Goal: Task Accomplishment & Management: Manage account settings

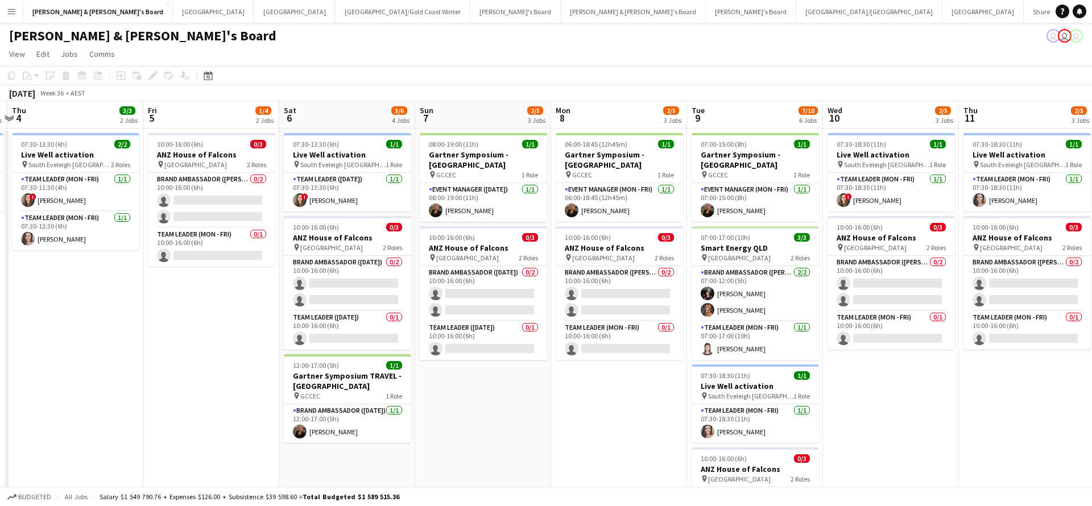
scroll to position [0, 530]
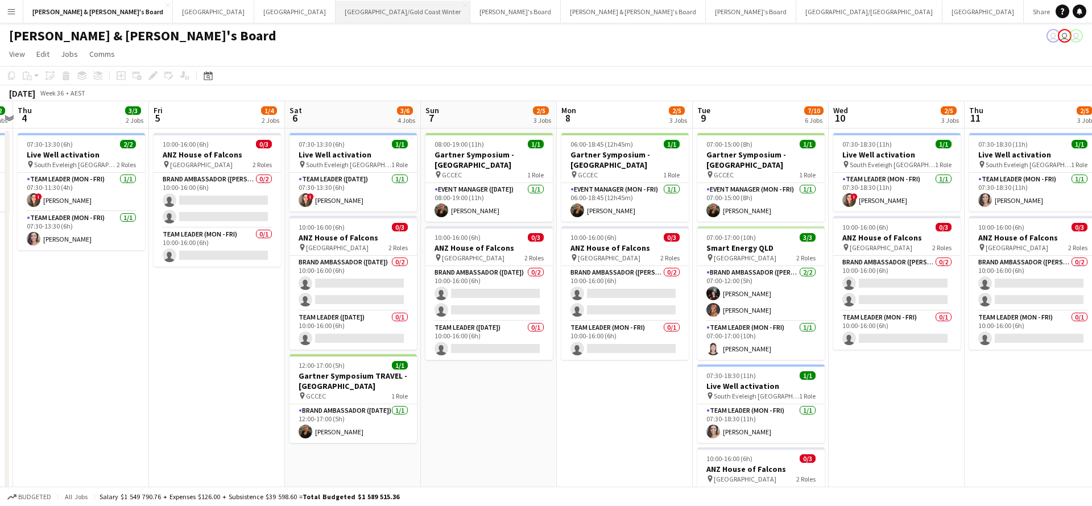
click at [335, 16] on button "[GEOGRAPHIC_DATA]/[GEOGRAPHIC_DATA] Winter Close" at bounding box center [402, 12] width 135 height 22
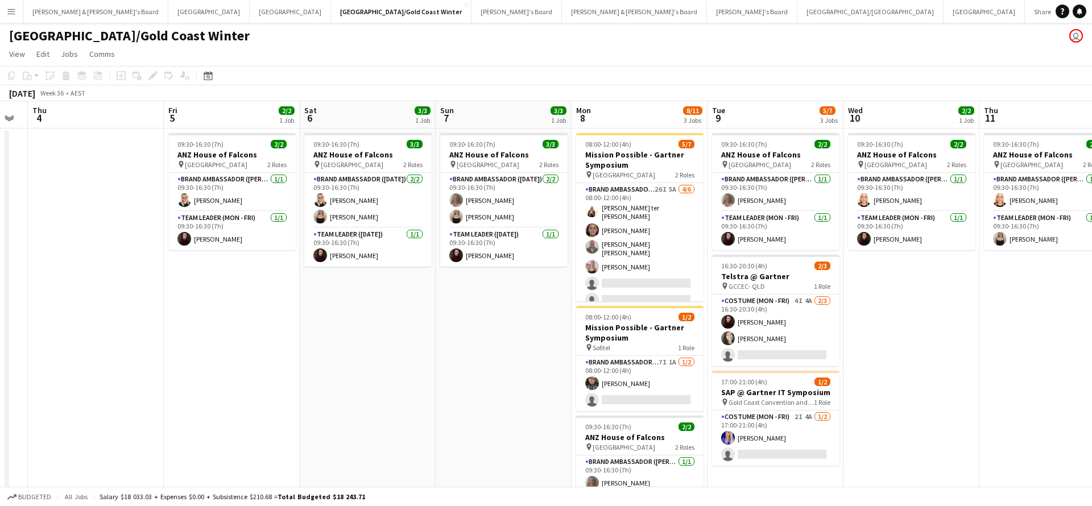
scroll to position [0, 517]
click at [767, 326] on app-card-role "Costume (Mon - Fri) 4I 4A [DATE] 16:30-20:30 (4h) [PERSON_NAME] [PERSON_NAME] s…" at bounding box center [774, 331] width 127 height 72
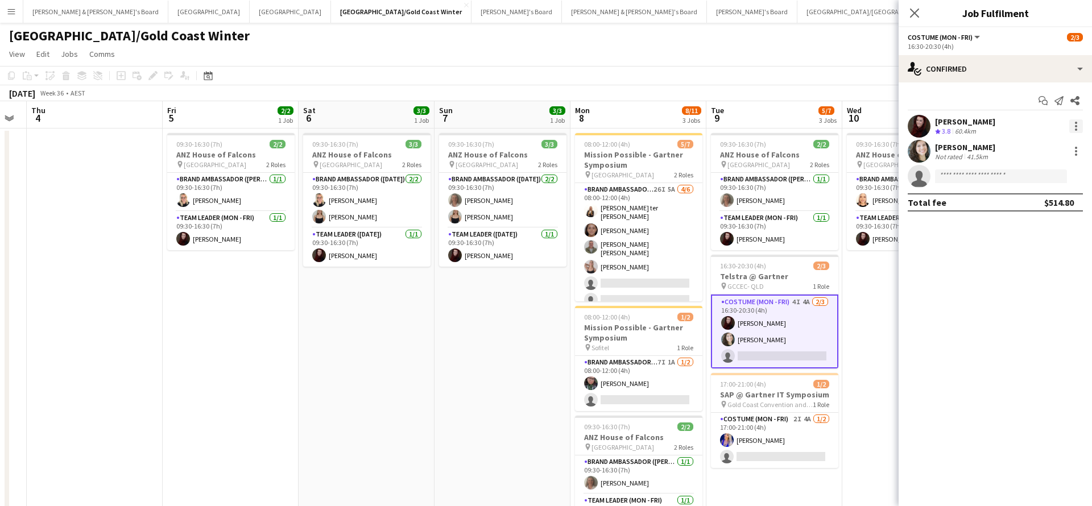
click at [1076, 124] on div at bounding box center [1076, 126] width 14 height 14
click at [855, 296] on div at bounding box center [546, 253] width 1092 height 506
click at [762, 345] on app-card-role "Costume (Mon - Fri) 4I 4A [DATE] 16:30-20:30 (4h) [PERSON_NAME] [PERSON_NAME] s…" at bounding box center [774, 332] width 127 height 74
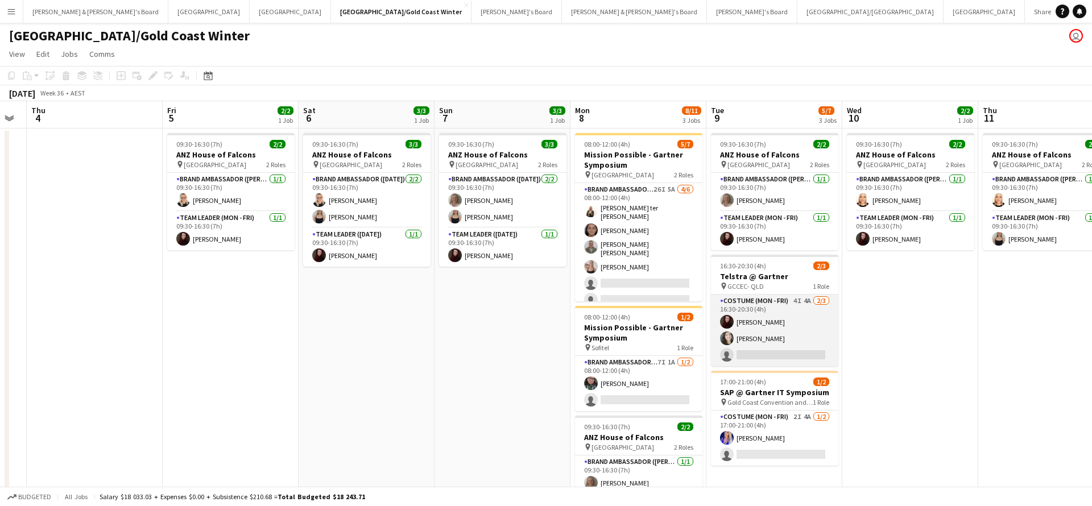
click at [795, 339] on app-card-role "Costume (Mon - Fri) 4I 4A [DATE] 16:30-20:30 (4h) [PERSON_NAME] [PERSON_NAME] s…" at bounding box center [774, 331] width 127 height 72
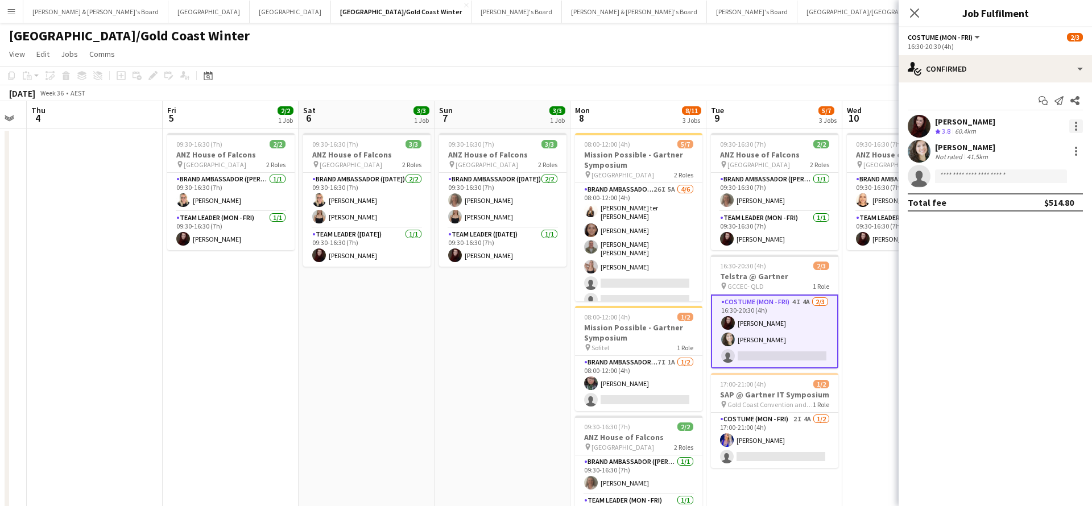
click at [1075, 130] on div at bounding box center [1076, 129] width 2 height 2
click at [1039, 260] on span "Remove" at bounding box center [1038, 256] width 70 height 10
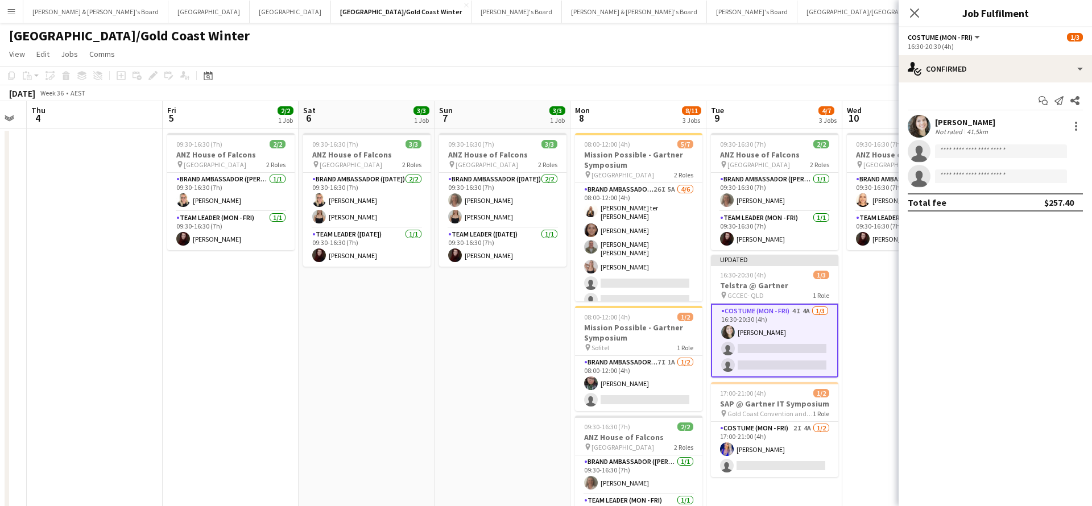
click at [851, 283] on app-date-cell "09:30-16:30 (7h) 2/2 ANZ House of Falcons pin Brisbane 2 Roles Brand Ambassador…" at bounding box center [910, 342] width 136 height 429
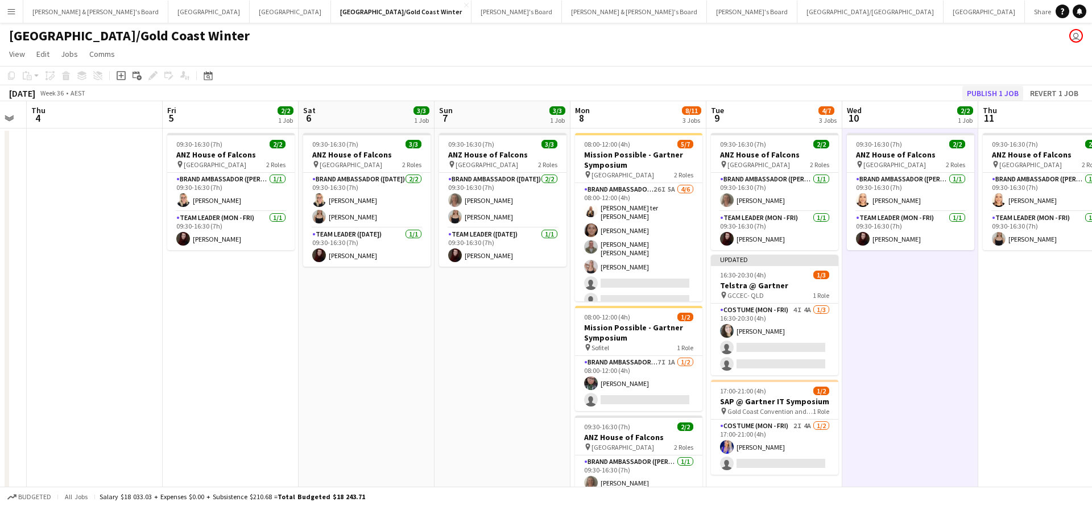
click at [999, 90] on button "Publish 1 job" at bounding box center [992, 93] width 61 height 15
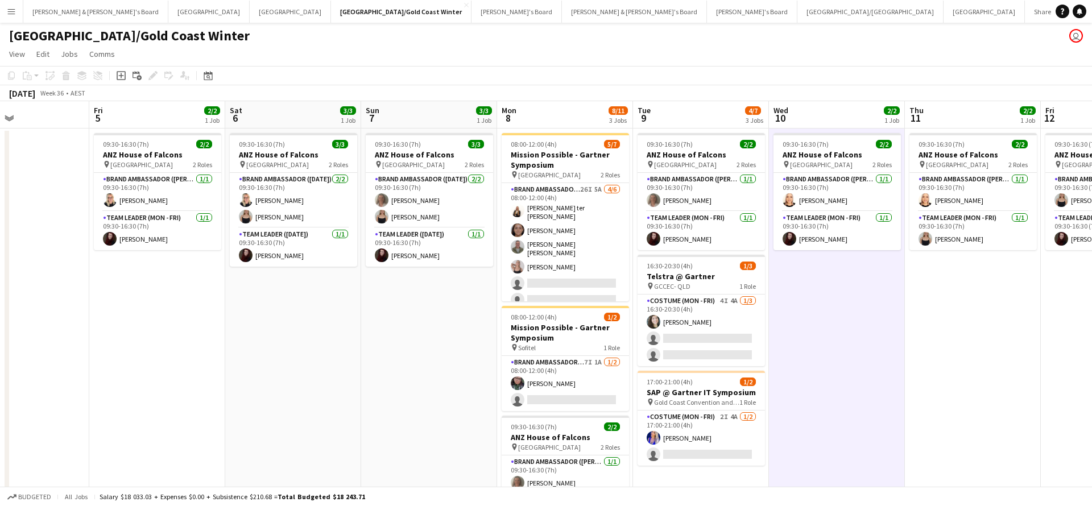
scroll to position [0, 317]
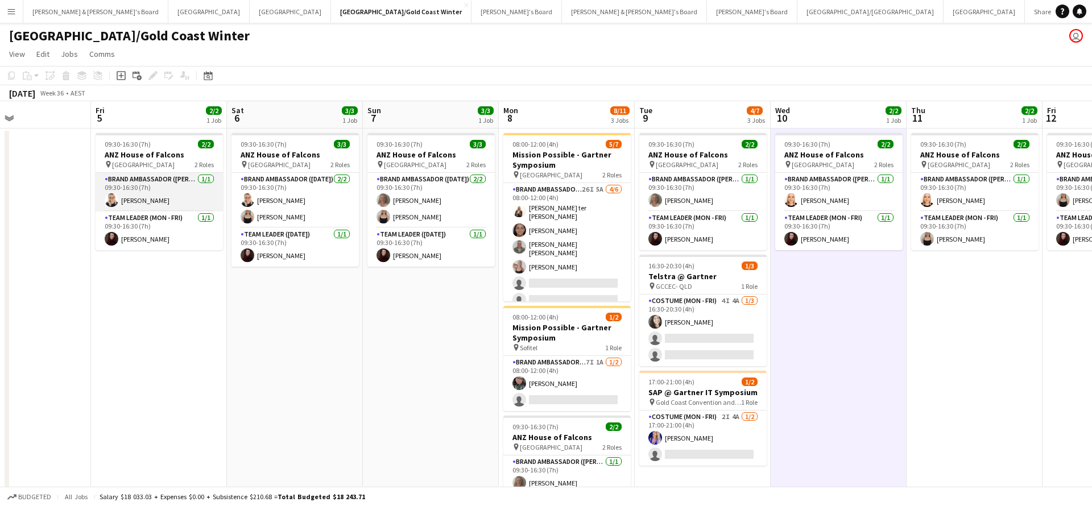
click at [164, 197] on app-card-role "Brand Ambassador (Mon - Fri) [DATE] 09:30-16:30 (7h) [PERSON_NAME]" at bounding box center [159, 192] width 127 height 39
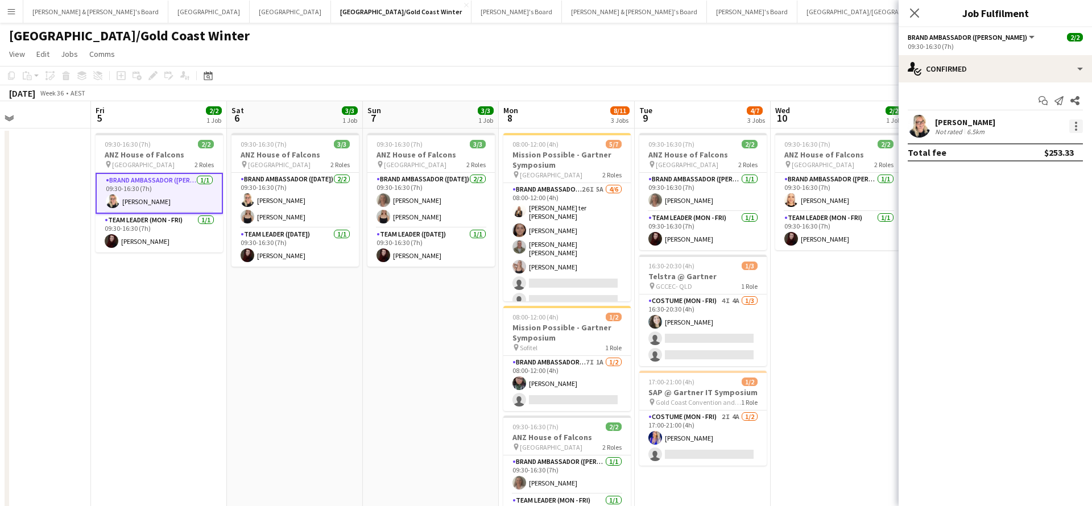
click at [1077, 126] on div at bounding box center [1076, 126] width 14 height 14
click at [1034, 261] on button "Remove" at bounding box center [1038, 256] width 89 height 27
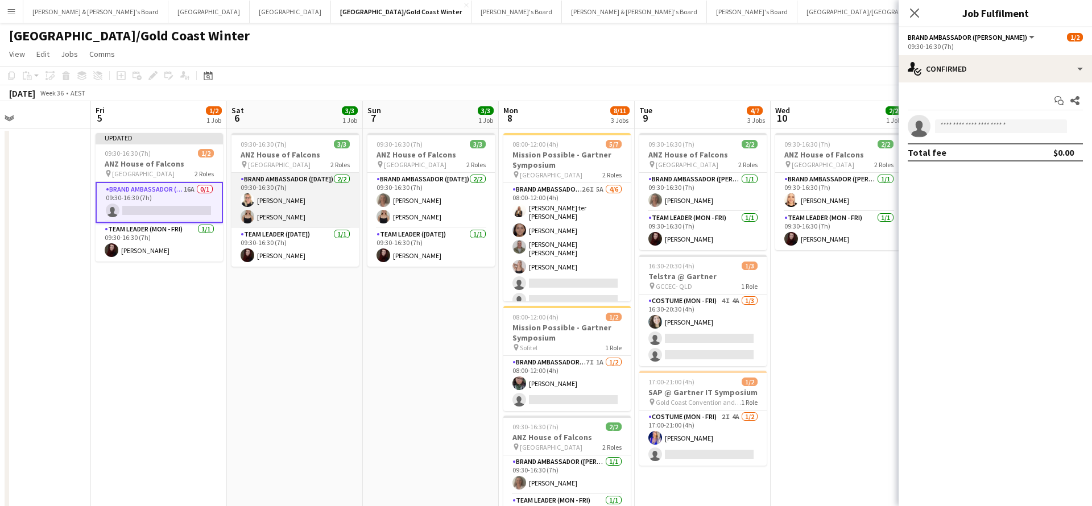
click at [281, 201] on app-card-role "Brand Ambassador ([DATE]) [DATE] 09:30-16:30 (7h) [PERSON_NAME] [PERSON_NAME]" at bounding box center [294, 200] width 127 height 55
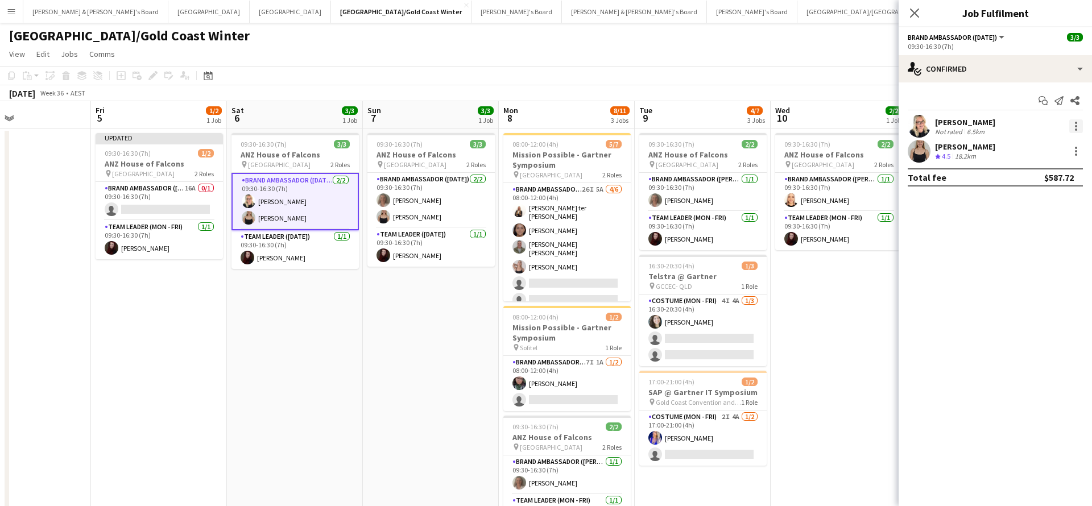
click at [1075, 125] on div at bounding box center [1076, 126] width 2 height 2
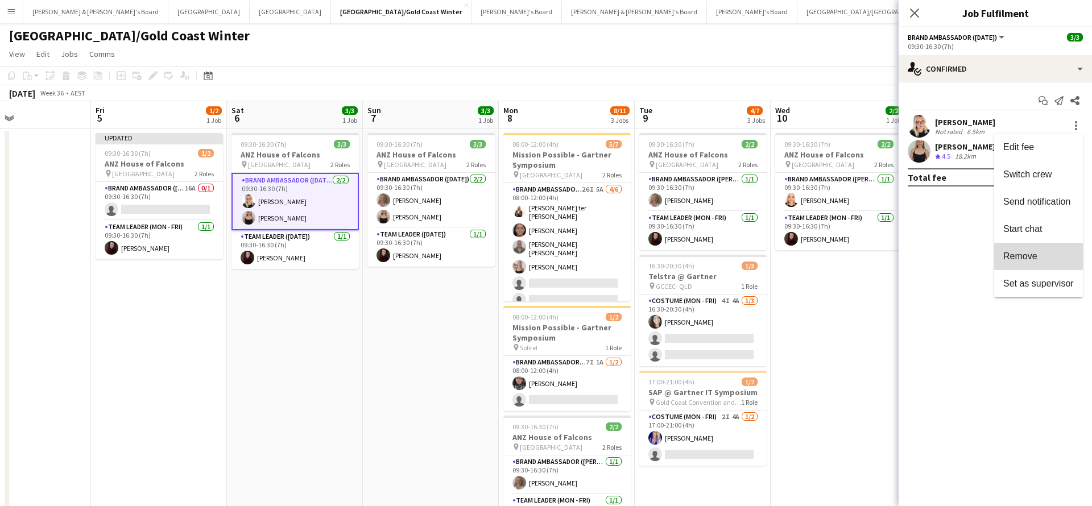
click at [1025, 254] on span "Remove" at bounding box center [1020, 256] width 34 height 10
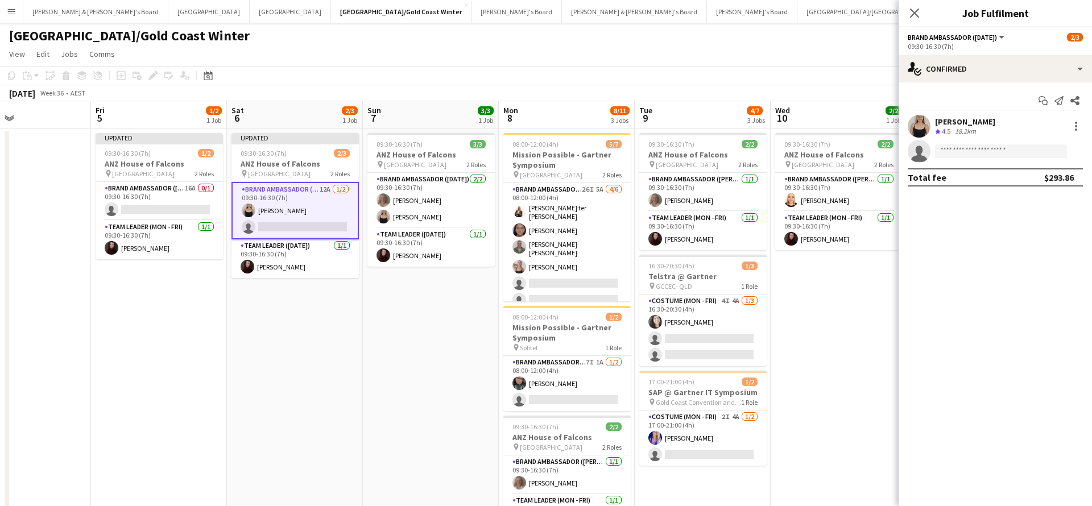
click at [814, 309] on app-date-cell "09:30-16:30 (7h) 2/2 ANZ House of Falcons pin Brisbane 2 Roles Brand Ambassador…" at bounding box center [838, 342] width 136 height 429
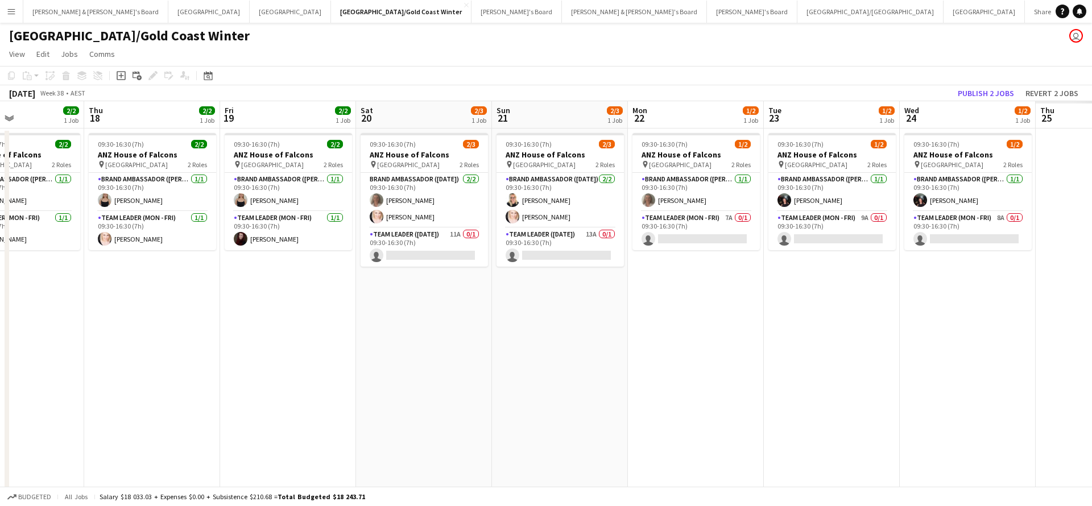
scroll to position [0, 329]
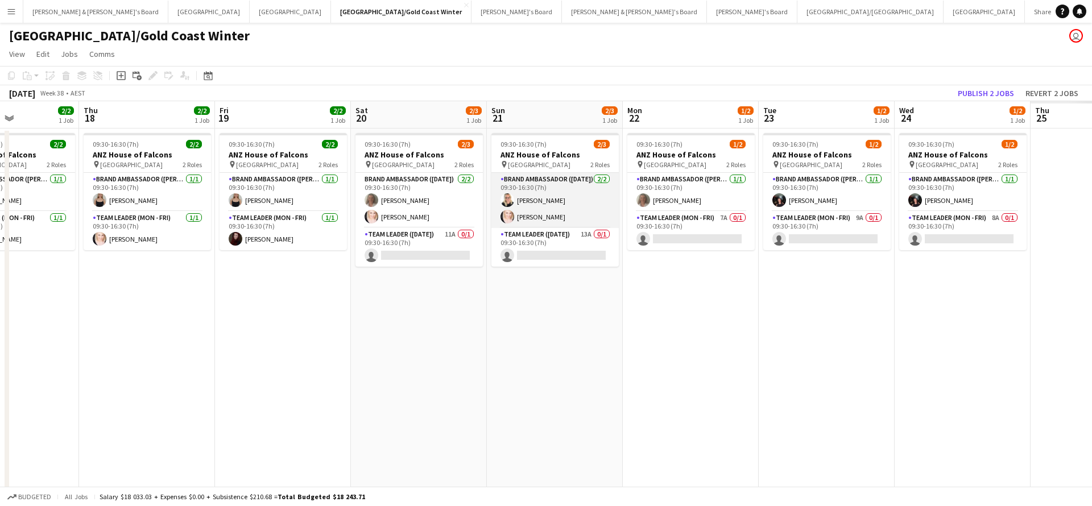
click at [548, 202] on app-card-role "Brand Ambassador ([DATE]) [DATE] 09:30-16:30 (7h) [PERSON_NAME] [PERSON_NAME]" at bounding box center [554, 200] width 127 height 55
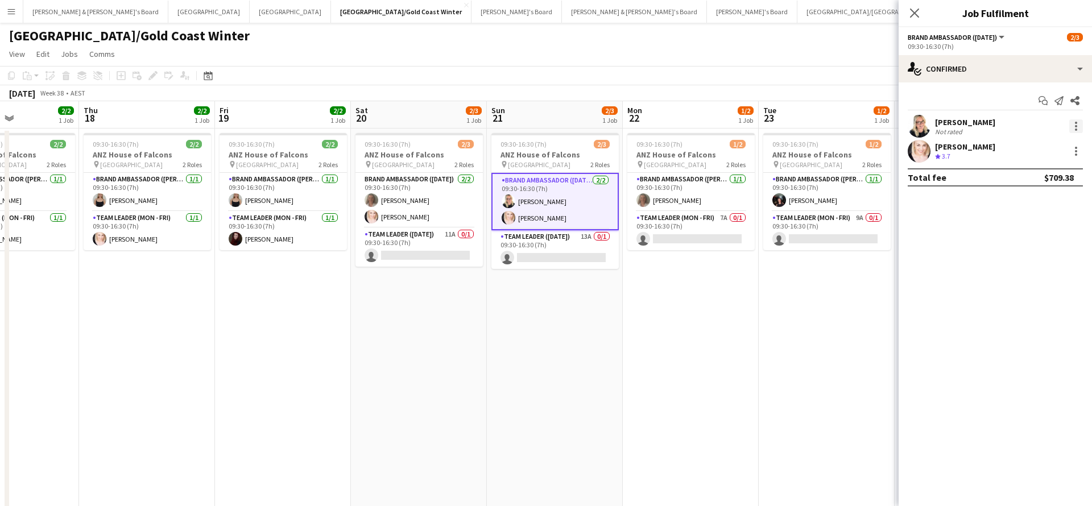
click at [1074, 126] on div at bounding box center [1076, 126] width 14 height 14
click at [1038, 262] on button "Remove" at bounding box center [1038, 256] width 89 height 27
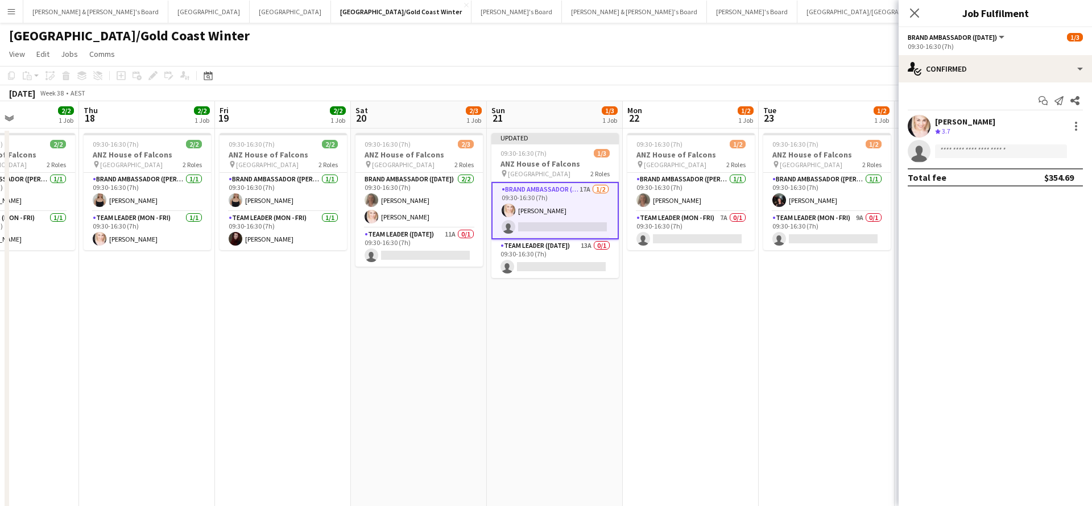
click at [782, 322] on app-date-cell "09:30-16:30 (7h) 1/2 ANZ House of Falcons pin Brisbane 2 Roles Brand Ambassador…" at bounding box center [826, 342] width 136 height 429
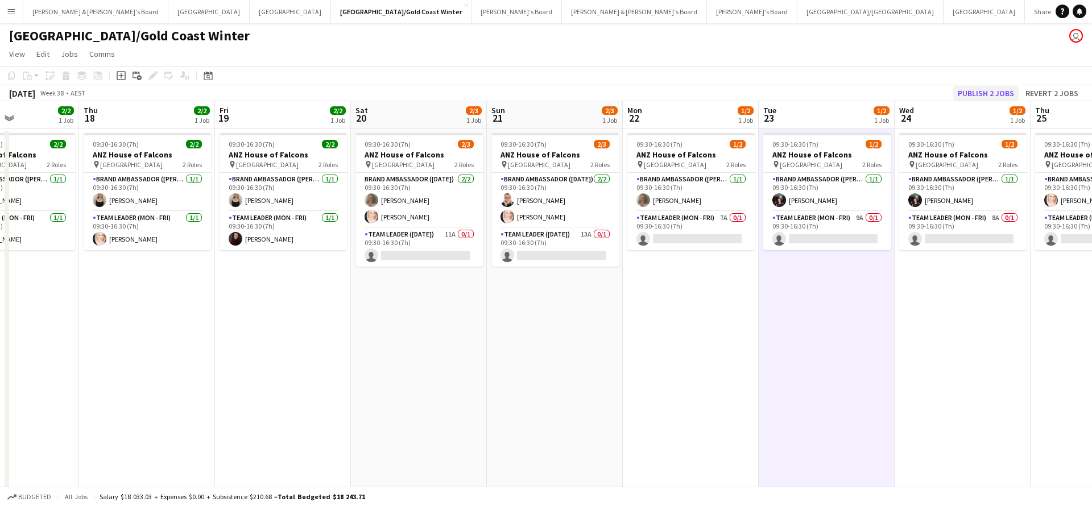
click at [988, 94] on button "Publish 2 jobs" at bounding box center [985, 93] width 65 height 15
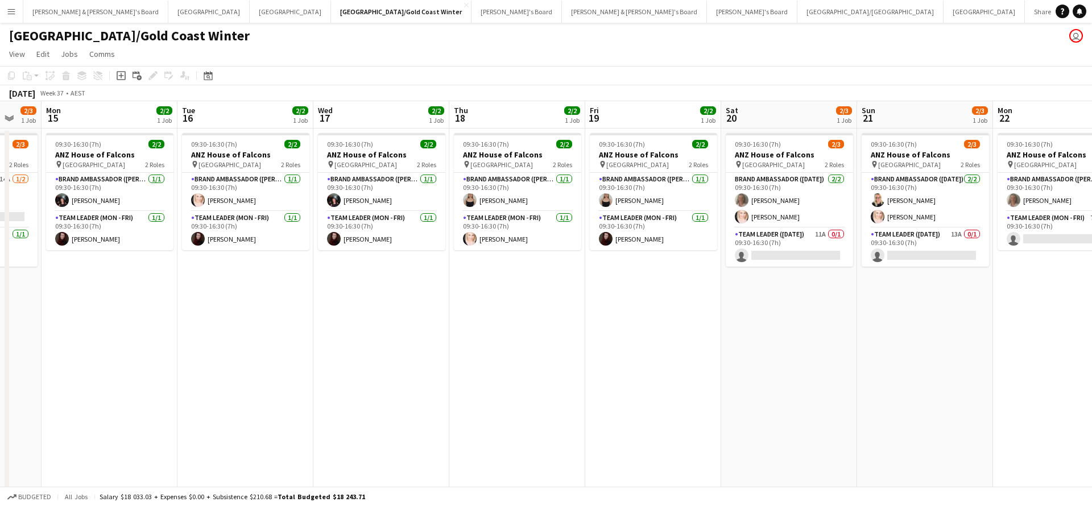
scroll to position [0, 387]
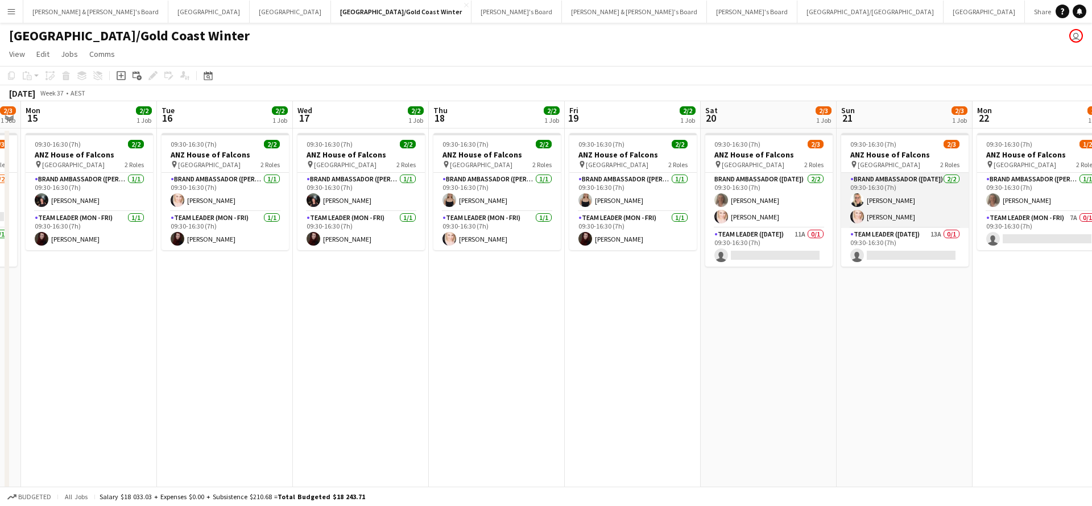
click at [887, 205] on app-card-role "Brand Ambassador ([DATE]) [DATE] 09:30-16:30 (7h) [PERSON_NAME] [PERSON_NAME]" at bounding box center [904, 200] width 127 height 55
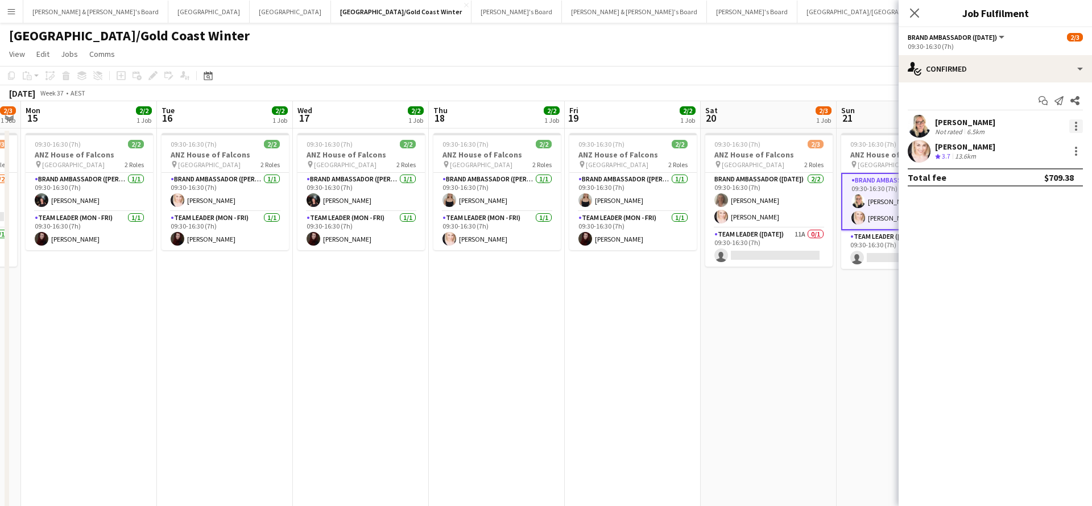
click at [1076, 128] on div at bounding box center [1076, 126] width 14 height 14
click at [1015, 252] on span "Remove" at bounding box center [1020, 256] width 34 height 10
click at [835, 348] on app-date-cell "09:30-16:30 (7h) 2/3 ANZ House of Falcons pin Brisbane 2 Roles Brand Ambassador…" at bounding box center [768, 342] width 136 height 429
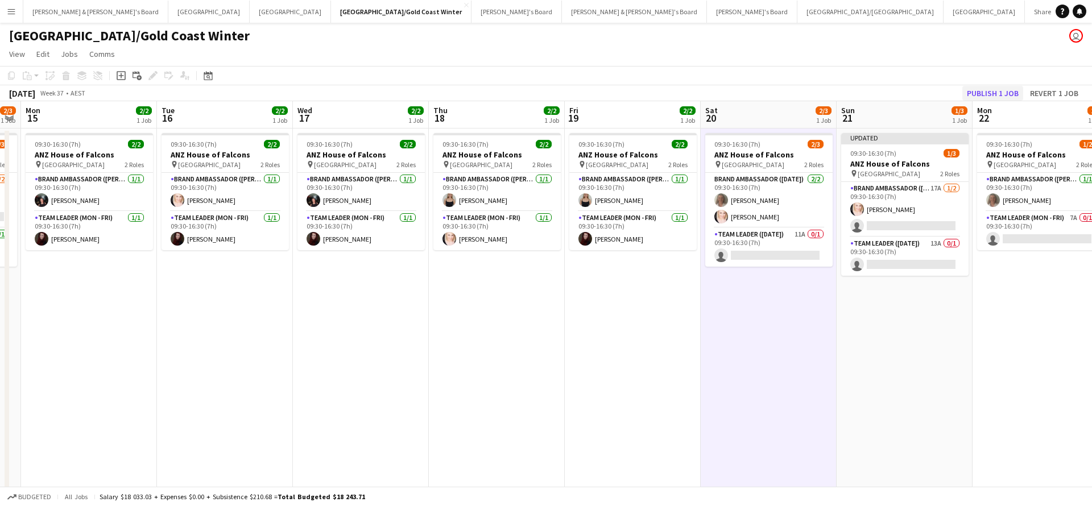
click at [996, 94] on button "Publish 1 job" at bounding box center [992, 93] width 61 height 15
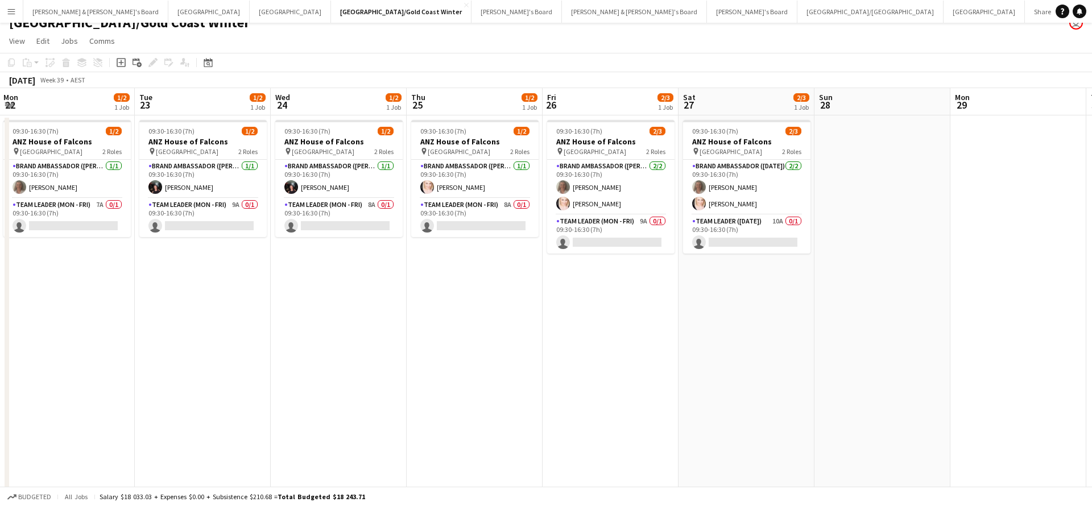
scroll to position [0, 545]
click at [753, 233] on app-card-role "Team Leader ([DATE]) 10A 0/1 09:30-16:30 (7h) single-neutral-actions" at bounding box center [745, 234] width 127 height 39
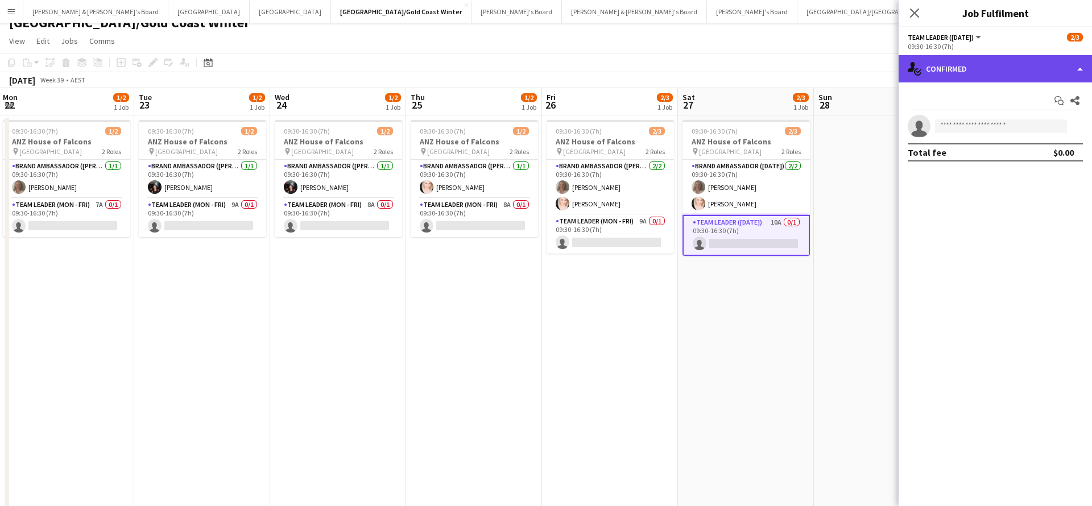
click at [928, 81] on div "single-neutral-actions-check-2 Confirmed" at bounding box center [994, 68] width 193 height 27
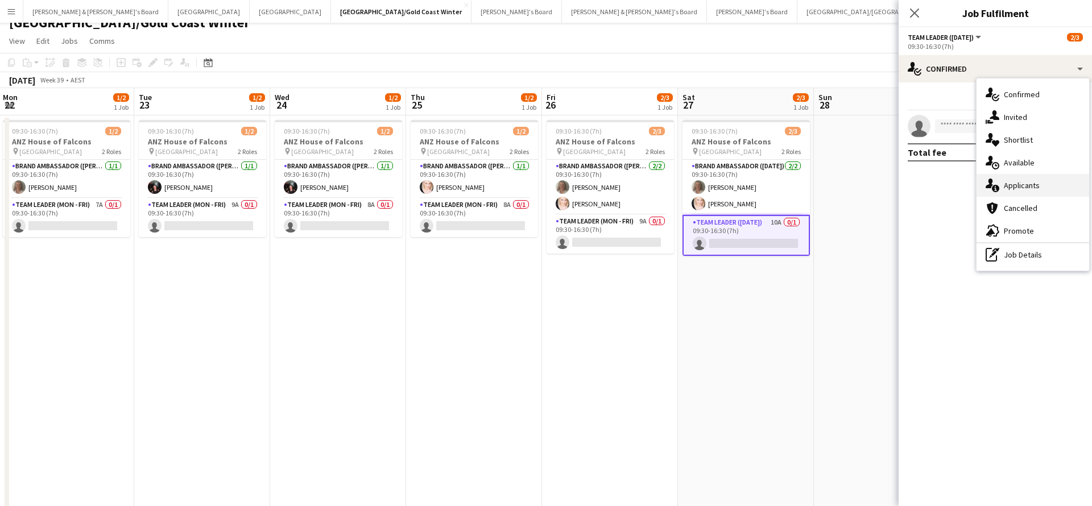
click at [1021, 190] on div "single-neutral-actions-information Applicants" at bounding box center [1032, 185] width 113 height 23
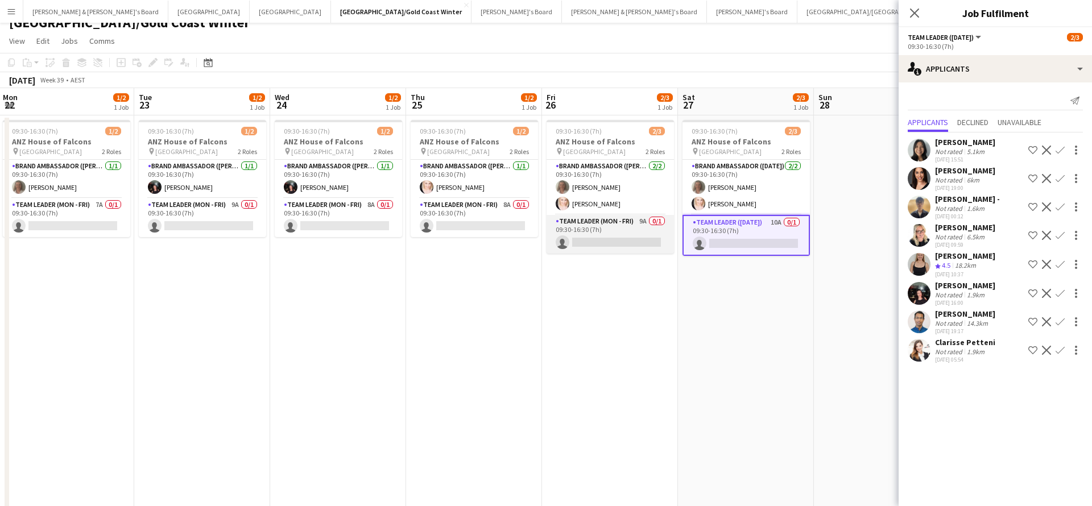
click at [665, 227] on app-card-role "Team Leader (Mon - Fri) 9A 0/1 09:30-16:30 (7h) single-neutral-actions" at bounding box center [609, 234] width 127 height 39
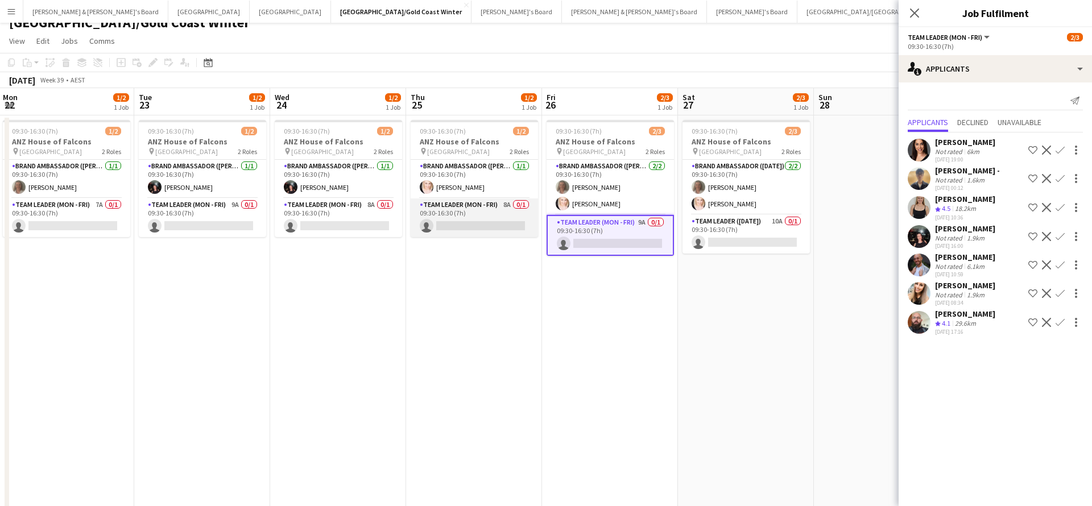
click at [511, 221] on app-card-role "Team Leader (Mon - Fri) 8A 0/1 09:30-16:30 (7h) single-neutral-actions" at bounding box center [473, 217] width 127 height 39
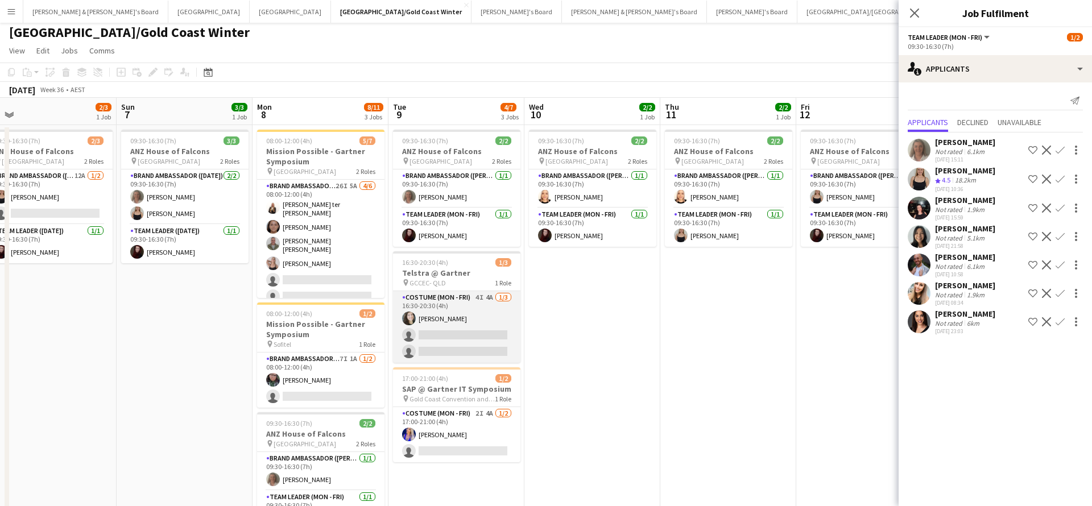
scroll to position [0, 293]
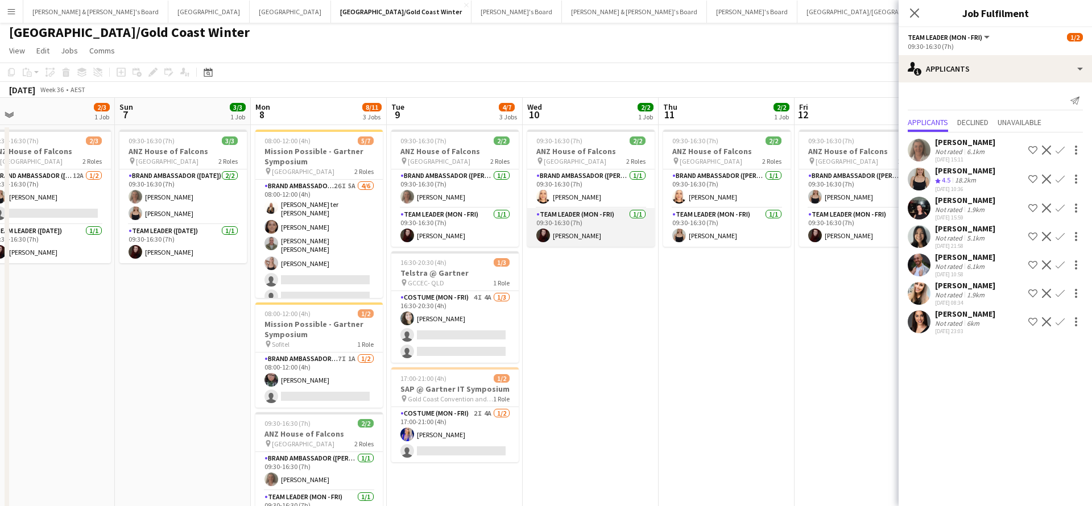
click at [599, 223] on app-card-role "Team Leader (Mon - Fri) [DATE] 09:30-16:30 (7h) [PERSON_NAME]" at bounding box center [590, 227] width 127 height 39
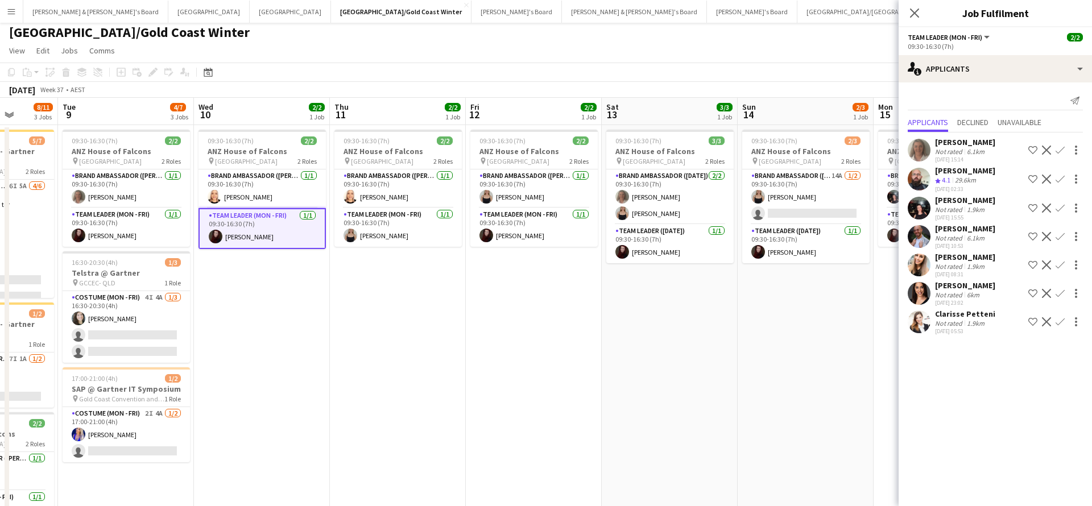
scroll to position [0, 368]
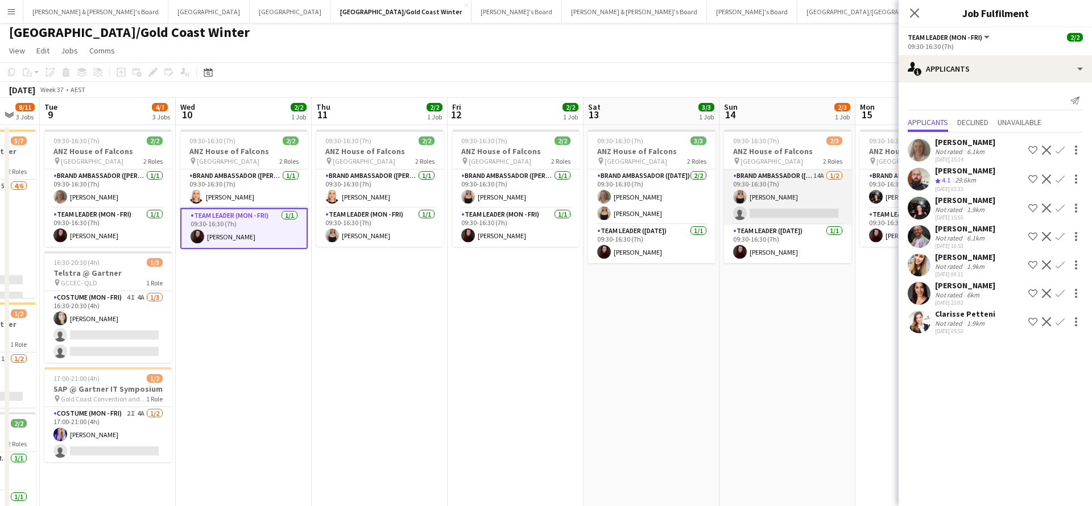
click at [754, 184] on app-card-role "Brand Ambassador ([DATE]) 14A [DATE] 09:30-16:30 (7h) [PERSON_NAME] single-neut…" at bounding box center [787, 196] width 127 height 55
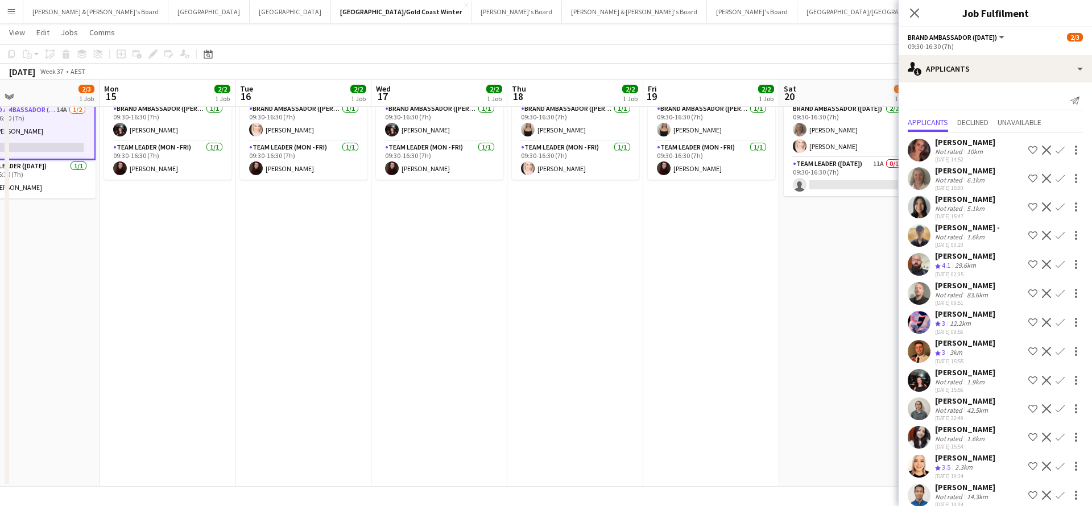
scroll to position [0, 0]
click at [1060, 265] on app-icon "Confirm" at bounding box center [1059, 264] width 9 height 9
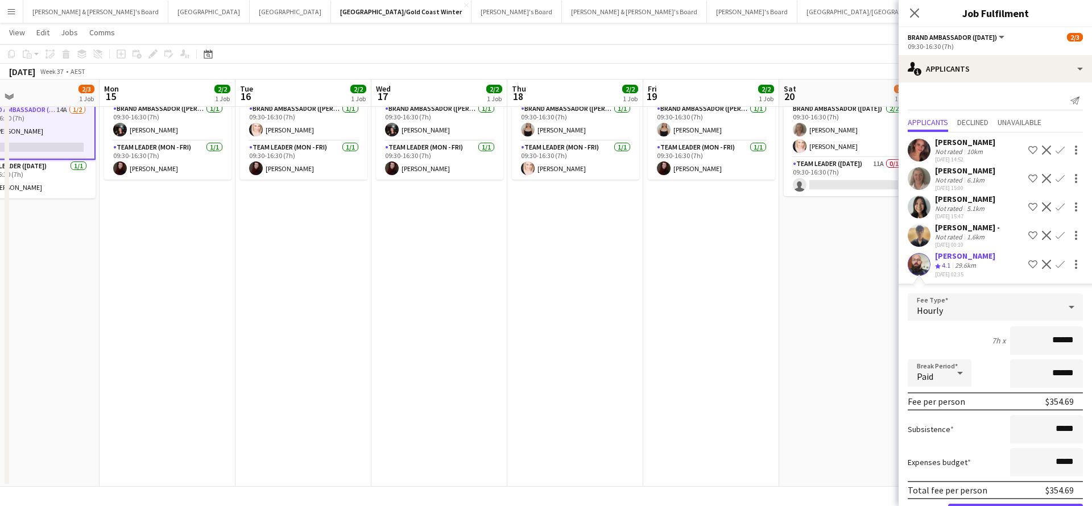
click at [1015, 505] on button "Confirm" at bounding box center [1015, 515] width 135 height 23
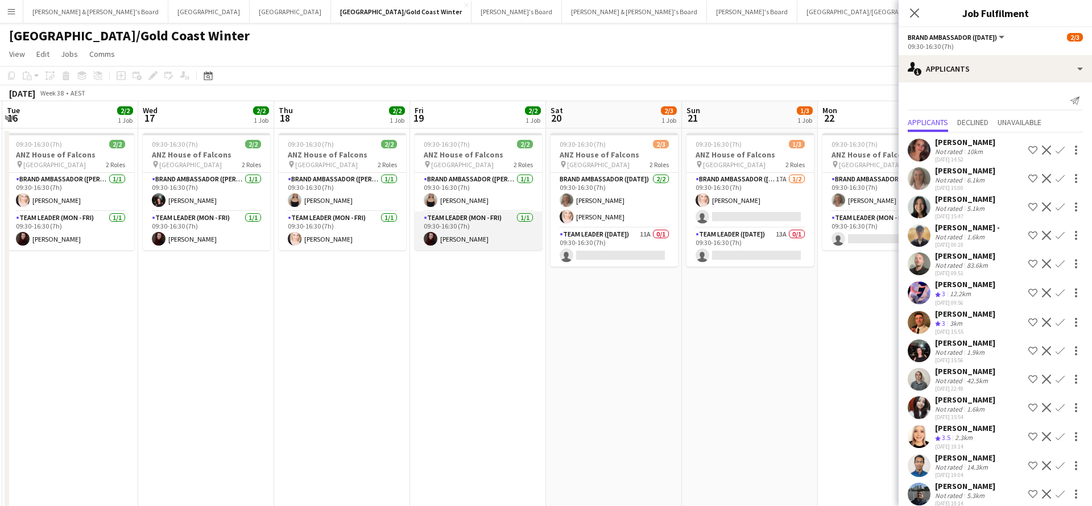
scroll to position [0, 407]
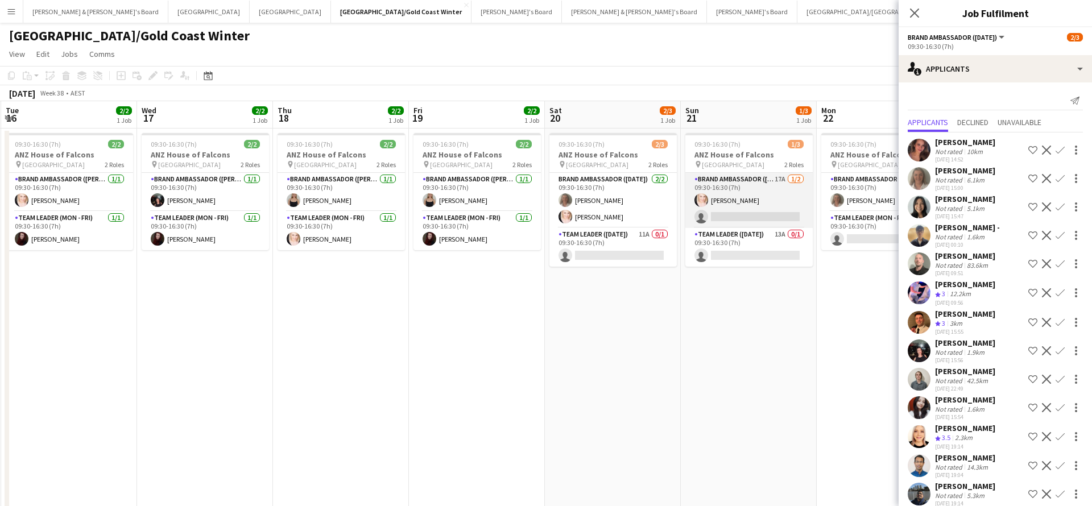
click at [725, 207] on app-card-role "Brand Ambassador ([DATE]) 17A [DATE] 09:30-16:30 (7h) [PERSON_NAME] single-neut…" at bounding box center [748, 200] width 127 height 55
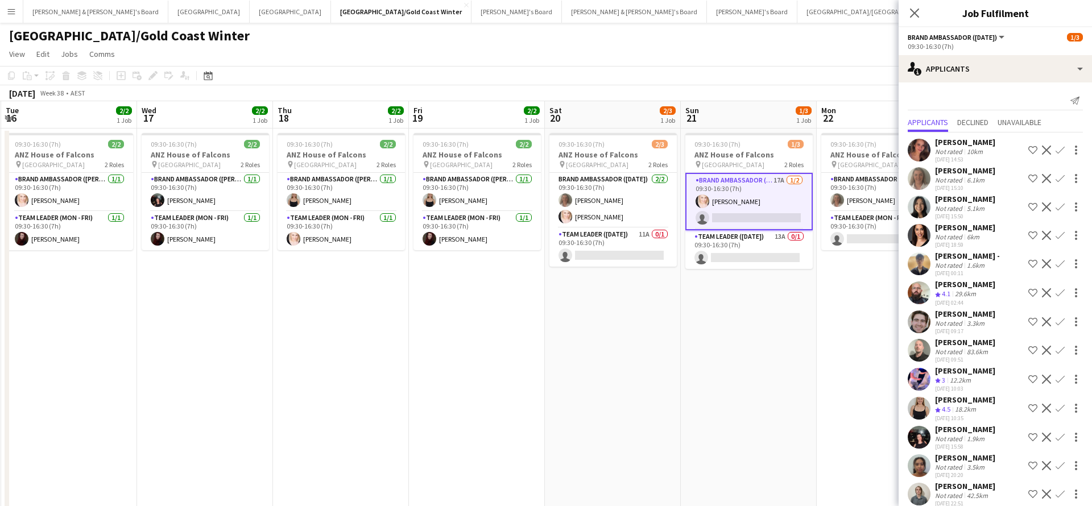
click at [1061, 292] on app-icon "Confirm" at bounding box center [1059, 292] width 9 height 9
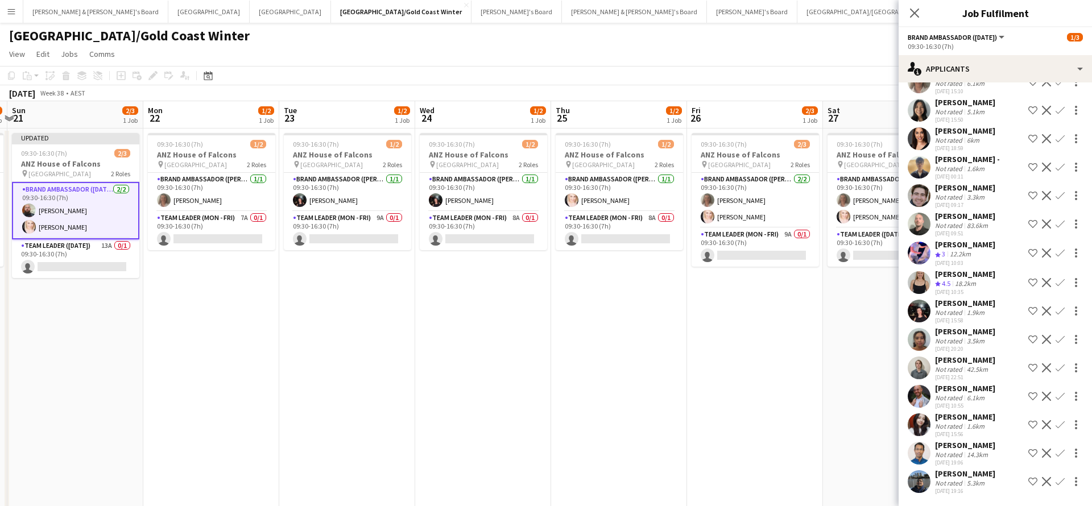
scroll to position [97, 0]
click at [252, 278] on app-date-cell "09:30-16:30 (7h) 1/2 ANZ House of Falcons pin Brisbane 2 Roles Brand Ambassador…" at bounding box center [211, 342] width 136 height 429
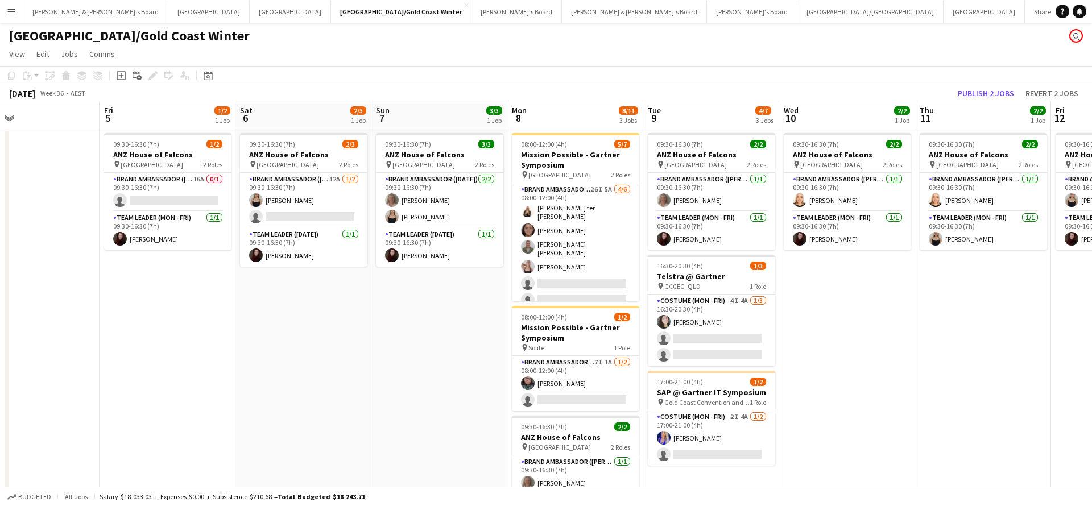
scroll to position [0, 0]
click at [844, 231] on app-card-role "Team Leader (Mon - Fri) [DATE] 09:30-16:30 (7h) [PERSON_NAME]" at bounding box center [846, 230] width 127 height 39
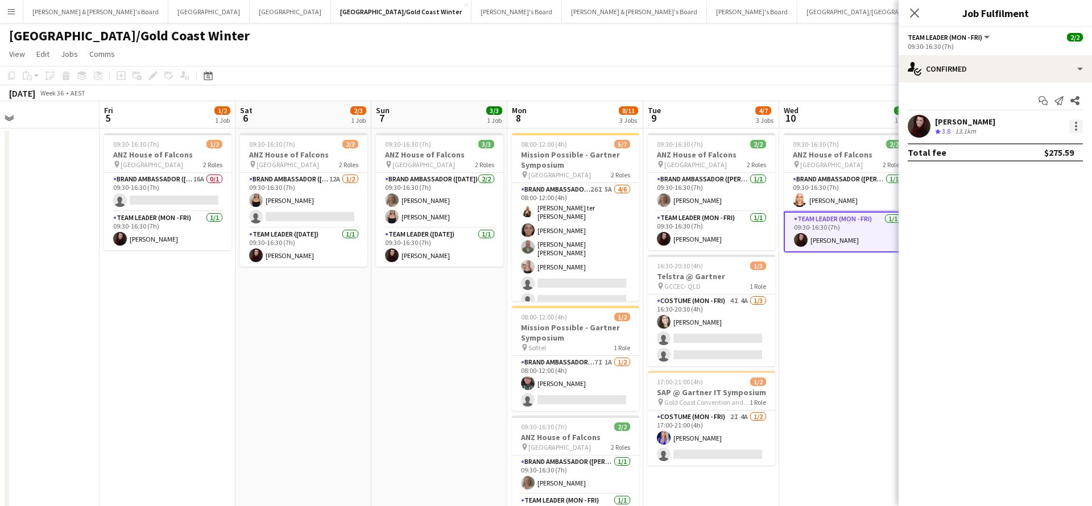
click at [1079, 125] on div at bounding box center [1076, 126] width 14 height 14
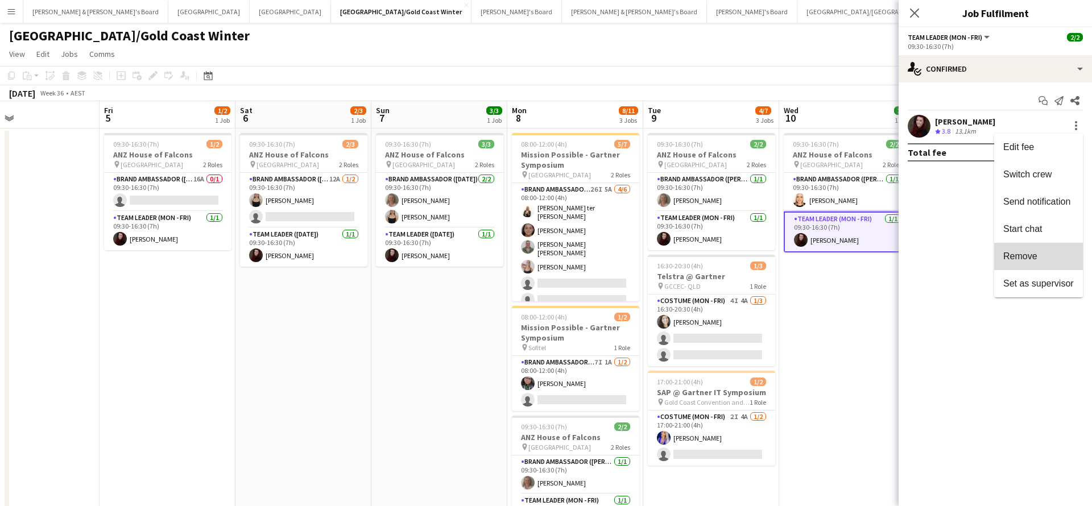
click at [1041, 247] on button "Remove" at bounding box center [1038, 256] width 89 height 27
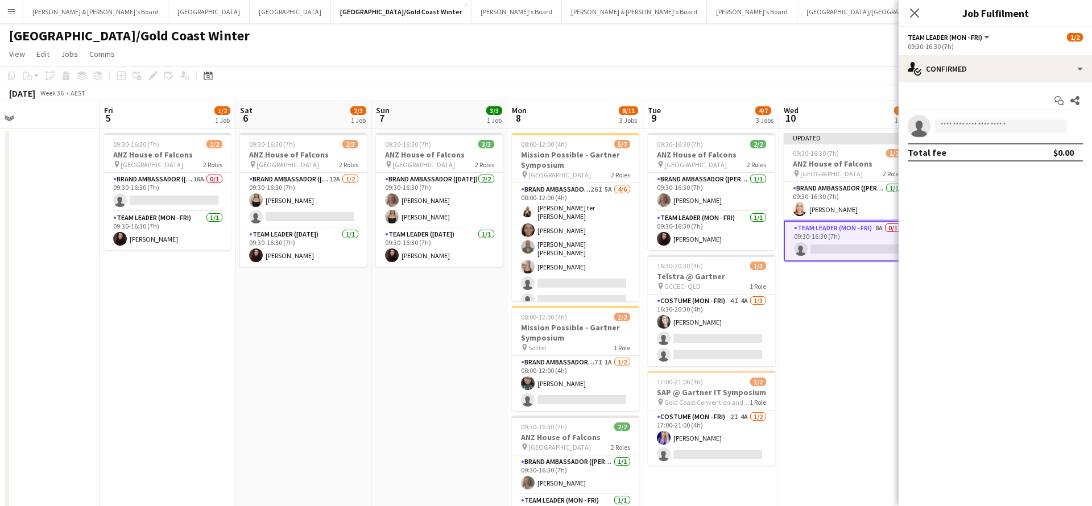
click at [862, 302] on app-date-cell "Updated 09:30-16:30 (7h) 1/2 ANZ House of Falcons pin Brisbane 2 Roles Brand Am…" at bounding box center [847, 342] width 136 height 429
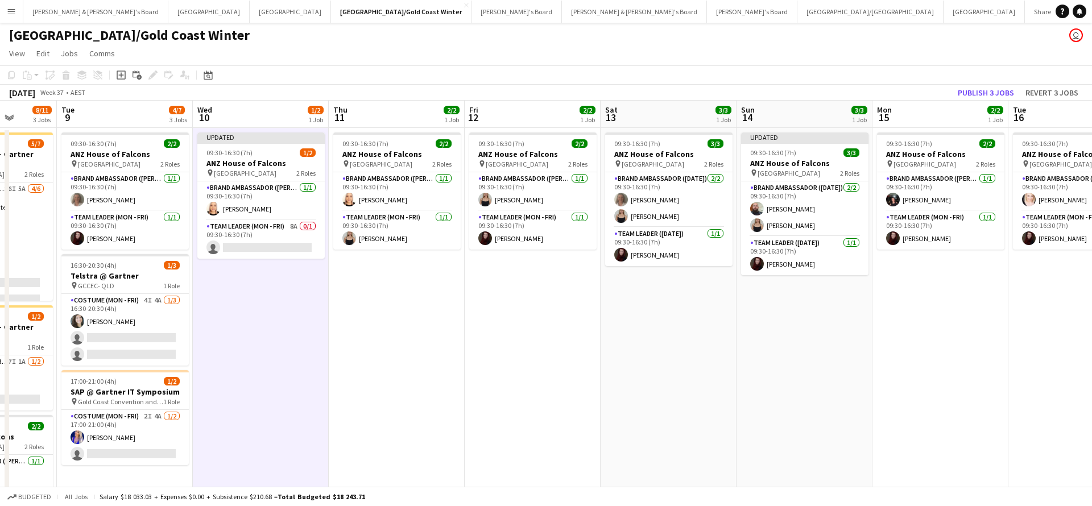
scroll to position [0, 413]
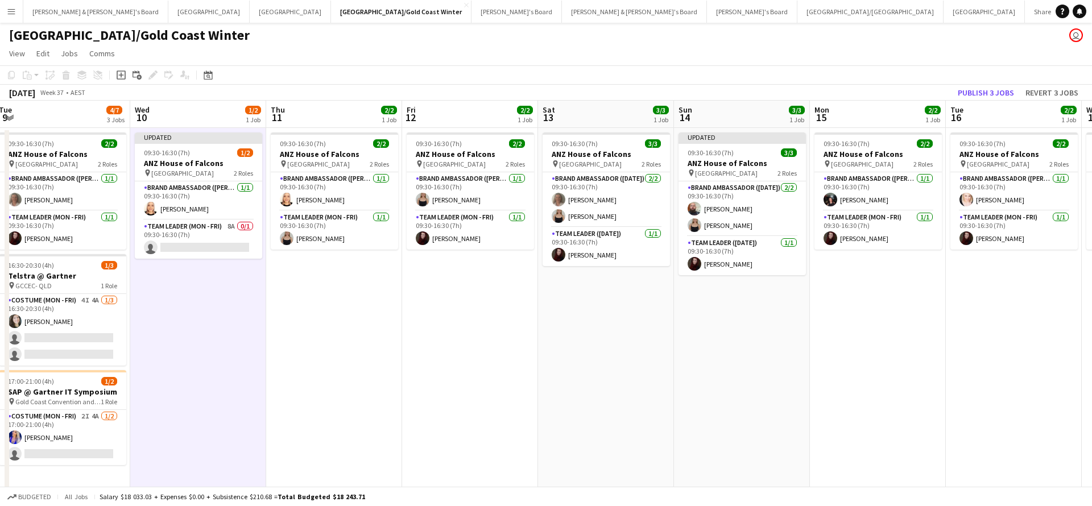
click at [847, 368] on app-date-cell "09:30-16:30 (7h) 2/2 ANZ House of Falcons pin Brisbane 2 Roles Brand Ambassador…" at bounding box center [878, 342] width 136 height 429
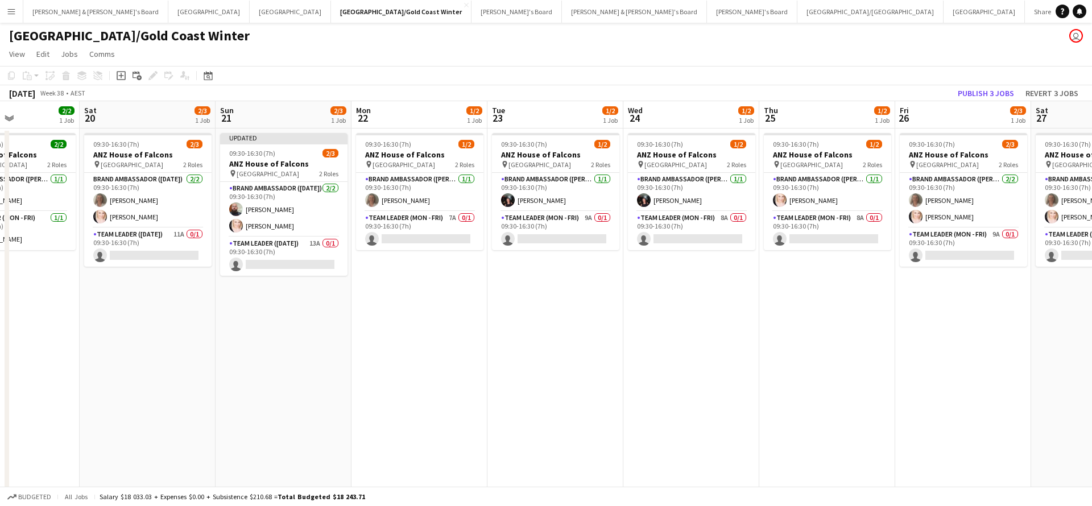
scroll to position [0, 470]
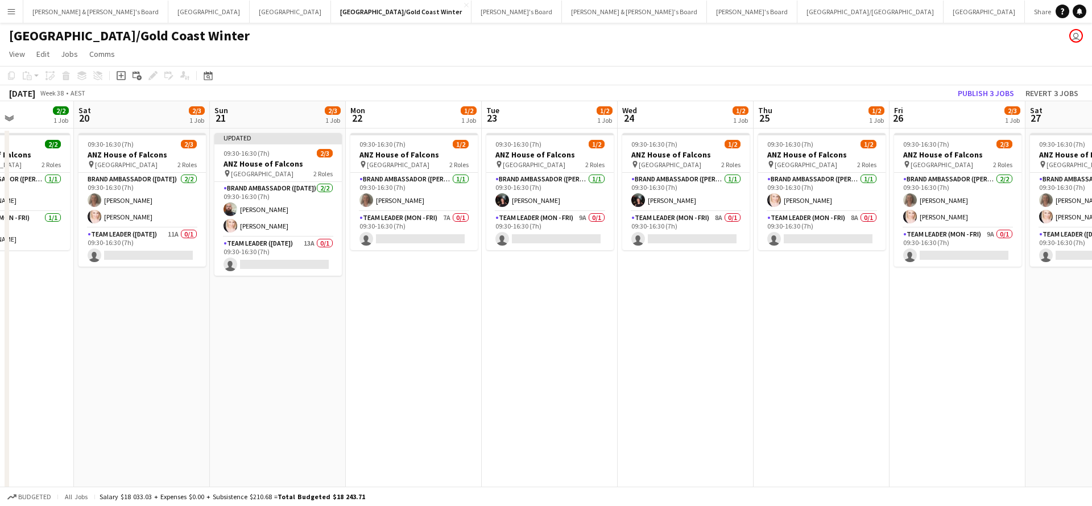
click at [847, 368] on app-date-cell "09:30-16:30 (7h) 1/2 ANZ House of Falcons pin Brisbane 2 Roles Brand Ambassador…" at bounding box center [821, 342] width 136 height 429
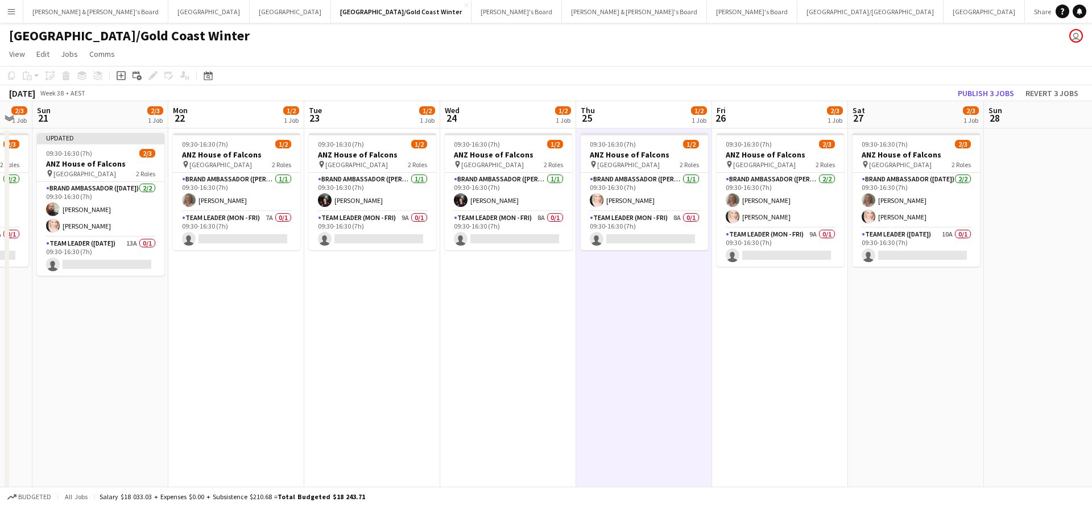
scroll to position [0, 388]
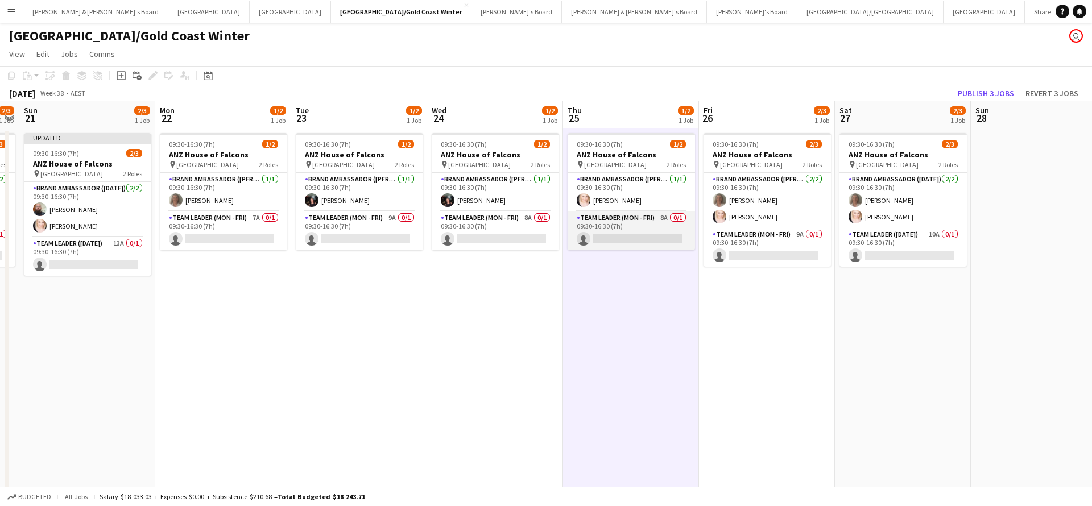
click at [658, 243] on app-card-role "Team Leader (Mon - Fri) 8A 0/1 09:30-16:30 (7h) single-neutral-actions" at bounding box center [630, 230] width 127 height 39
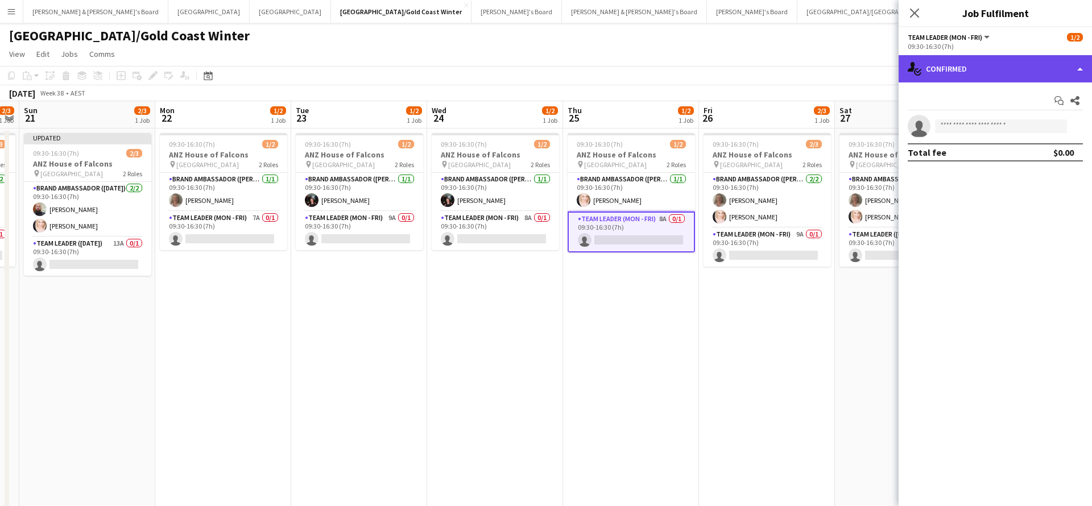
click at [982, 77] on div "single-neutral-actions-check-2 Confirmed" at bounding box center [994, 68] width 193 height 27
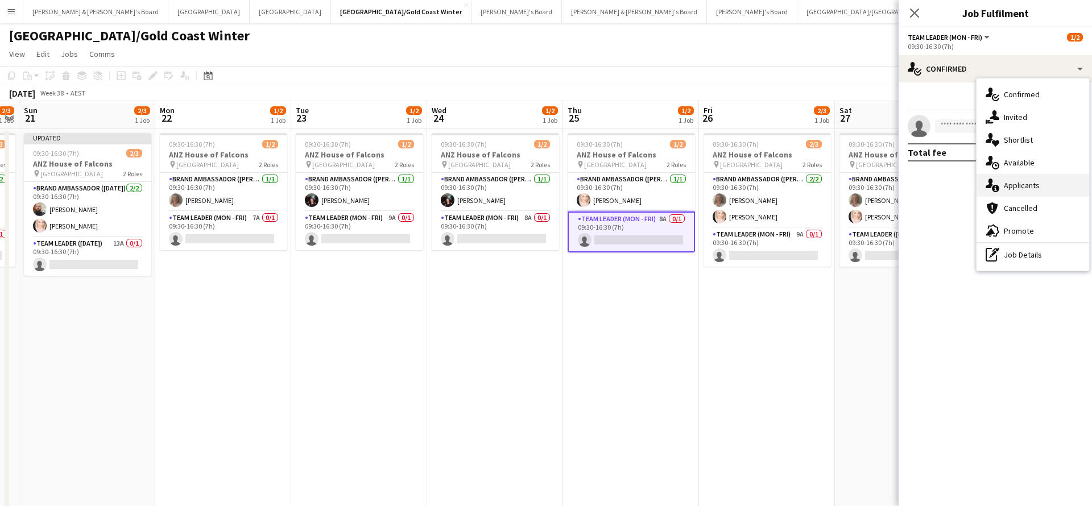
click at [1032, 184] on div "single-neutral-actions-information Applicants" at bounding box center [1032, 185] width 113 height 23
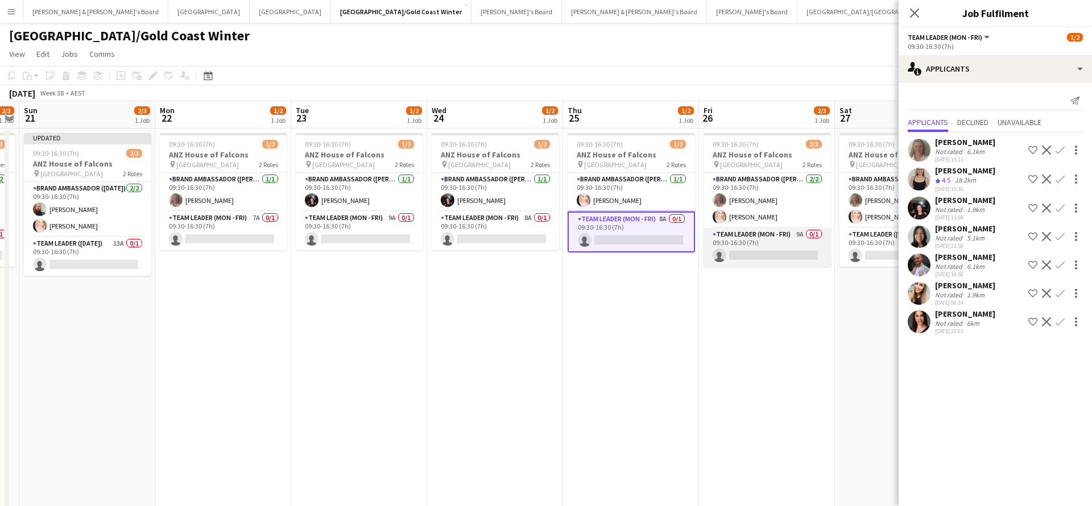
click at [781, 245] on app-card-role "Team Leader (Mon - Fri) 9A 0/1 09:30-16:30 (7h) single-neutral-actions" at bounding box center [766, 247] width 127 height 39
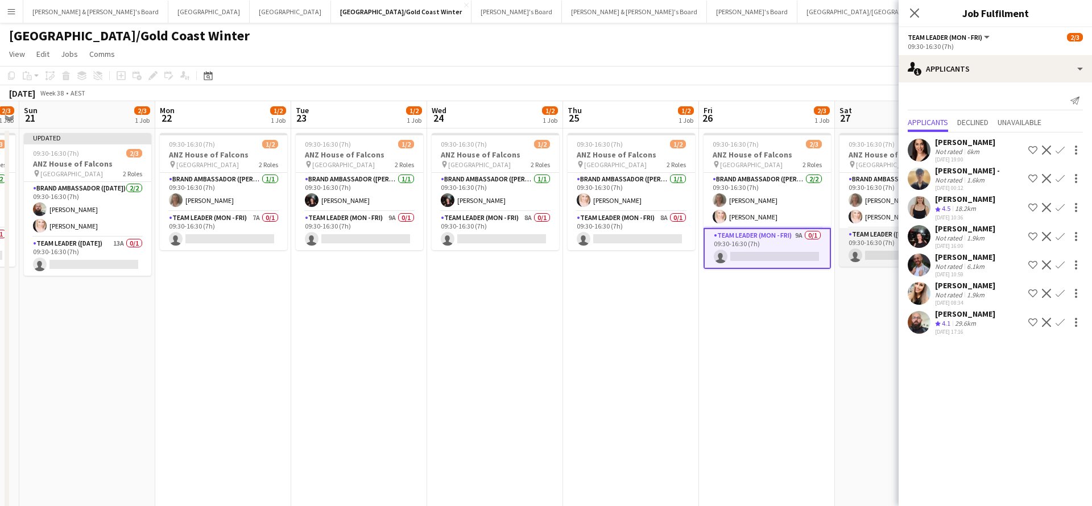
click at [875, 262] on app-card-role "Team Leader ([DATE]) 10A 0/1 09:30-16:30 (7h) single-neutral-actions" at bounding box center [902, 247] width 127 height 39
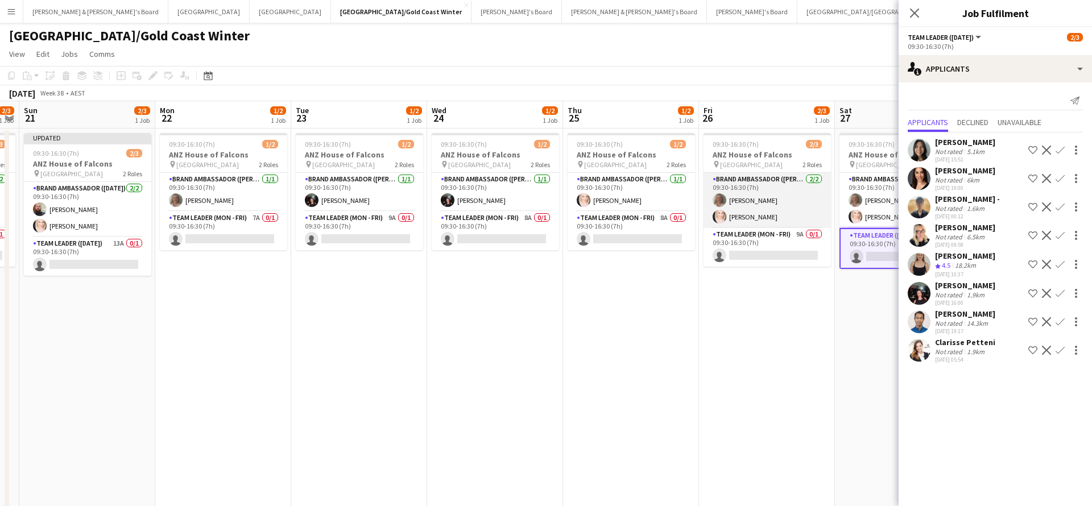
click at [756, 206] on app-card-role "Brand Ambassador (Mon - Fri) [DATE] 09:30-16:30 (7h) [PERSON_NAME] [PERSON_NAME]" at bounding box center [766, 200] width 127 height 55
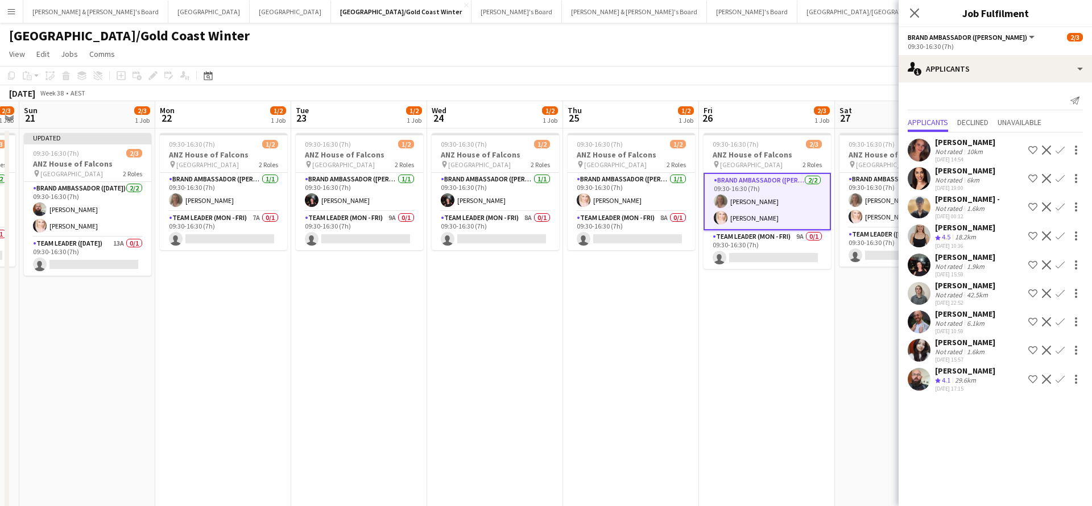
click at [832, 82] on app-toolbar "Copy Paste Paste Command V Paste with crew Command Shift V Paste linked Job [GE…" at bounding box center [546, 75] width 1092 height 19
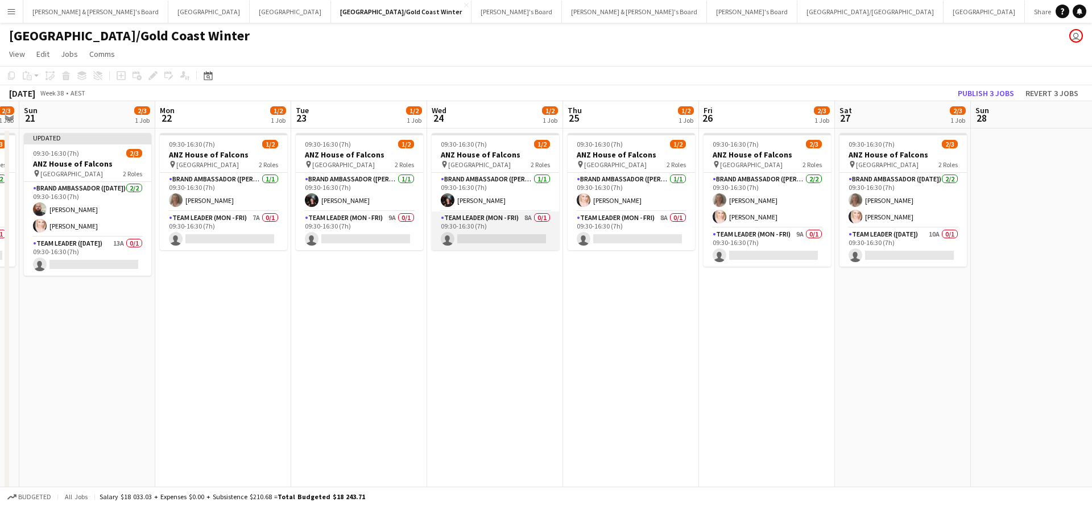
click at [529, 235] on app-card-role "Team Leader (Mon - Fri) 8A 0/1 09:30-16:30 (7h) single-neutral-actions" at bounding box center [495, 230] width 127 height 39
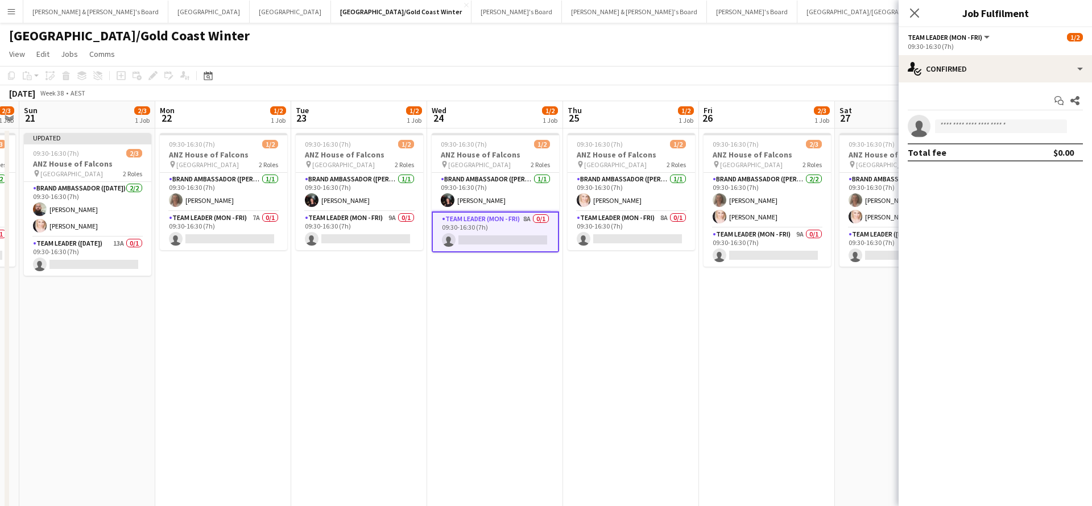
click at [671, 410] on app-date-cell "09:30-16:30 (7h) 1/2 ANZ House of Falcons pin Brisbane 2 Roles Brand Ambassador…" at bounding box center [631, 342] width 136 height 429
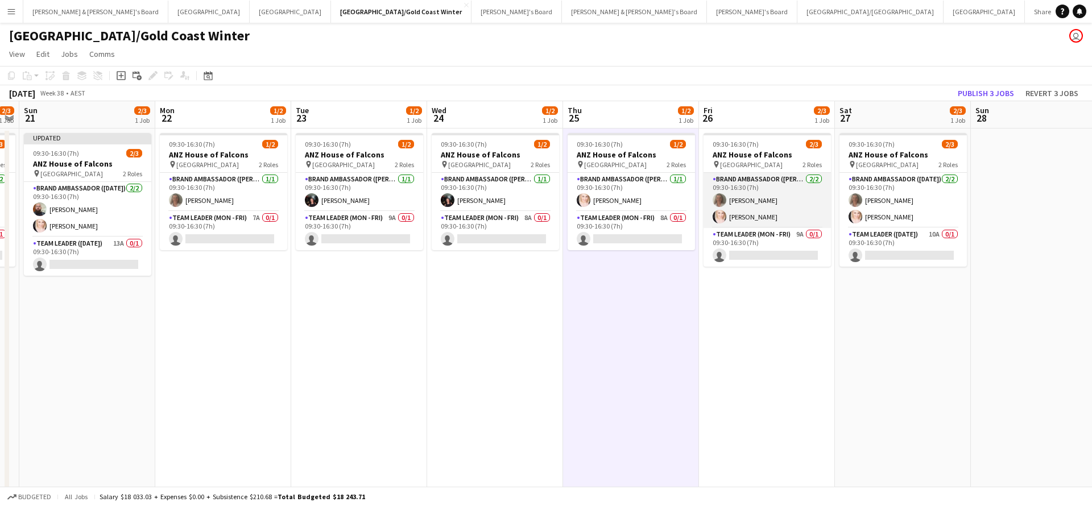
click at [790, 211] on app-card-role "Brand Ambassador (Mon - Fri) [DATE] 09:30-16:30 (7h) [PERSON_NAME] [PERSON_NAME]" at bounding box center [766, 200] width 127 height 55
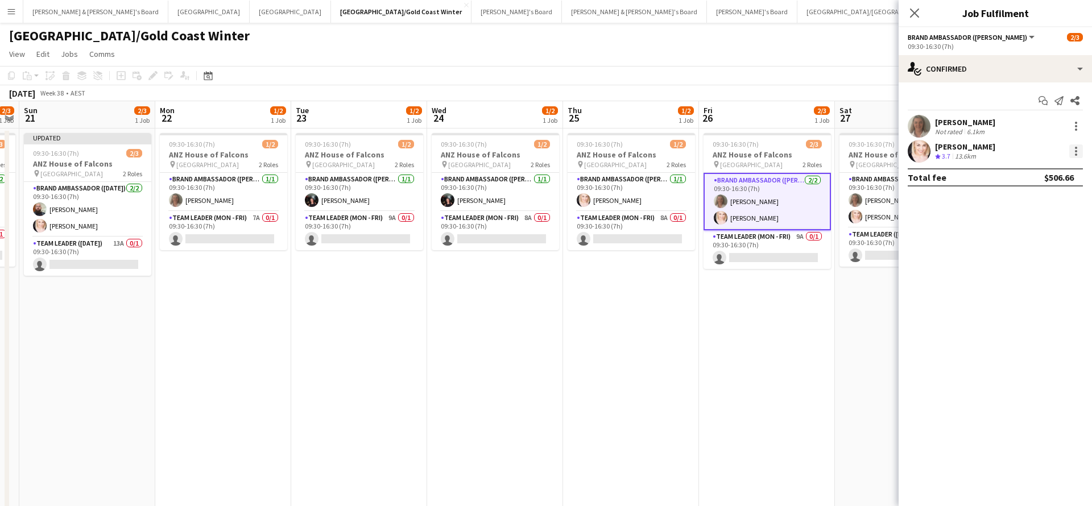
click at [1075, 155] on div at bounding box center [1076, 155] width 2 height 2
click at [710, 66] on div at bounding box center [546, 253] width 1092 height 506
click at [918, 14] on icon "Close pop-in" at bounding box center [914, 12] width 11 height 11
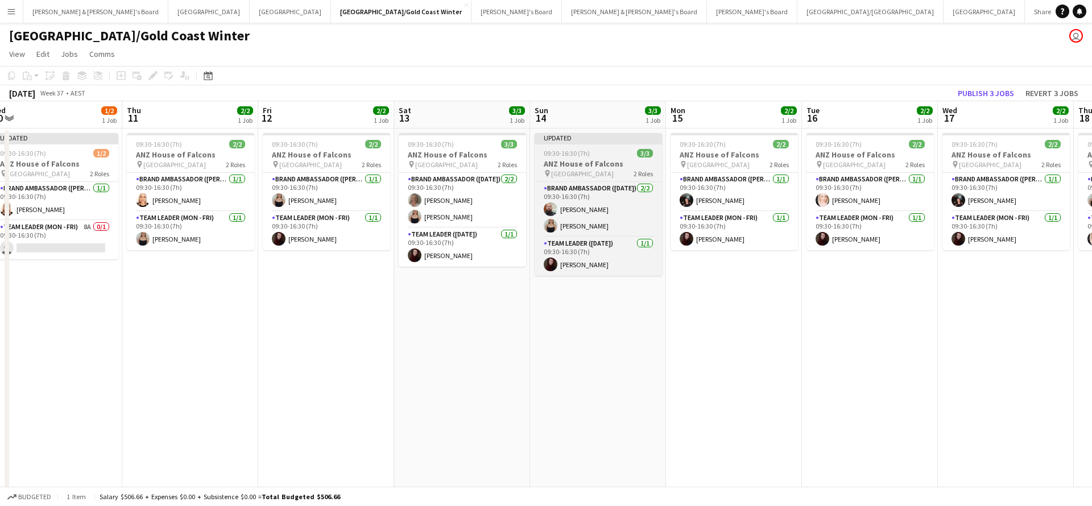
scroll to position [0, 276]
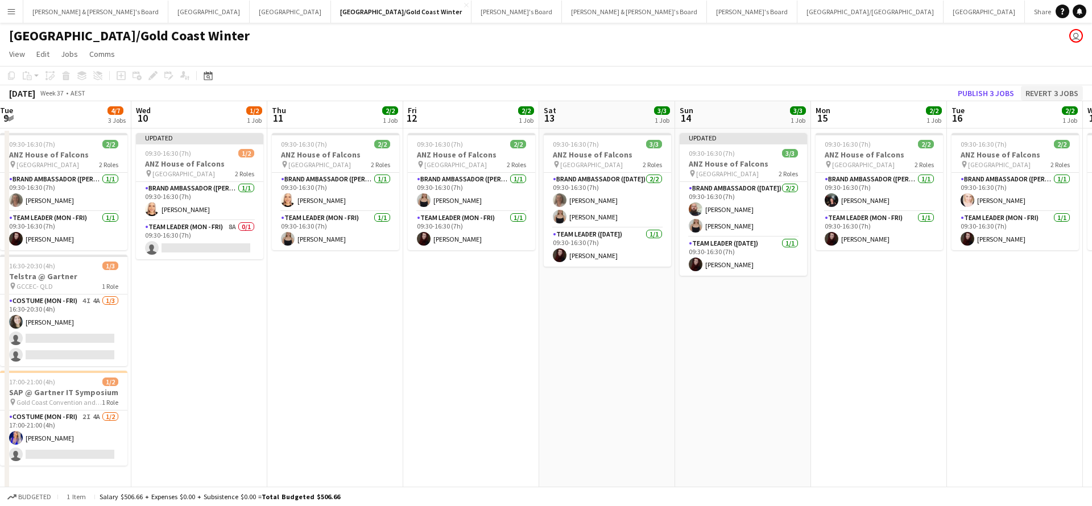
click at [1054, 92] on button "Revert 3 jobs" at bounding box center [1052, 93] width 62 height 15
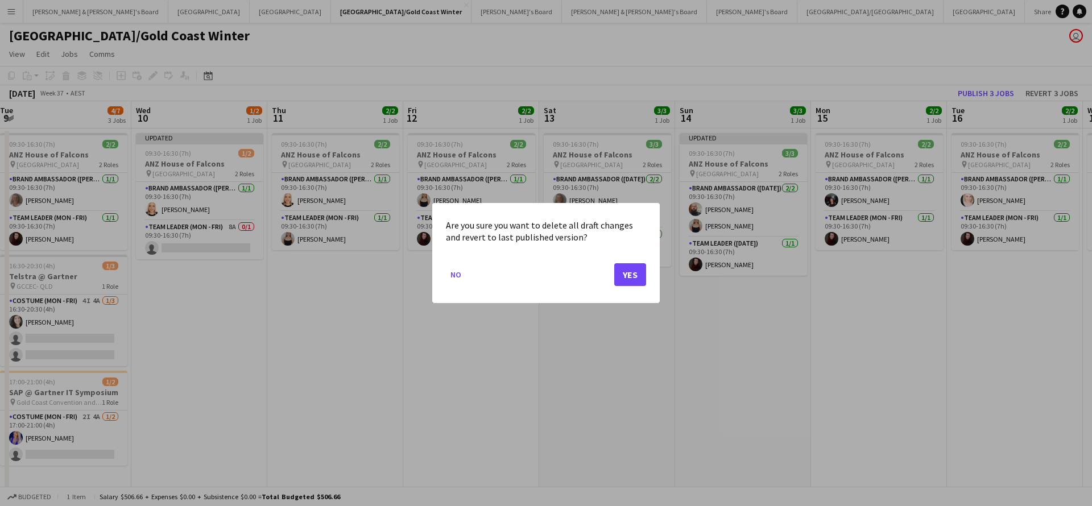
click at [624, 271] on button "Yes" at bounding box center [630, 274] width 32 height 23
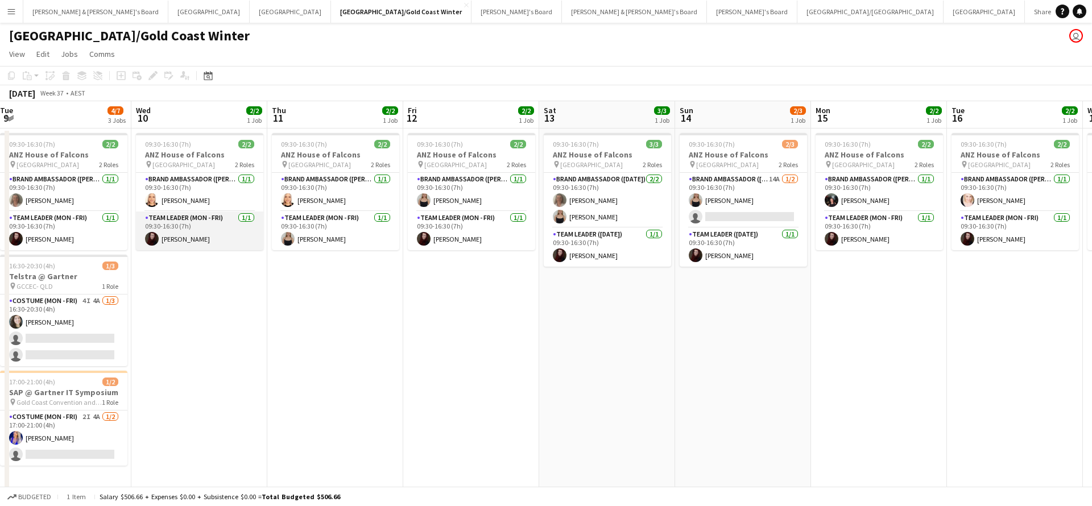
click at [209, 247] on app-card-role "Team Leader (Mon - Fri) [DATE] 09:30-16:30 (7h) [PERSON_NAME]" at bounding box center [199, 230] width 127 height 39
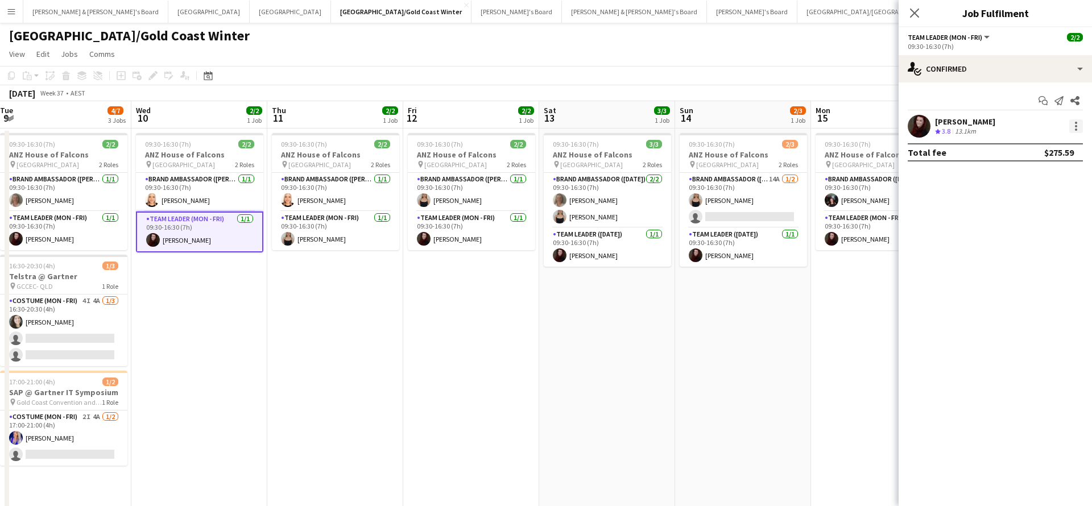
click at [1077, 128] on div at bounding box center [1076, 126] width 14 height 14
click at [1019, 257] on span "Remove" at bounding box center [1020, 256] width 34 height 10
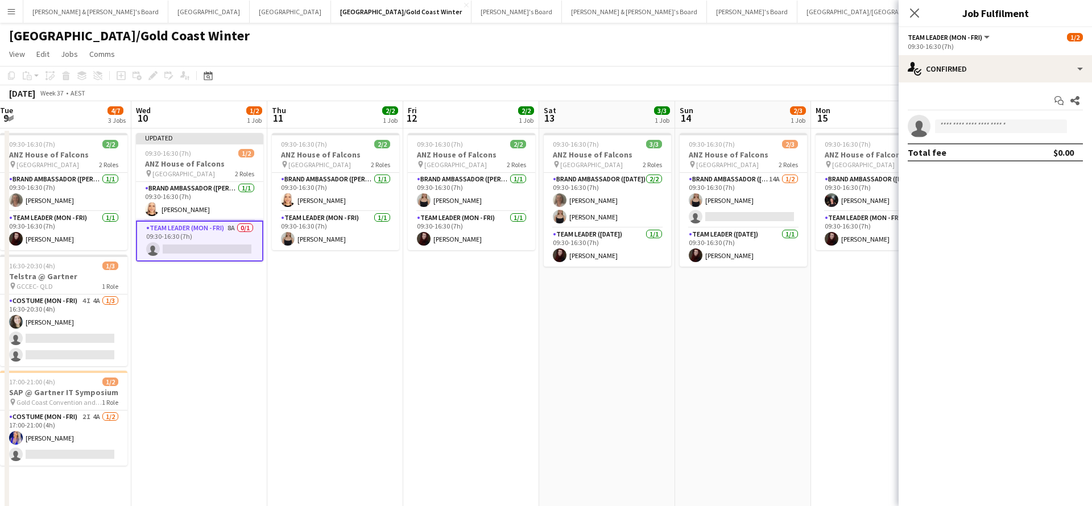
click at [188, 381] on app-date-cell "Updated 09:30-16:30 (7h) 1/2 ANZ House of Falcons pin Brisbane 2 Roles Brand Am…" at bounding box center [199, 342] width 136 height 429
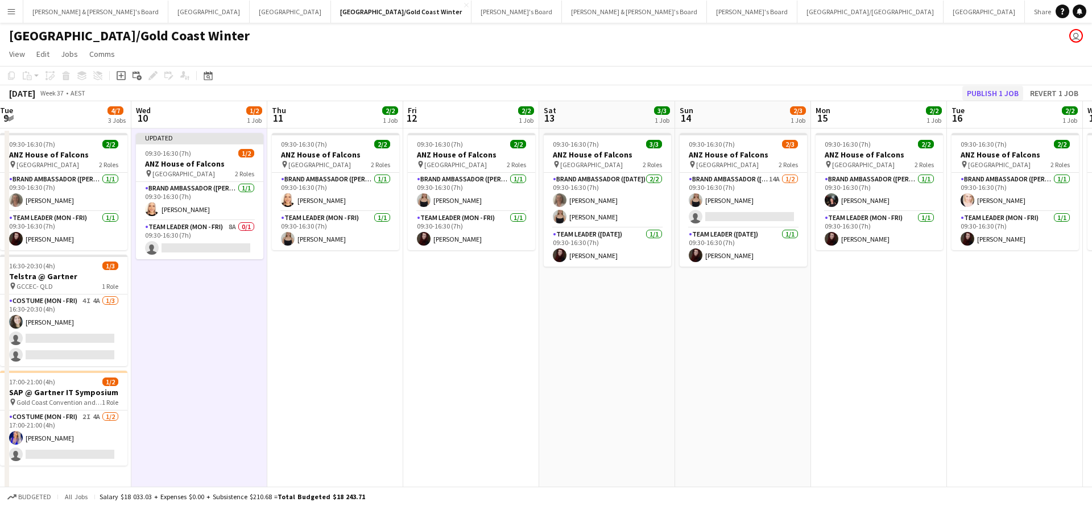
click at [986, 99] on button "Publish 1 job" at bounding box center [992, 93] width 61 height 15
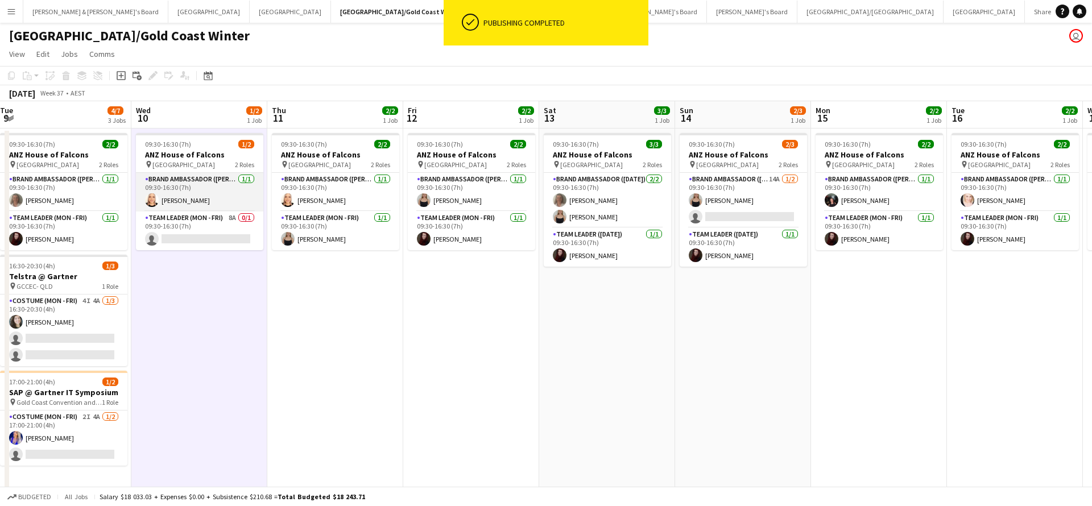
click at [176, 206] on app-card-role "Brand Ambassador (Mon - Fri) [DATE] 09:30-16:30 (7h) [PERSON_NAME]" at bounding box center [199, 192] width 127 height 39
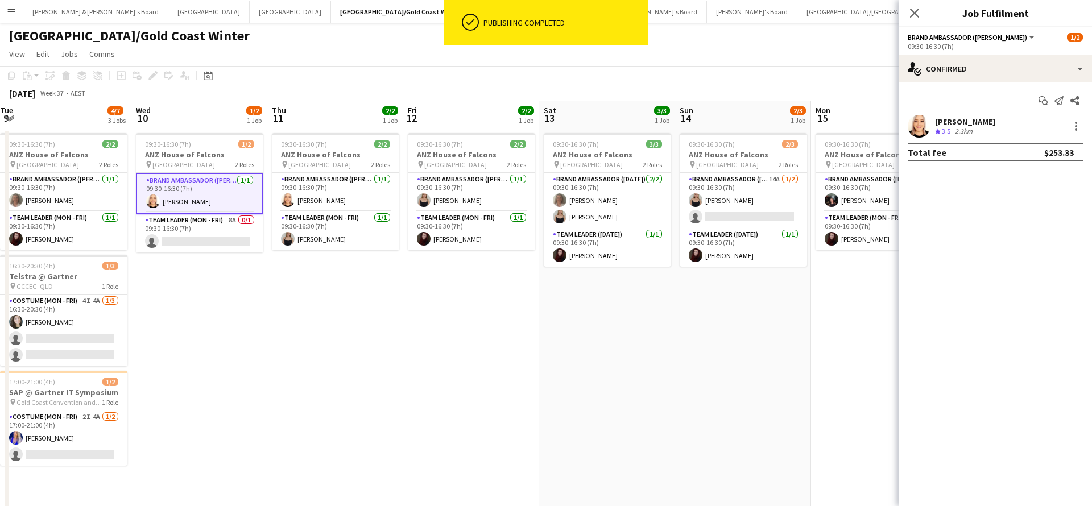
click at [953, 122] on div "[PERSON_NAME]" at bounding box center [965, 122] width 60 height 10
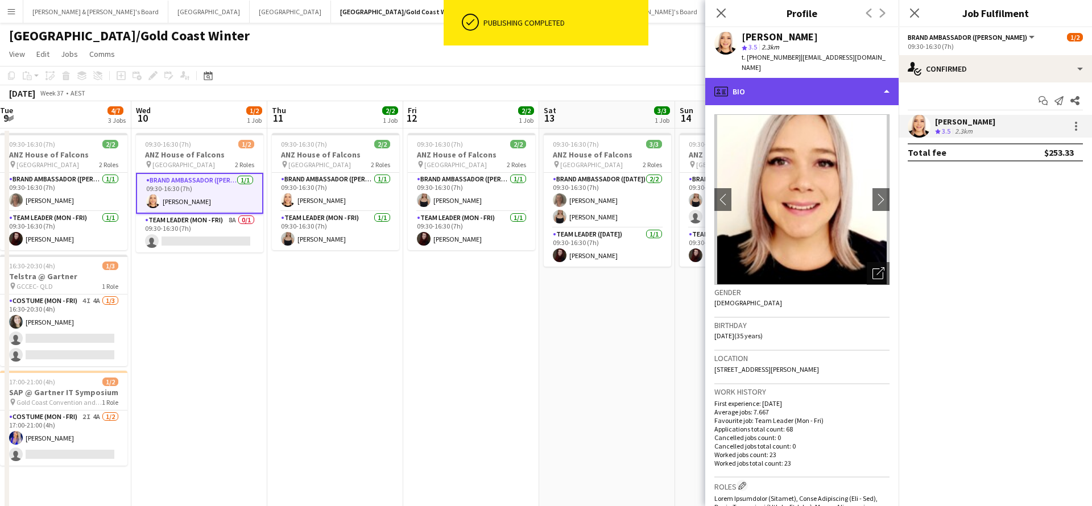
click at [773, 78] on div "profile Bio" at bounding box center [801, 91] width 193 height 27
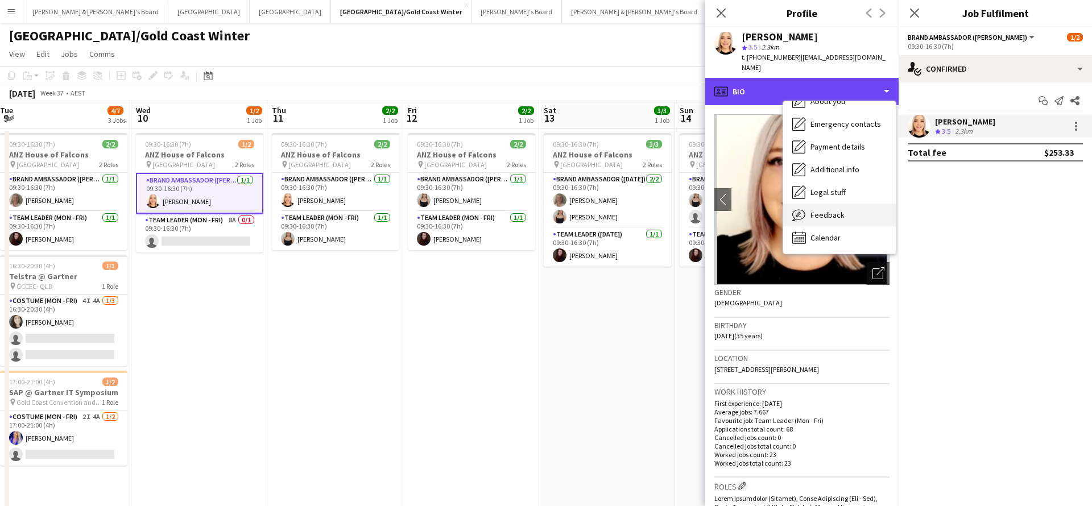
scroll to position [84, 0]
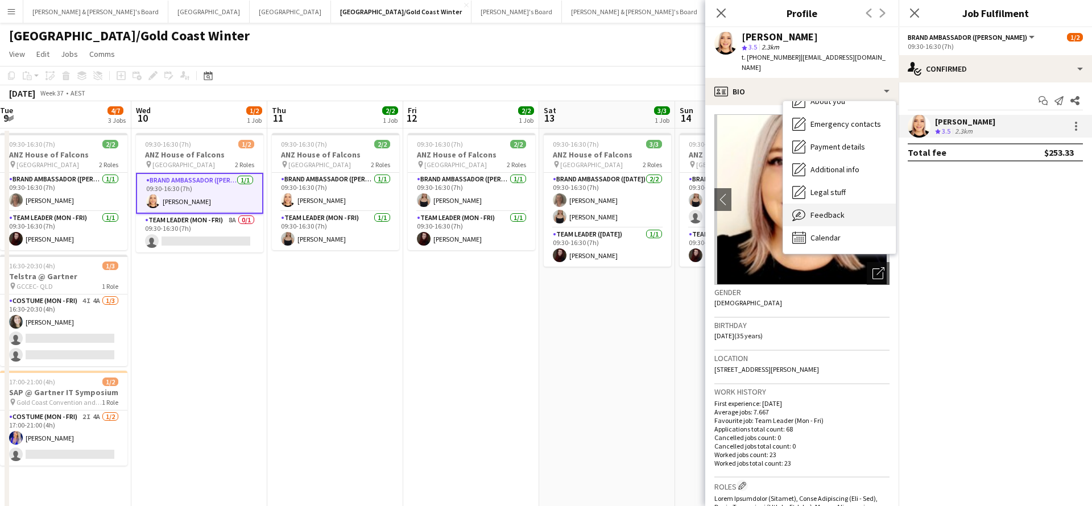
click at [823, 210] on span "Feedback" at bounding box center [827, 215] width 34 height 10
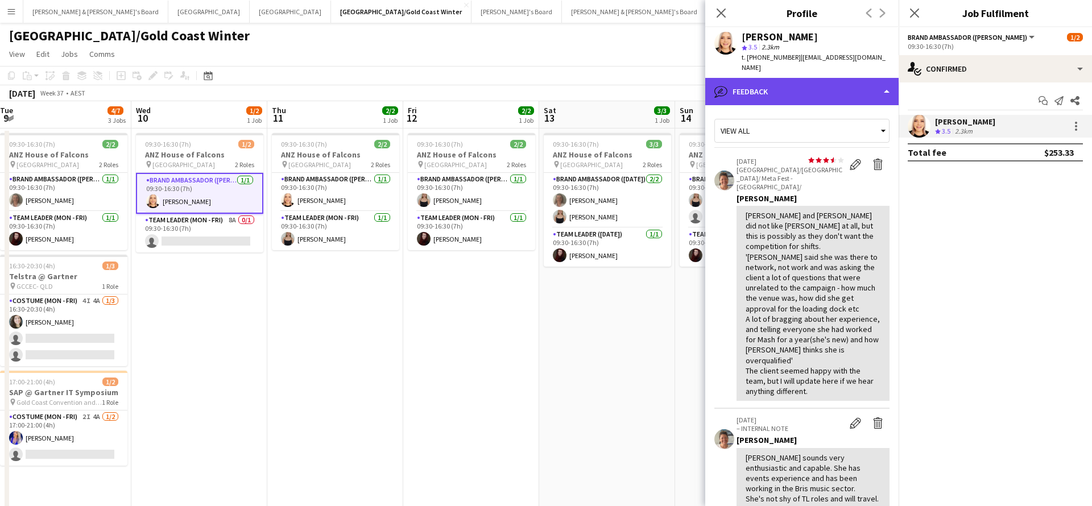
click at [814, 93] on div "bubble-pencil Feedback" at bounding box center [801, 91] width 193 height 27
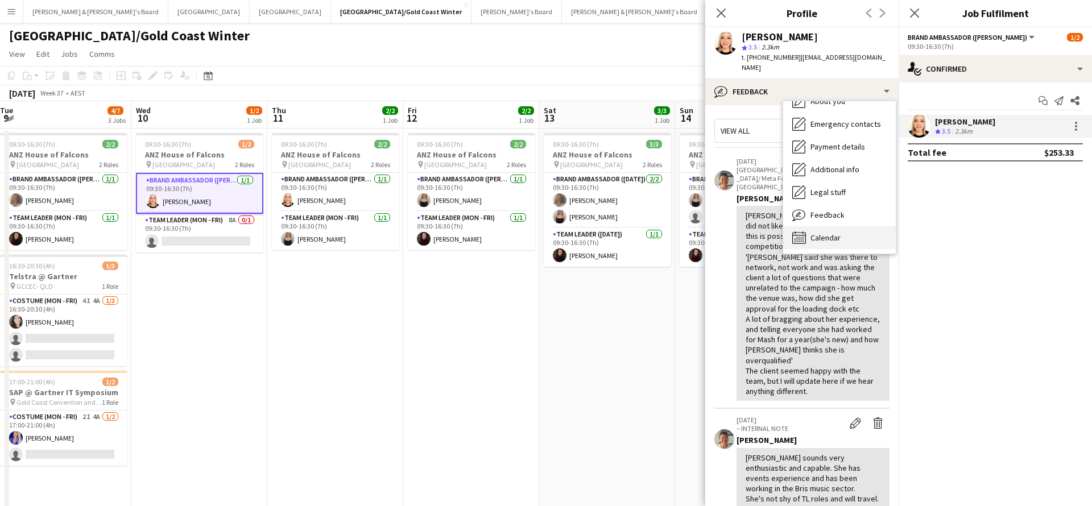
click at [826, 233] on span "Calendar" at bounding box center [825, 238] width 30 height 10
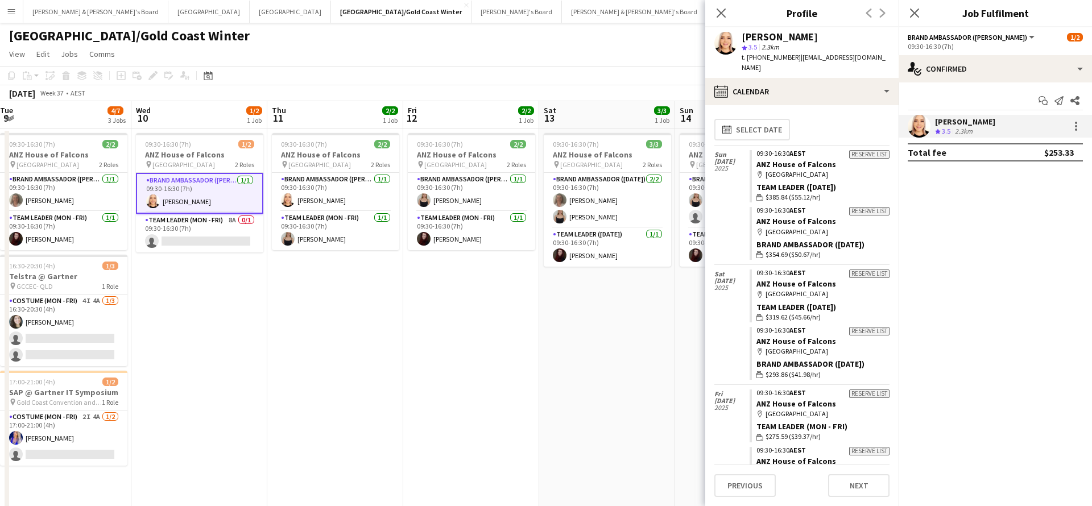
scroll to position [0, 0]
click at [331, 292] on app-date-cell "09:30-16:30 (7h) 2/2 ANZ House of Falcons pin Brisbane 2 Roles Brand Ambassador…" at bounding box center [335, 342] width 136 height 429
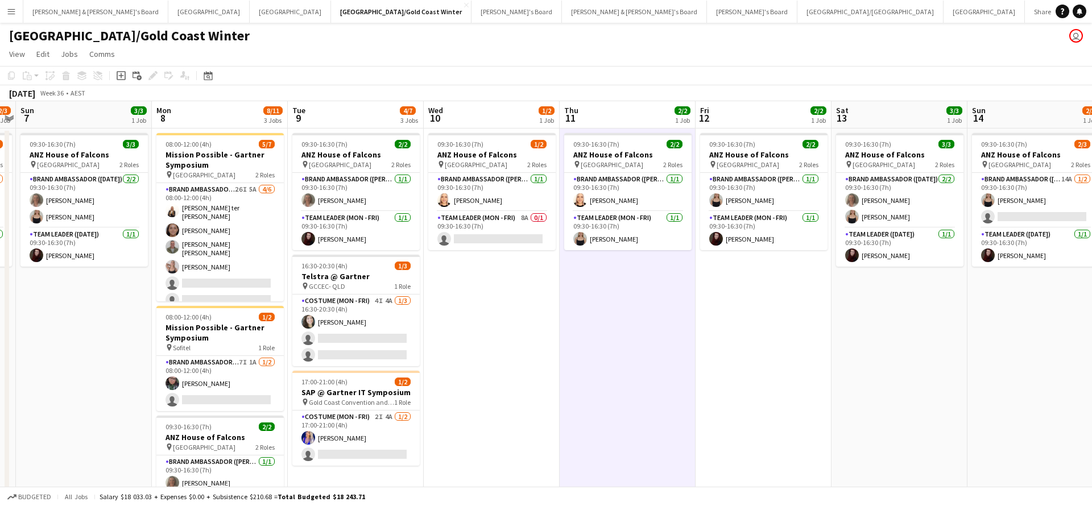
scroll to position [0, 355]
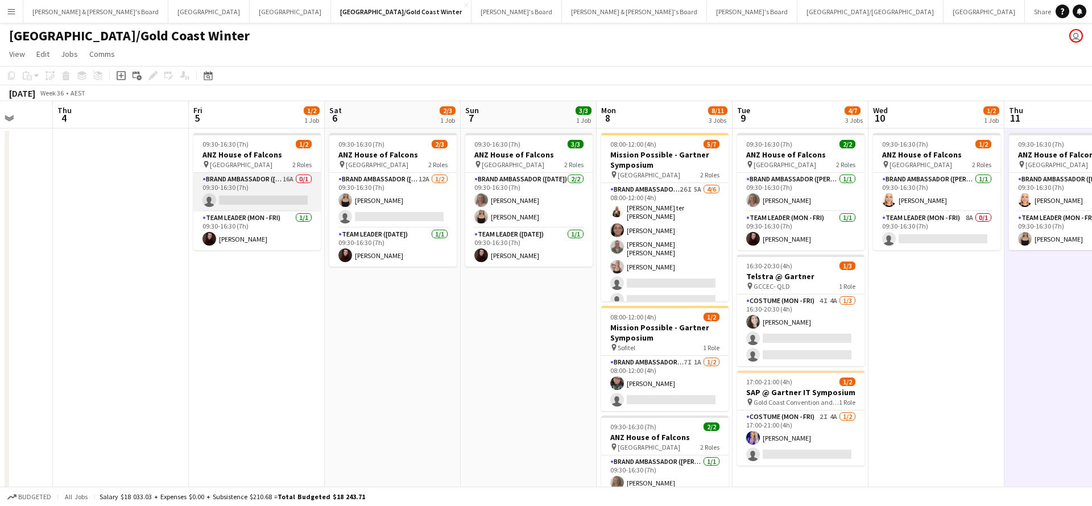
click at [230, 190] on app-card-role "Brand Ambassador (Mon - Fri) 16A 0/1 09:30-16:30 (7h) single-neutral-actions" at bounding box center [256, 192] width 127 height 39
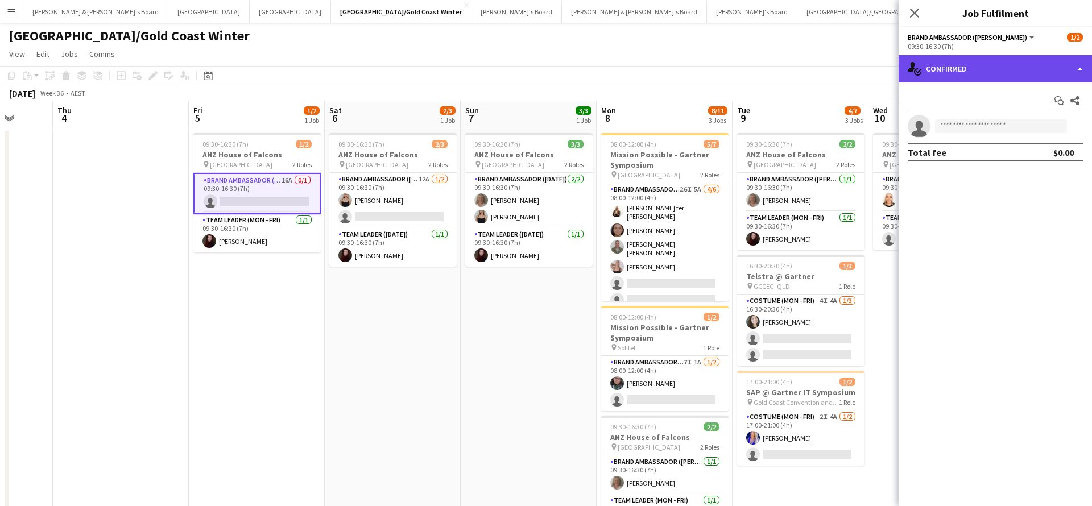
click at [941, 72] on div "single-neutral-actions-check-2 Confirmed" at bounding box center [994, 68] width 193 height 27
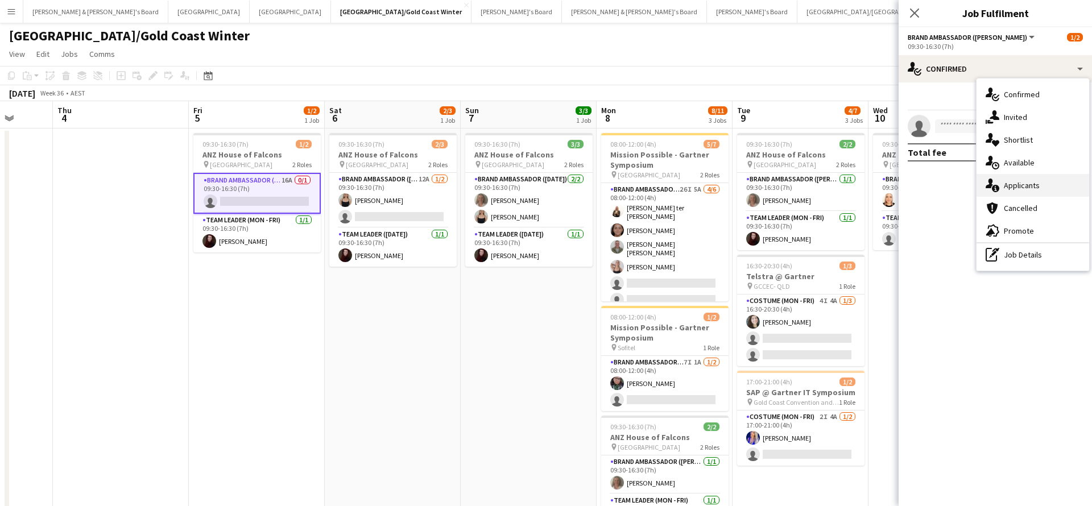
click at [1042, 184] on div "single-neutral-actions-information Applicants" at bounding box center [1032, 185] width 113 height 23
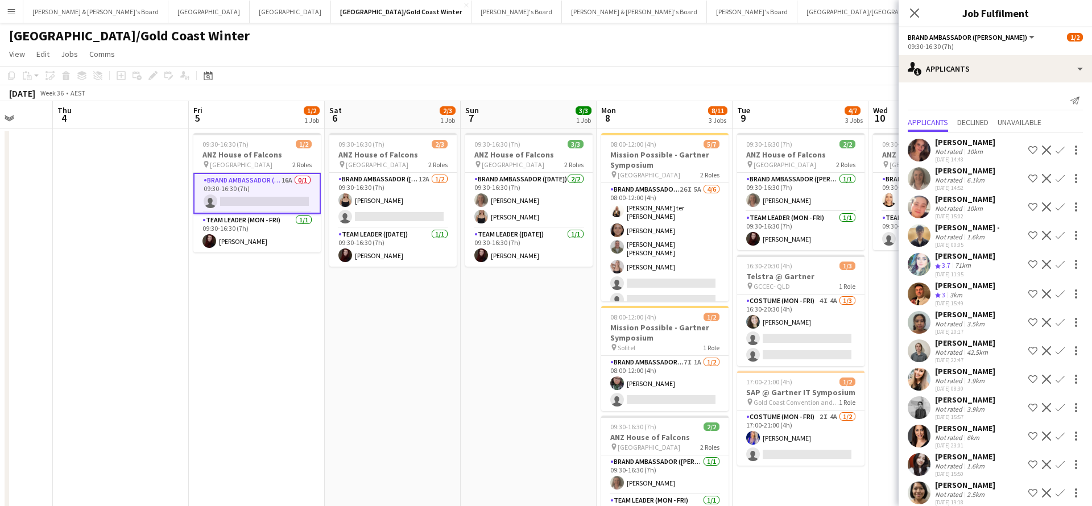
scroll to position [0, 0]
click at [432, 185] on app-card-role "Brand Ambassador ([DATE]) 12A [DATE] 09:30-16:30 (7h) [PERSON_NAME] single-neut…" at bounding box center [392, 200] width 127 height 55
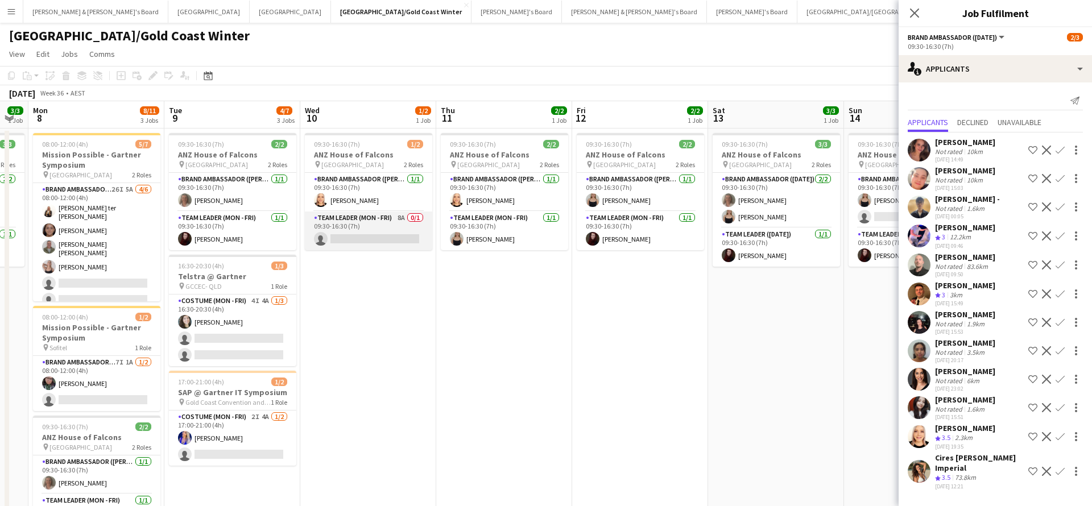
click at [379, 223] on app-card-role "Team Leader (Mon - Fri) 8A 0/1 09:30-16:30 (7h) single-neutral-actions" at bounding box center [368, 230] width 127 height 39
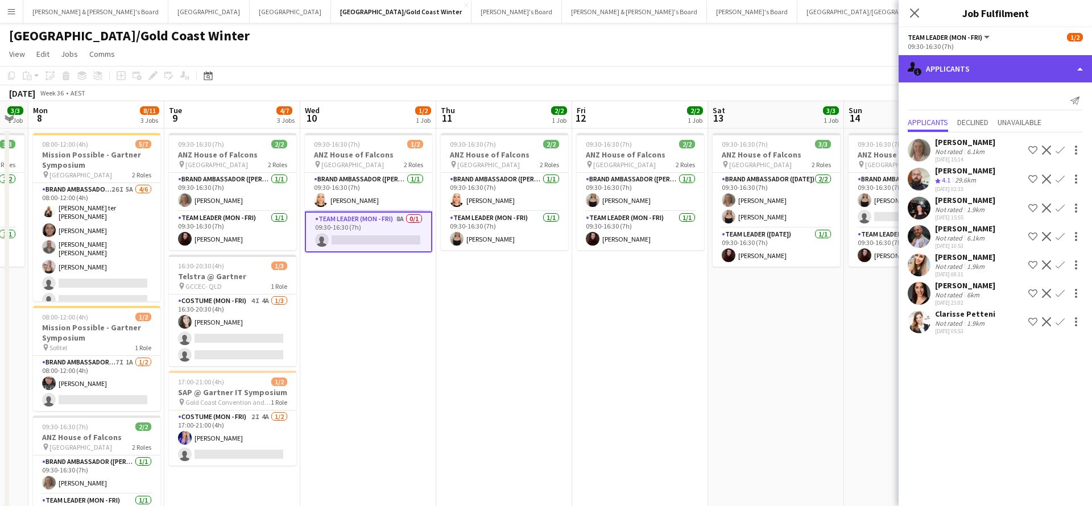
click at [953, 70] on div "single-neutral-actions-information Applicants" at bounding box center [994, 68] width 193 height 27
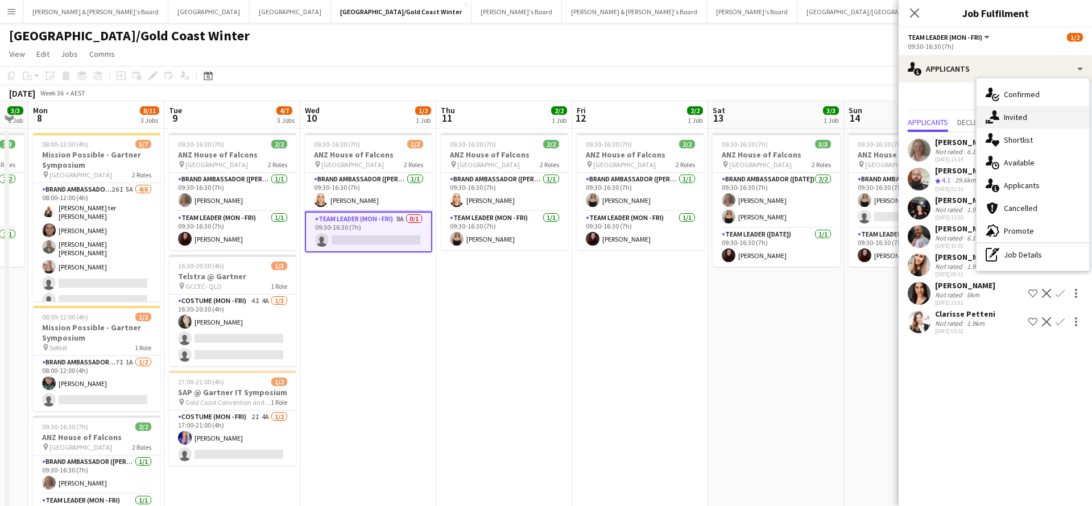
click at [996, 116] on icon "single-neutral-actions-share-1" at bounding box center [992, 117] width 14 height 14
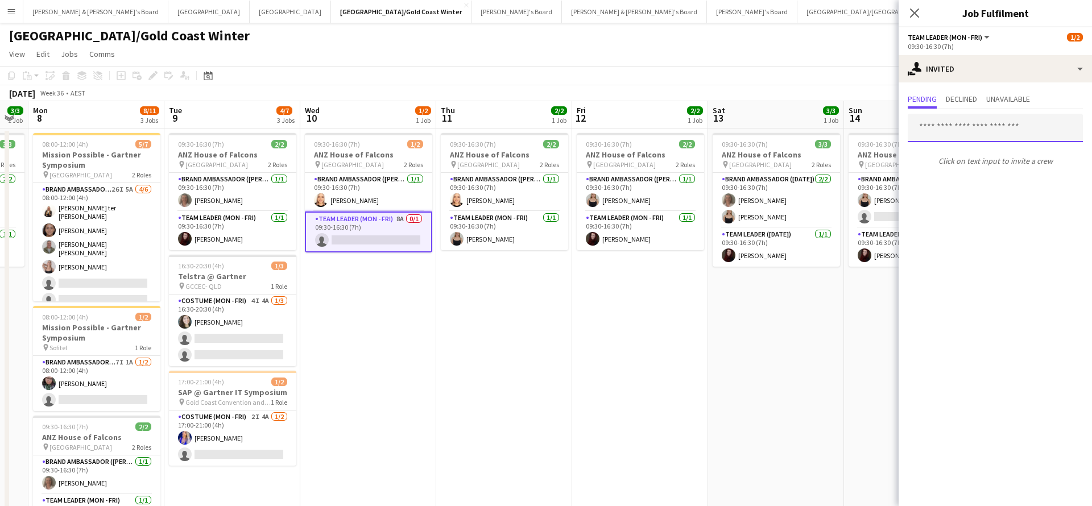
click at [938, 134] on input "text" at bounding box center [994, 128] width 175 height 28
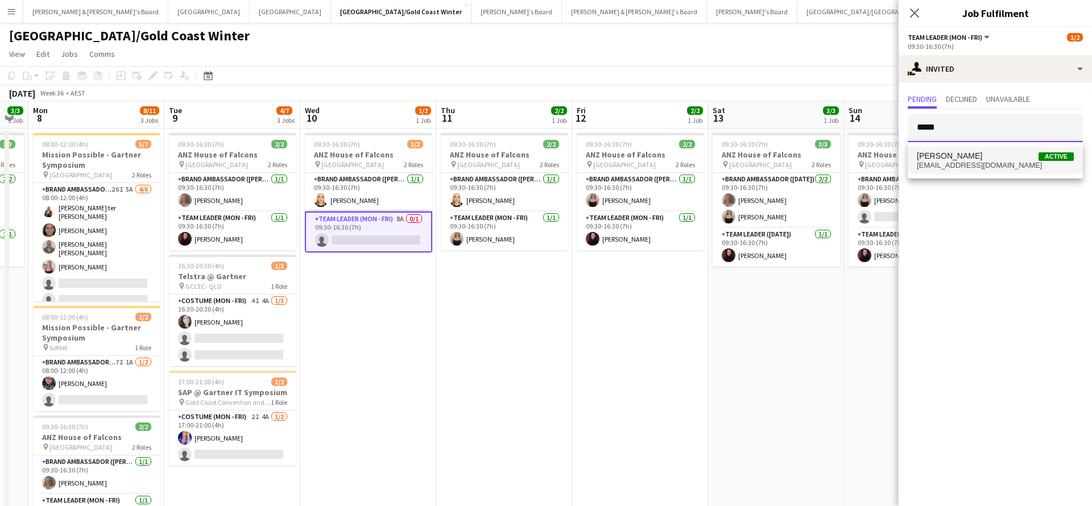
type input "*****"
click at [958, 156] on span "[PERSON_NAME]" at bounding box center [948, 156] width 65 height 10
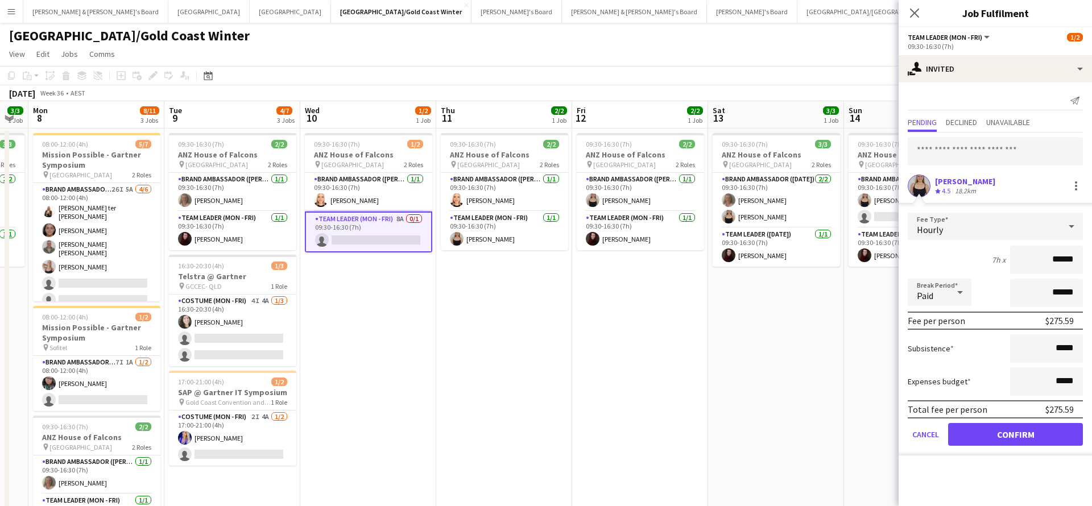
click at [1015, 434] on button "Confirm" at bounding box center [1015, 434] width 135 height 23
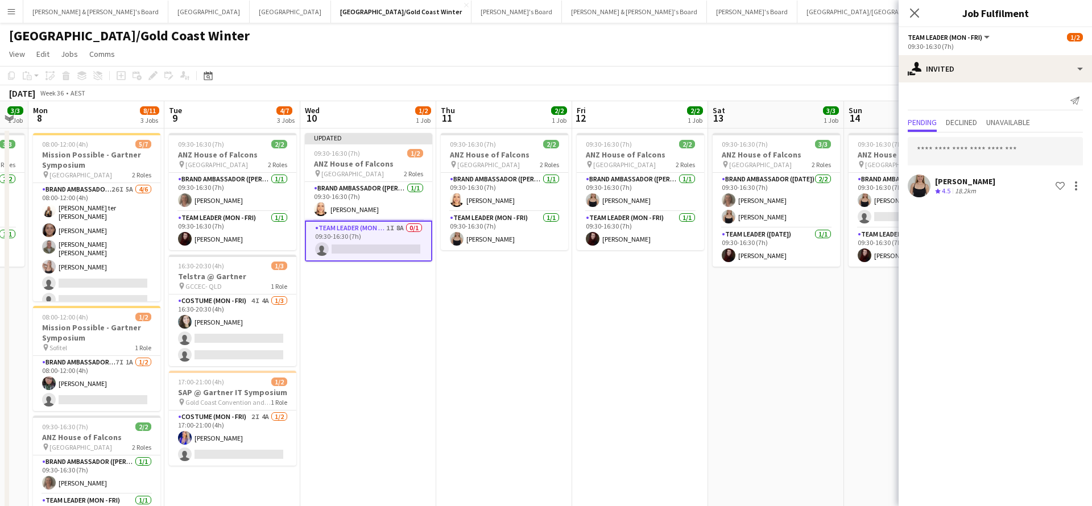
click at [829, 77] on app-toolbar "Copy Paste Paste Command V Paste with crew Command Shift V Paste linked Job [GE…" at bounding box center [546, 75] width 1092 height 19
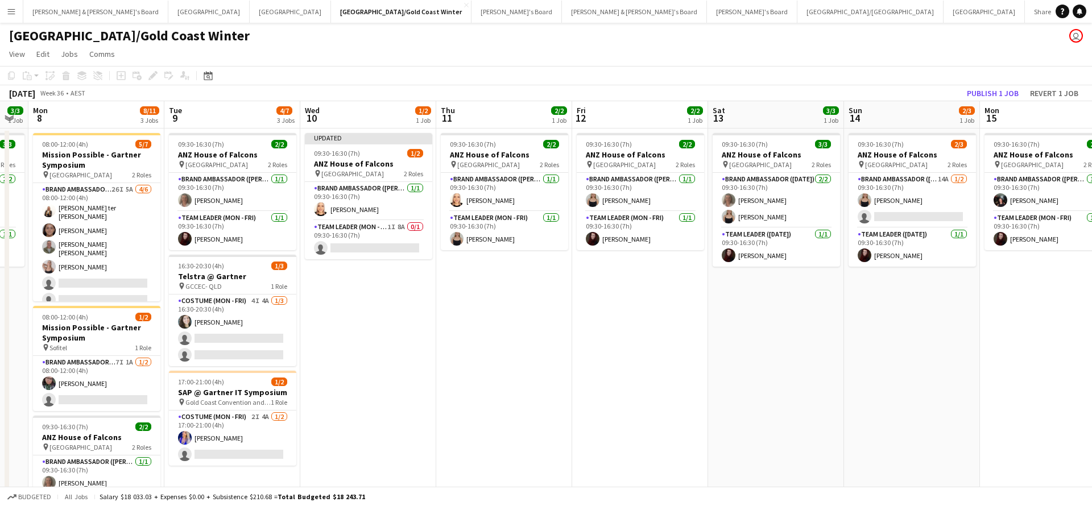
click at [981, 91] on button "Publish 1 job" at bounding box center [992, 93] width 61 height 15
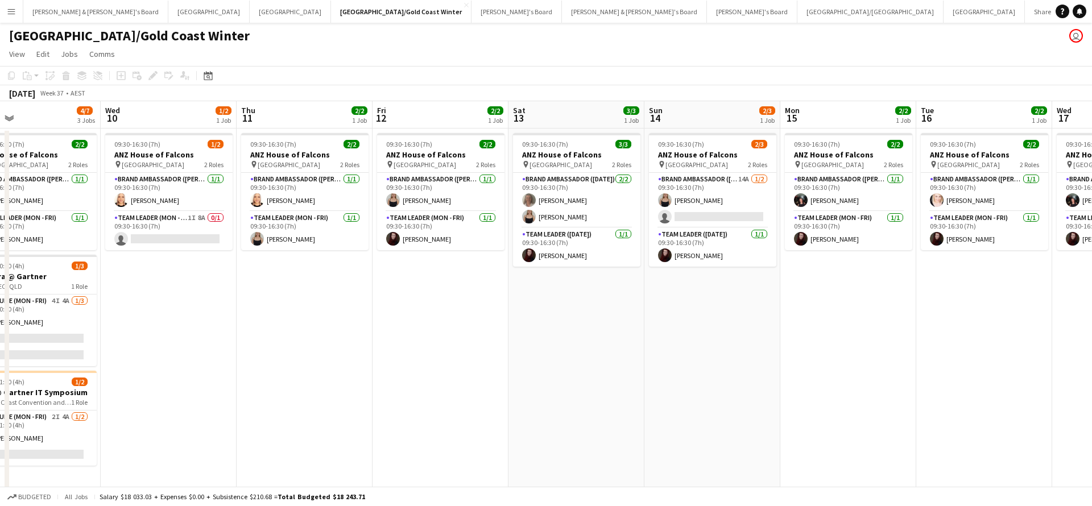
scroll to position [0, 444]
click at [737, 193] on app-card-role "Brand Ambassador ([DATE]) 14A [DATE] 09:30-16:30 (7h) [PERSON_NAME] single-neut…" at bounding box center [711, 200] width 127 height 55
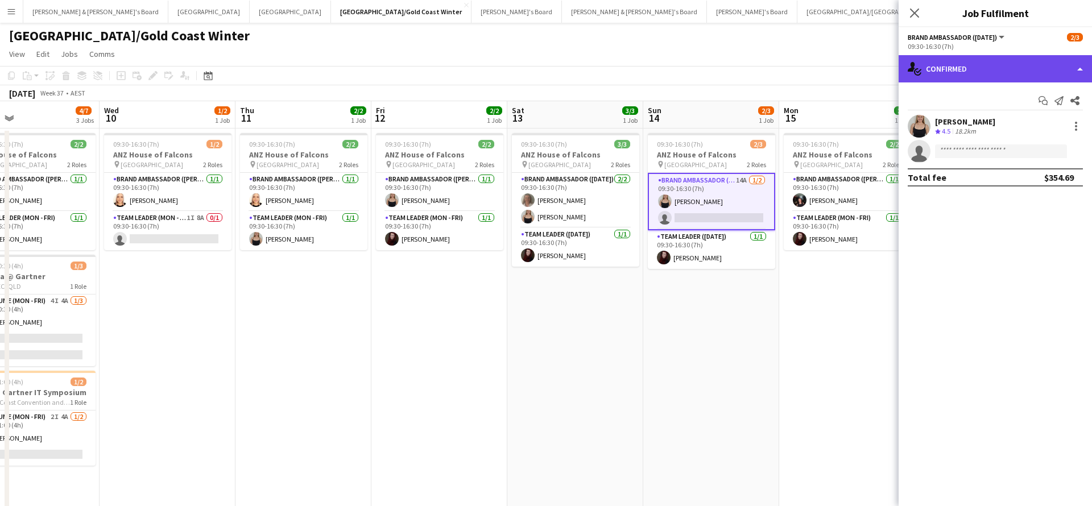
click at [952, 72] on div "single-neutral-actions-check-2 Confirmed" at bounding box center [994, 68] width 193 height 27
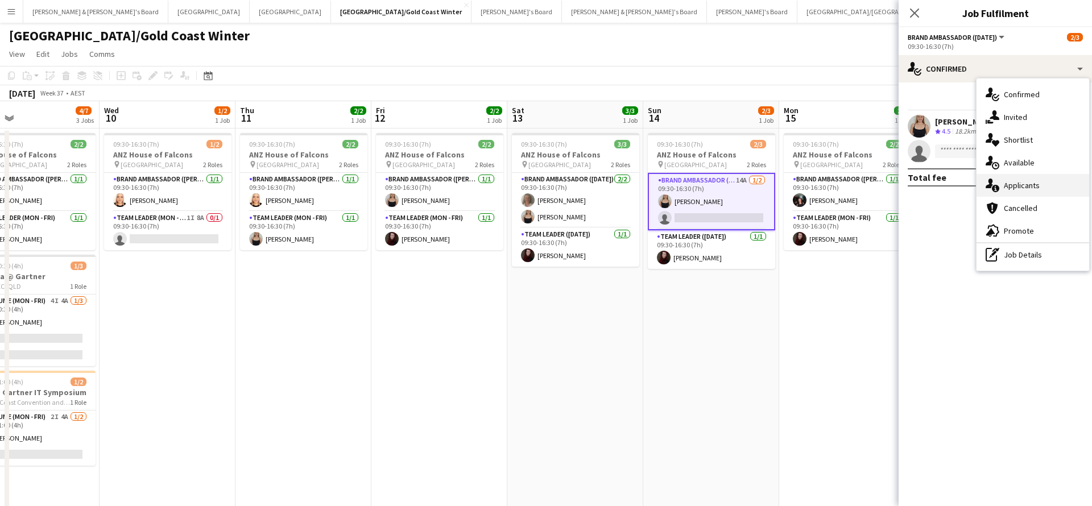
click at [1018, 186] on div "single-neutral-actions-information Applicants" at bounding box center [1032, 185] width 113 height 23
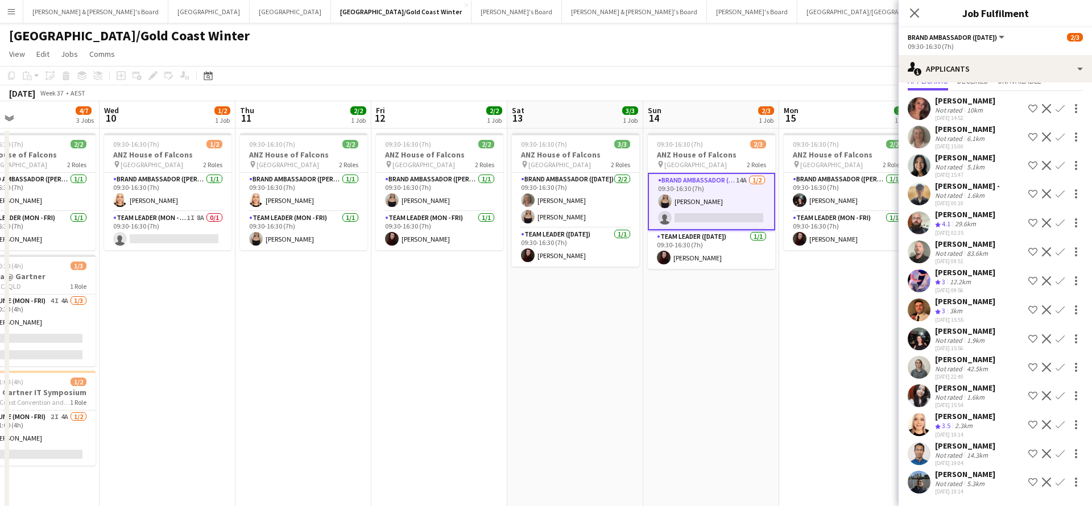
scroll to position [42, 0]
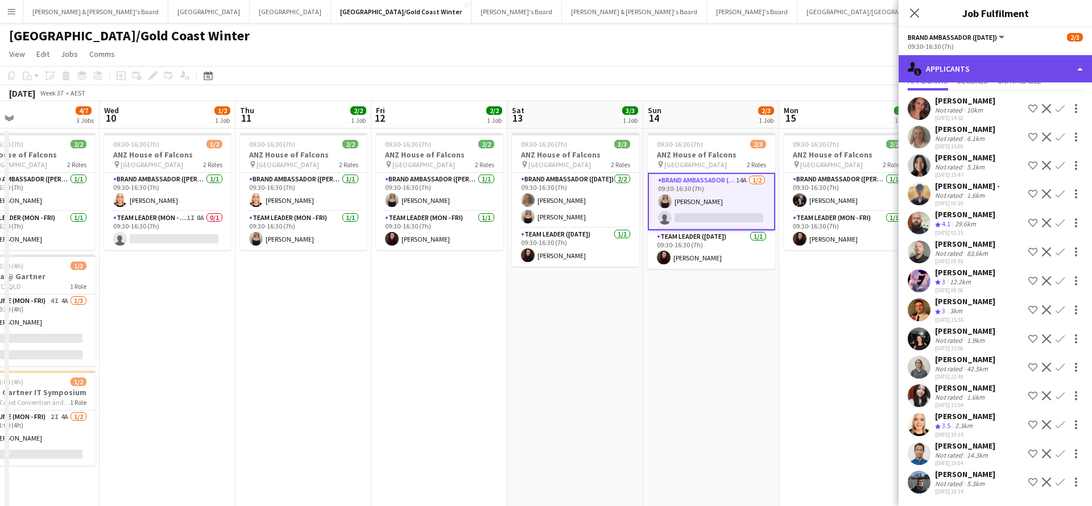
click at [948, 70] on div "single-neutral-actions-information Applicants" at bounding box center [994, 68] width 193 height 27
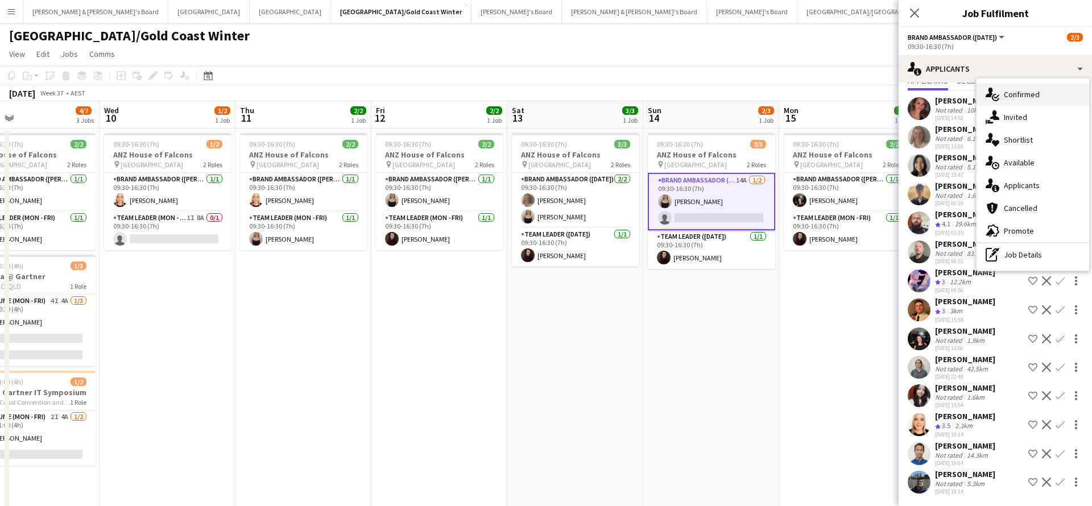
click at [1015, 98] on div "single-neutral-actions-check-2 Confirmed" at bounding box center [1032, 94] width 113 height 23
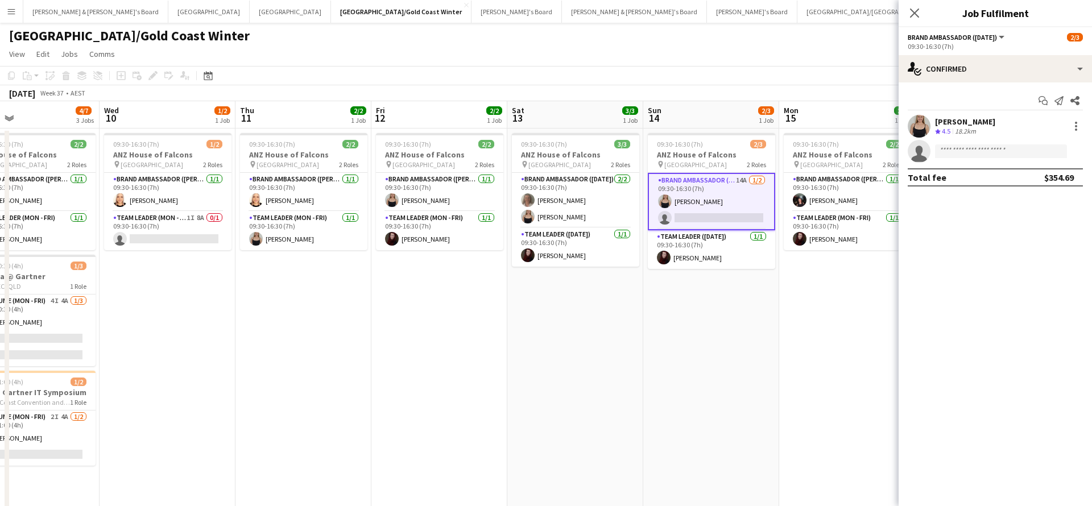
scroll to position [0, 0]
click at [960, 148] on input at bounding box center [1001, 151] width 132 height 14
type input "*****"
click at [962, 178] on span "[EMAIL_ADDRESS][DOMAIN_NAME]" at bounding box center [1001, 176] width 114 height 9
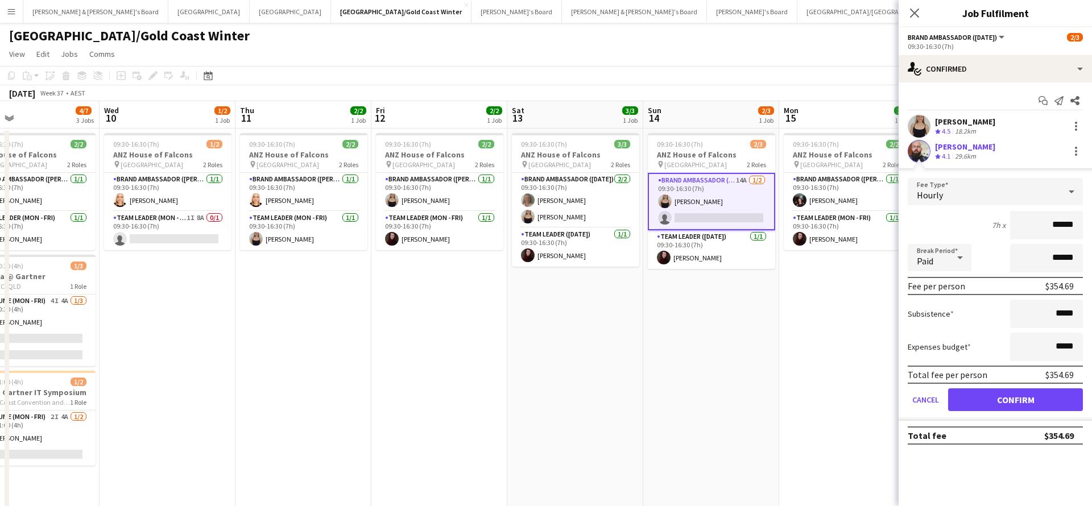
click at [1015, 400] on button "Confirm" at bounding box center [1015, 399] width 135 height 23
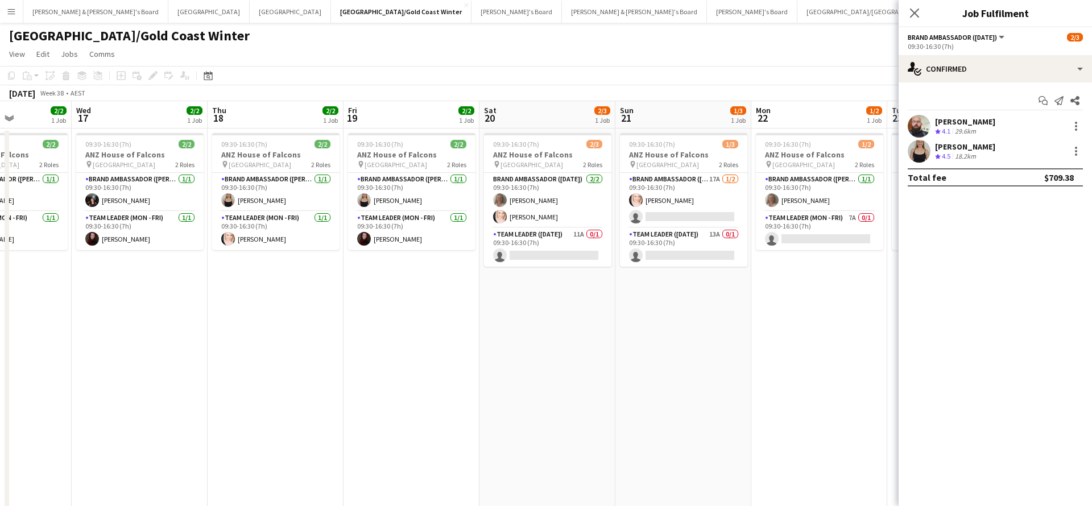
scroll to position [0, 369]
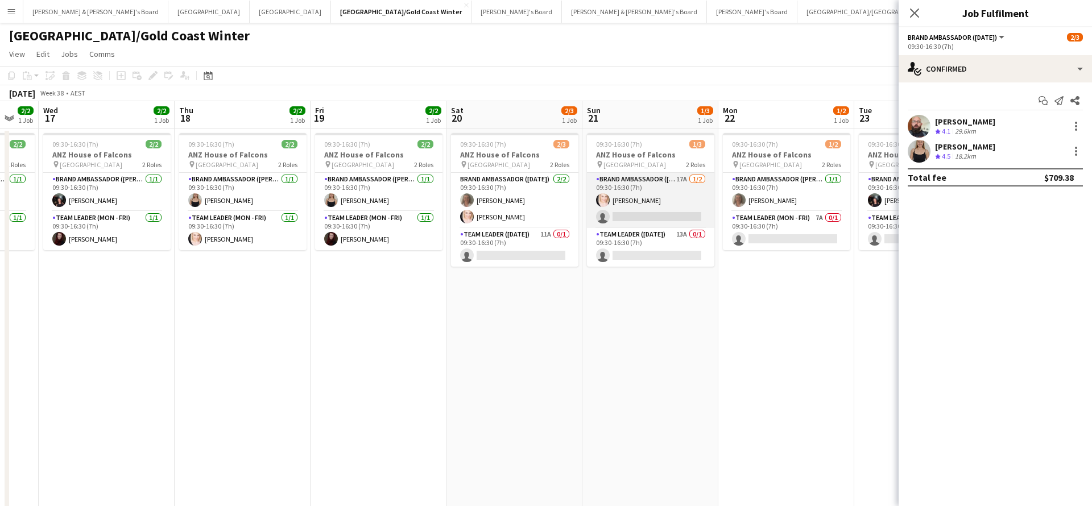
click at [637, 221] on app-card-role "Brand Ambassador ([DATE]) 17A [DATE] 09:30-16:30 (7h) [PERSON_NAME] single-neut…" at bounding box center [650, 200] width 127 height 55
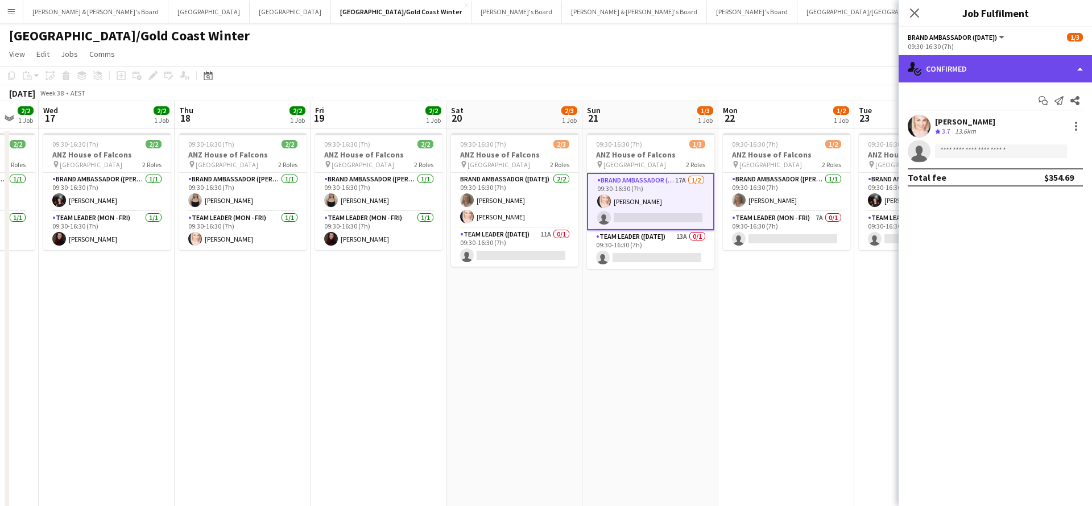
click at [977, 78] on div "single-neutral-actions-check-2 Confirmed" at bounding box center [994, 68] width 193 height 27
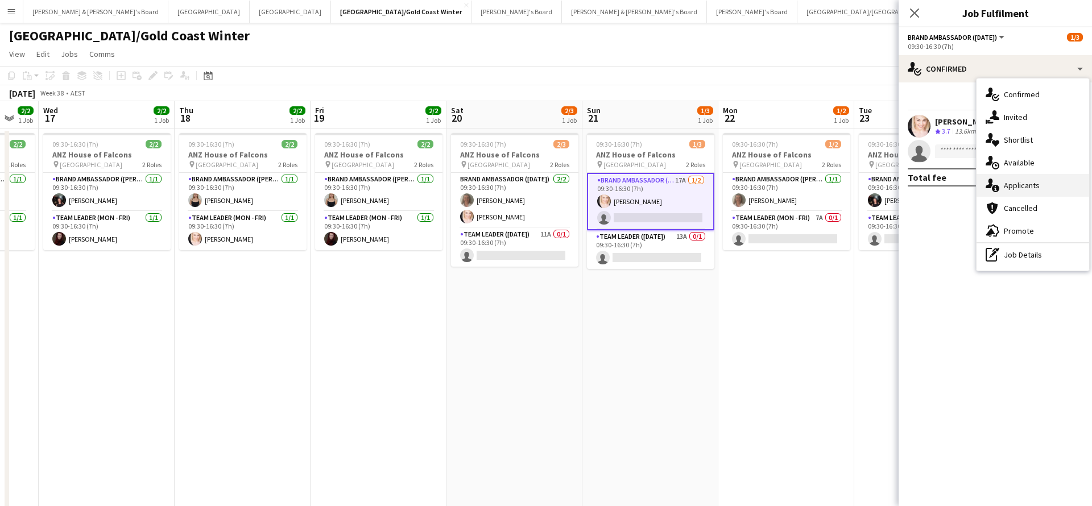
click at [1023, 184] on div "single-neutral-actions-information Applicants" at bounding box center [1032, 185] width 113 height 23
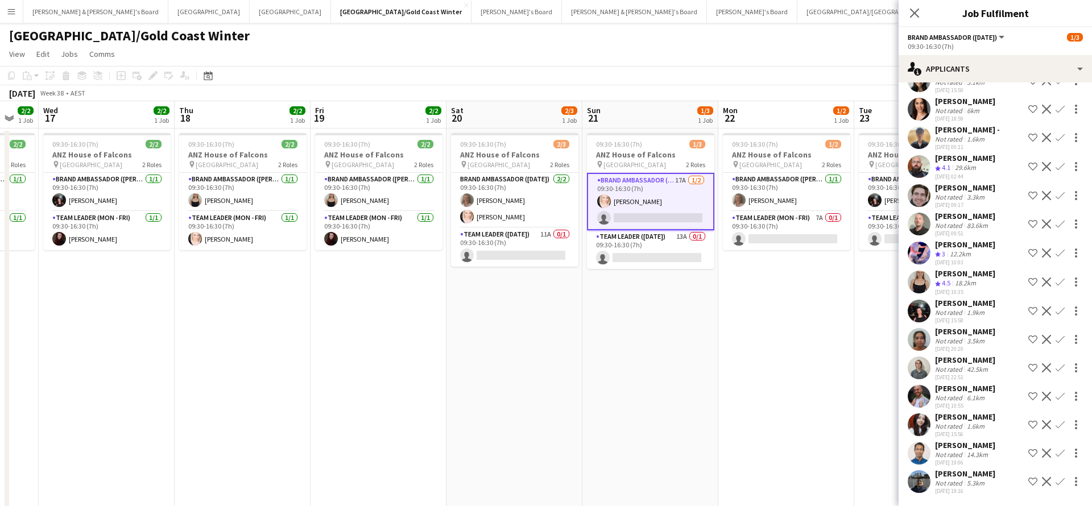
scroll to position [126, 0]
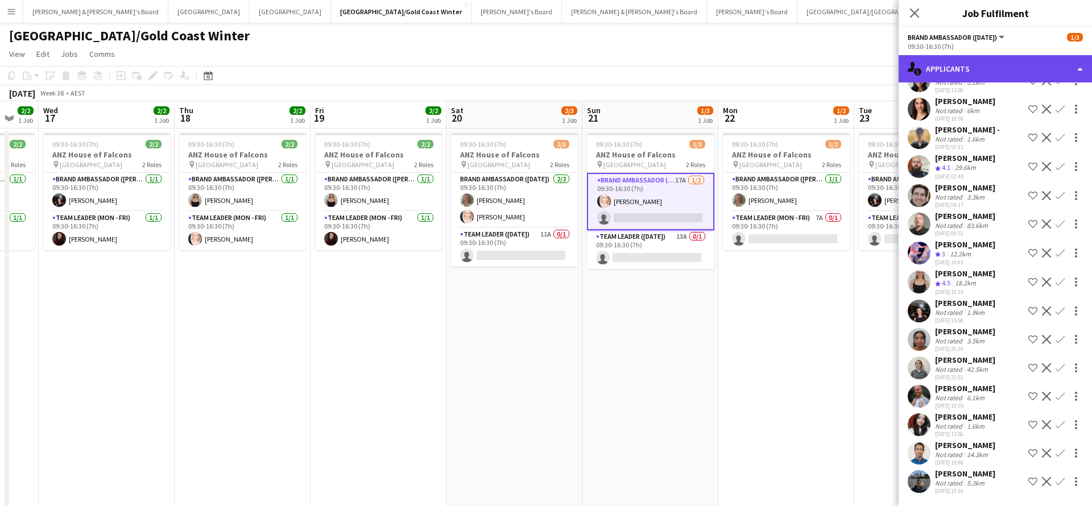
click at [957, 74] on div "single-neutral-actions-information Applicants" at bounding box center [994, 68] width 193 height 27
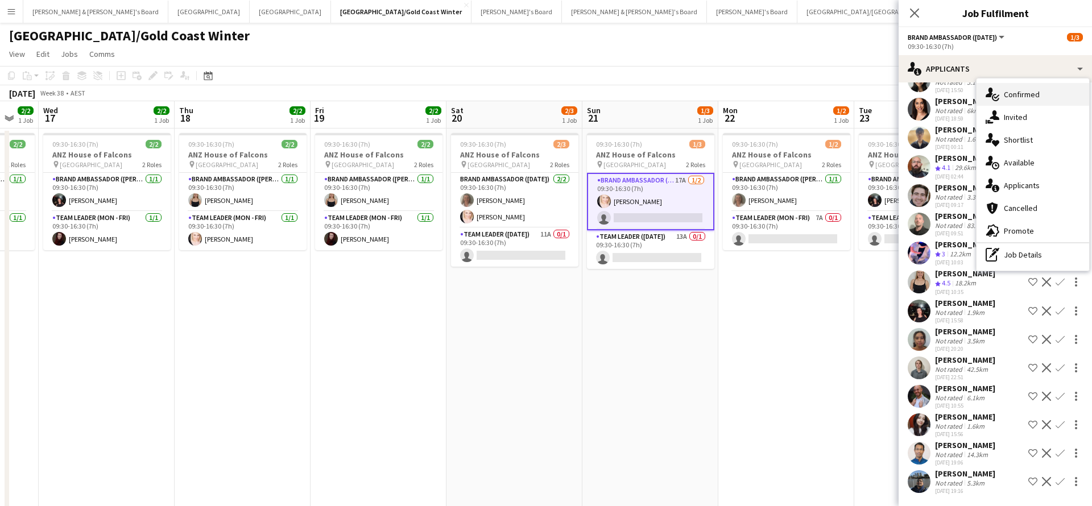
click at [1001, 89] on div "single-neutral-actions-check-2 Confirmed" at bounding box center [1032, 94] width 113 height 23
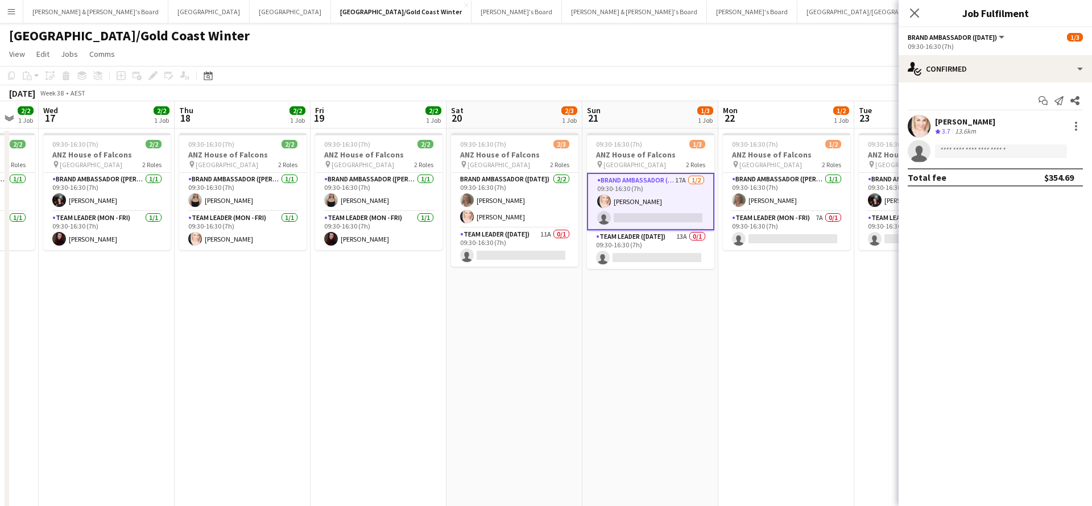
scroll to position [0, 0]
click at [956, 146] on input at bounding box center [1001, 151] width 132 height 14
type input "*****"
click at [948, 167] on span "[PERSON_NAME]" at bounding box center [976, 168] width 65 height 10
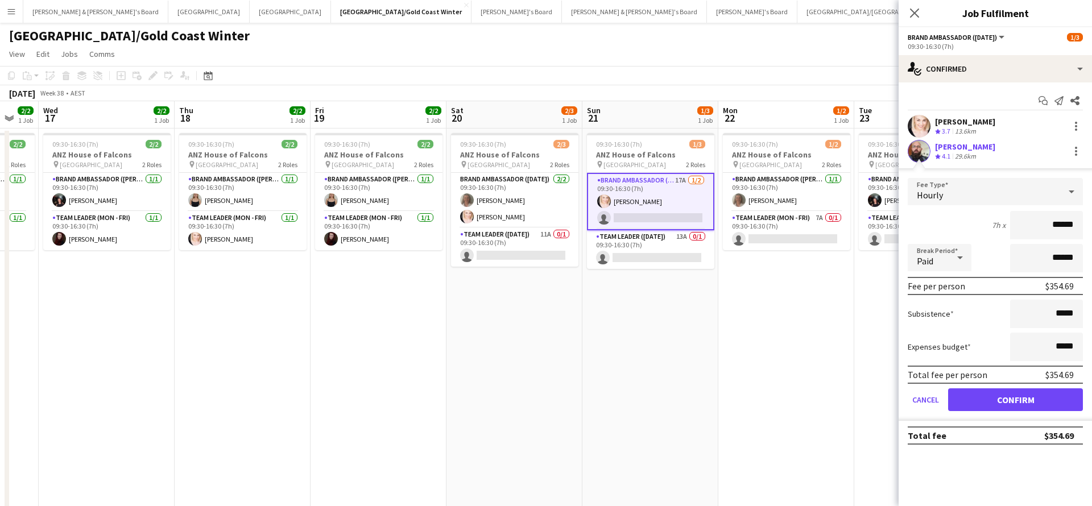
click at [1015, 400] on button "Confirm" at bounding box center [1015, 399] width 135 height 23
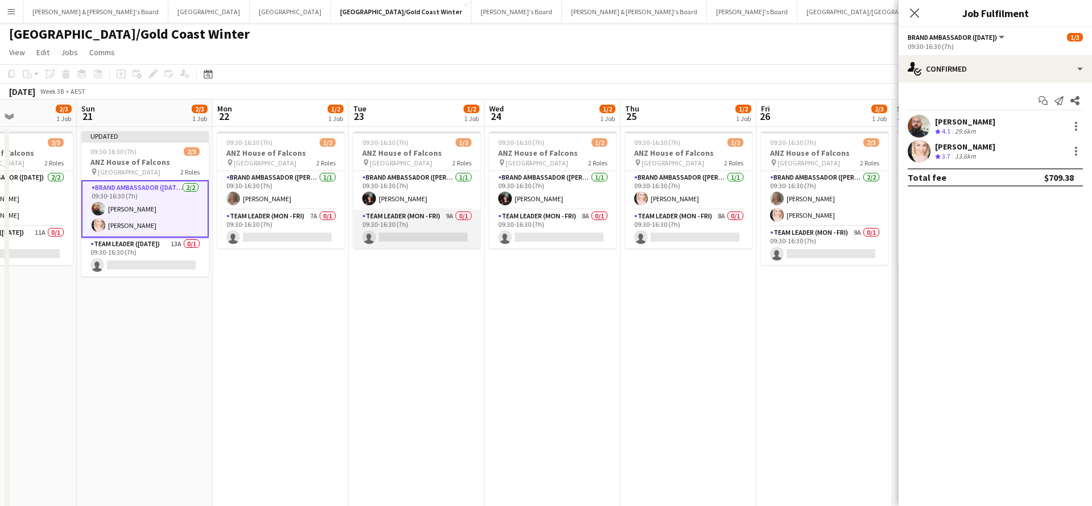
scroll to position [0, 332]
click at [330, 185] on app-card-role "Brand Ambassador (Mon - Fri) [DATE] 09:30-16:30 (7h) [PERSON_NAME]" at bounding box center [279, 190] width 127 height 39
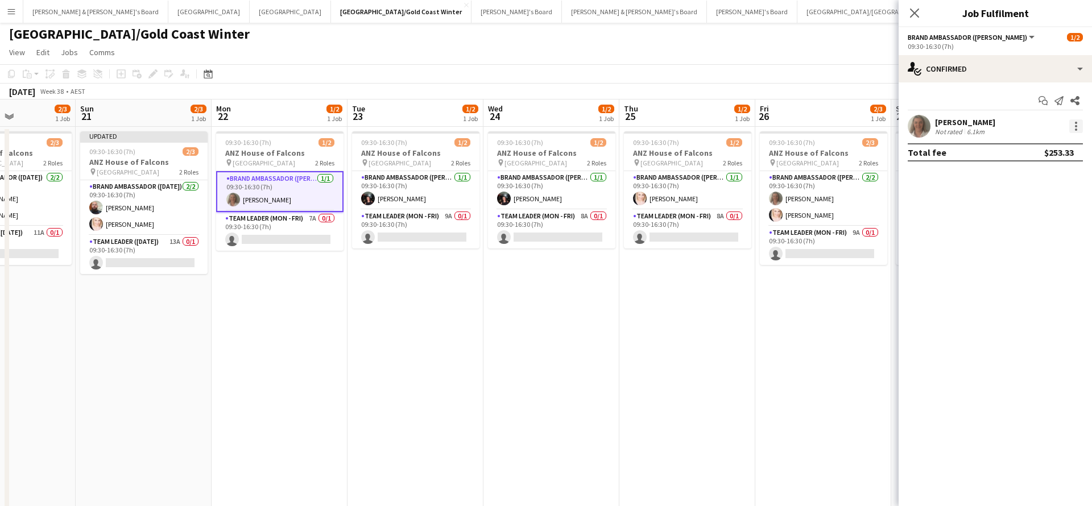
click at [1080, 129] on div at bounding box center [1076, 126] width 14 height 14
click at [1078, 175] on button "Switch crew" at bounding box center [1038, 174] width 89 height 27
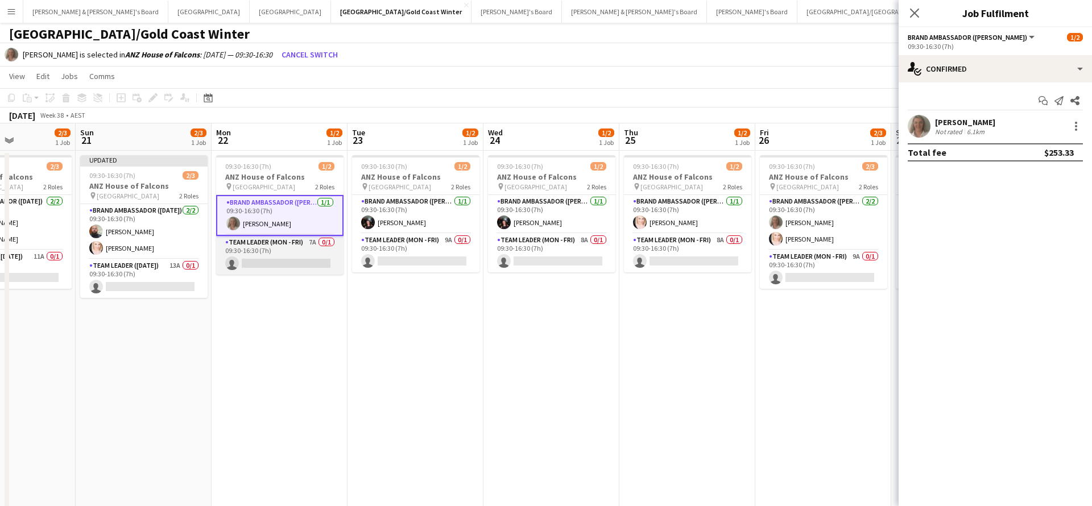
click at [301, 262] on app-card-role "Team Leader (Mon - Fri) 7A 0/1 09:30-16:30 (7h) single-neutral-actions" at bounding box center [279, 255] width 127 height 39
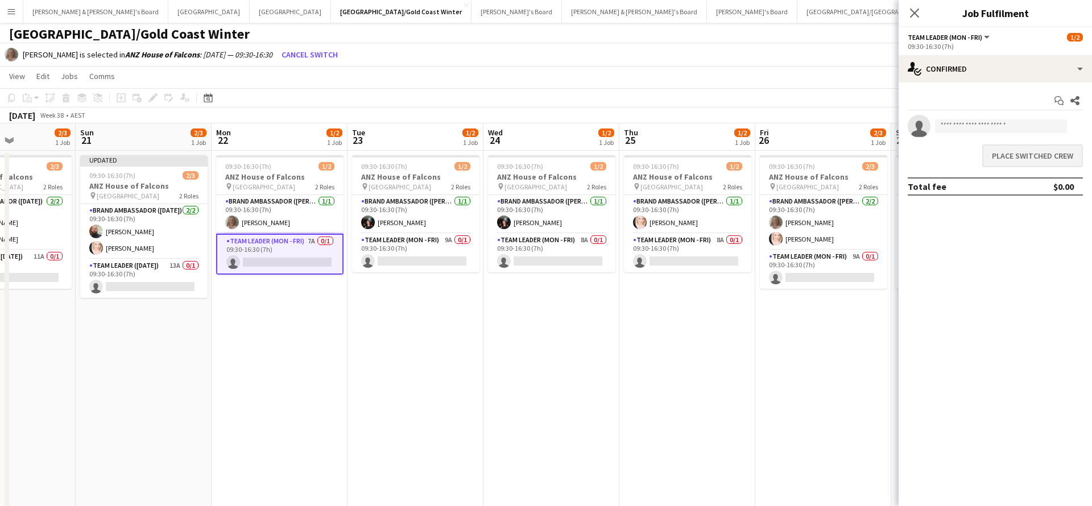
click at [989, 160] on button "Place switched crew" at bounding box center [1032, 155] width 101 height 23
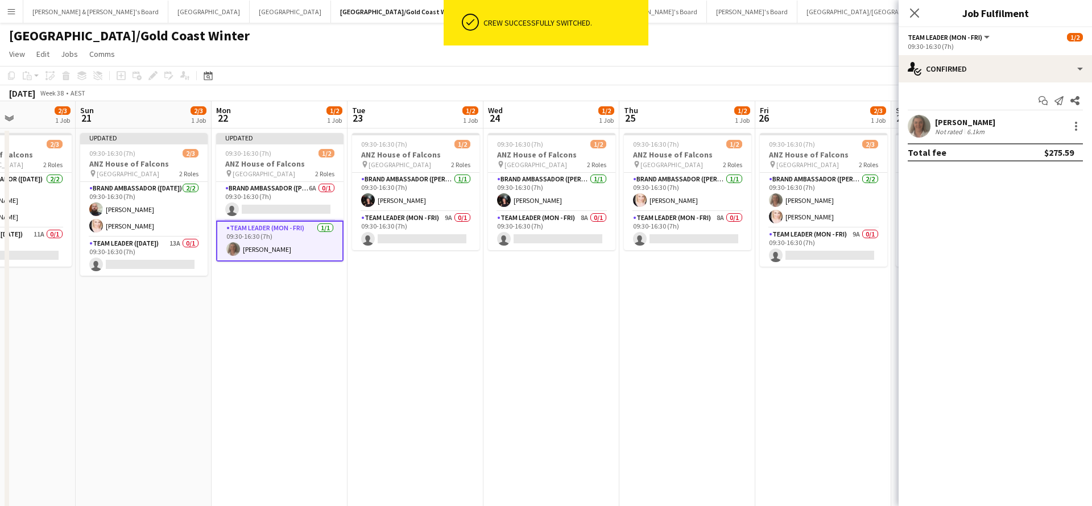
scroll to position [2, 0]
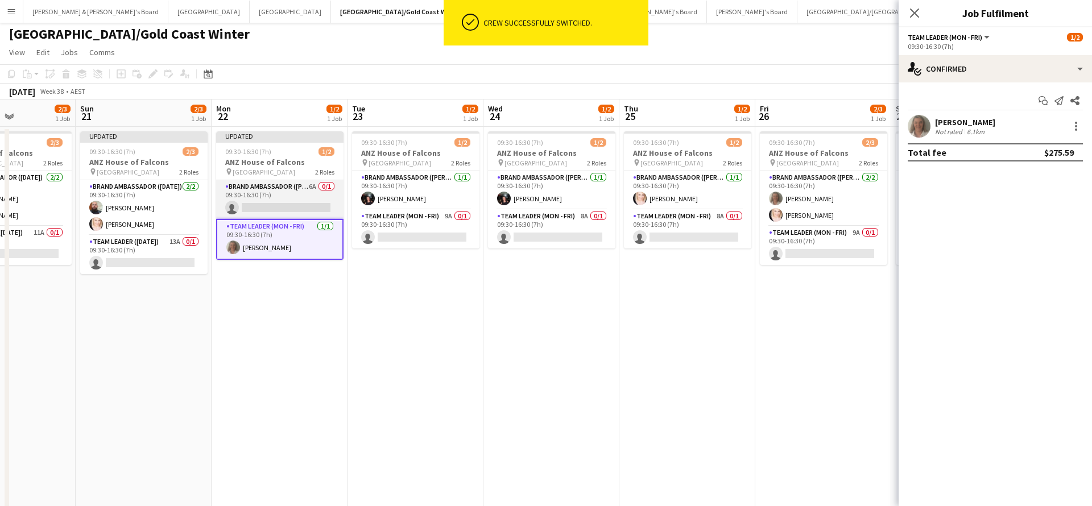
click at [288, 211] on app-card-role "Brand Ambassador (Mon - Fri) 6A 0/1 09:30-16:30 (7h) single-neutral-actions" at bounding box center [279, 199] width 127 height 39
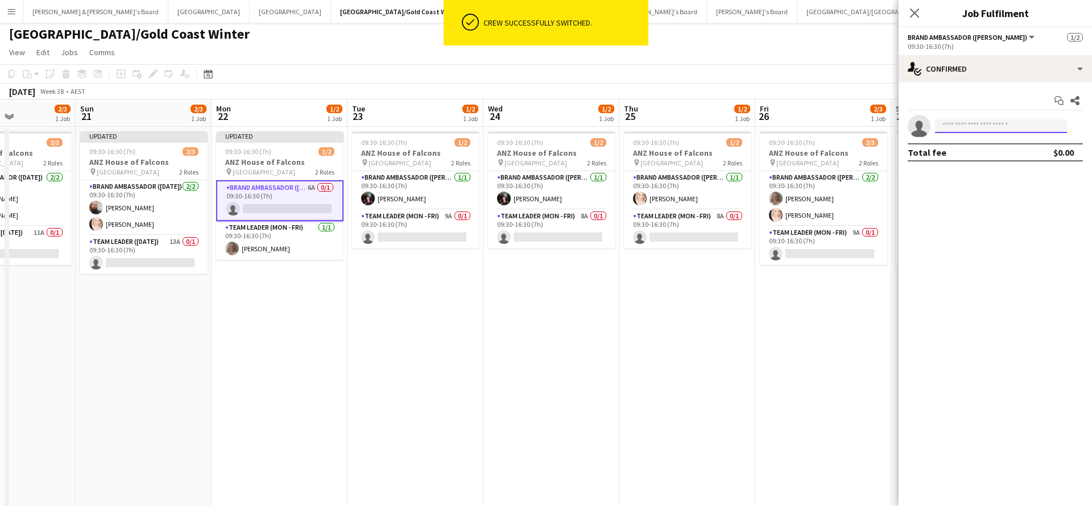
click at [977, 123] on input at bounding box center [1001, 126] width 132 height 14
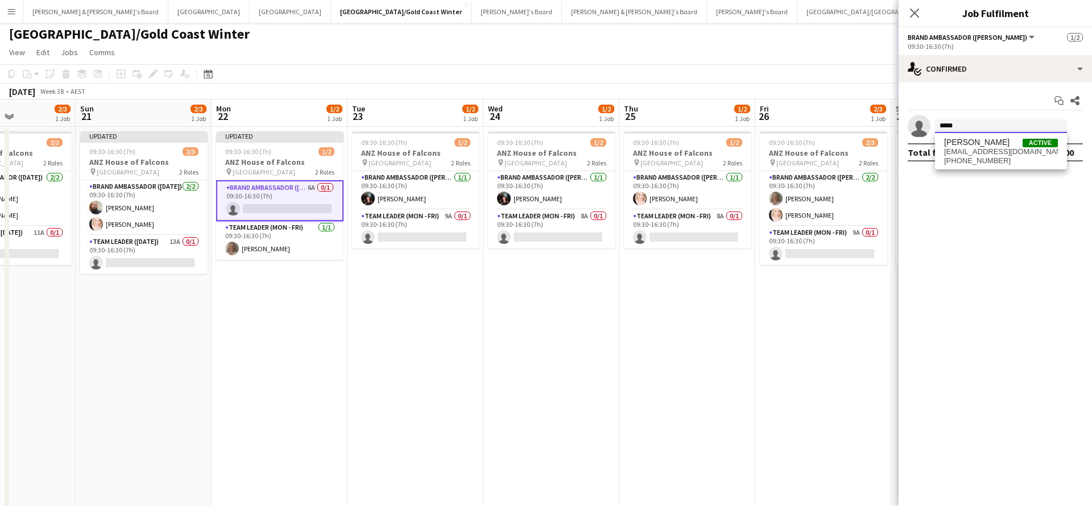
type input "*****"
click at [982, 146] on span "[PERSON_NAME]" at bounding box center [976, 143] width 65 height 10
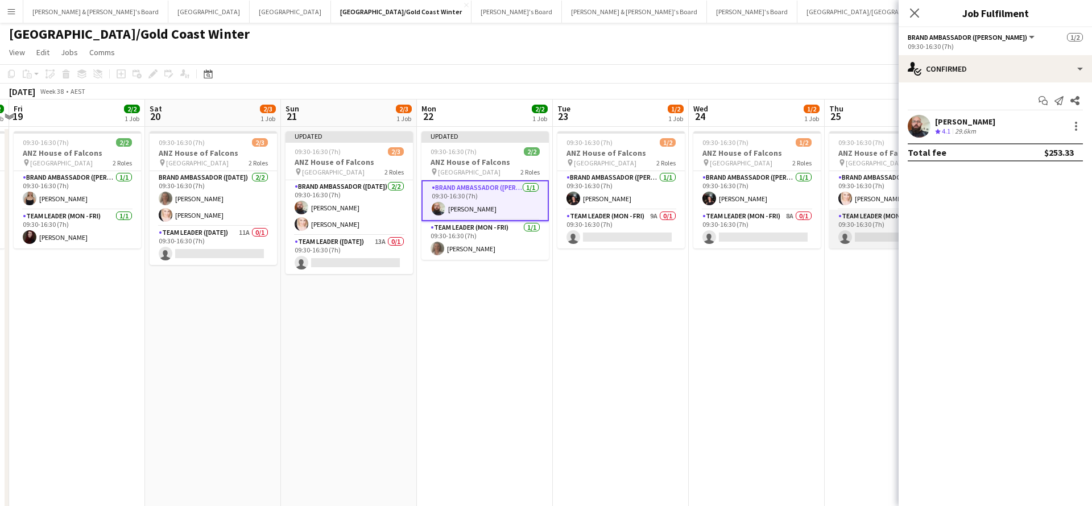
scroll to position [0, 388]
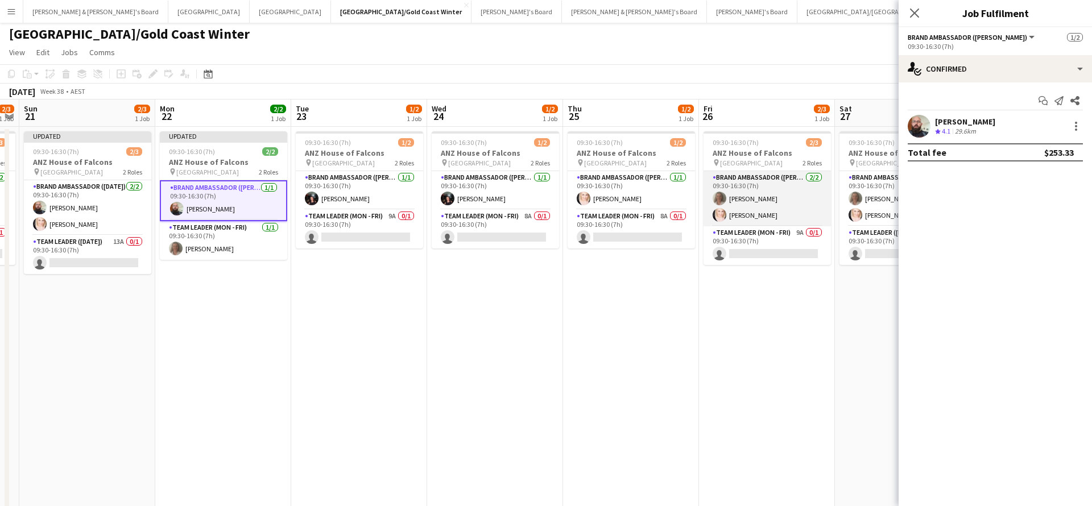
click at [743, 197] on app-card-role "Brand Ambassador (Mon - Fri) [DATE] 09:30-16:30 (7h) [PERSON_NAME] [PERSON_NAME]" at bounding box center [766, 198] width 127 height 55
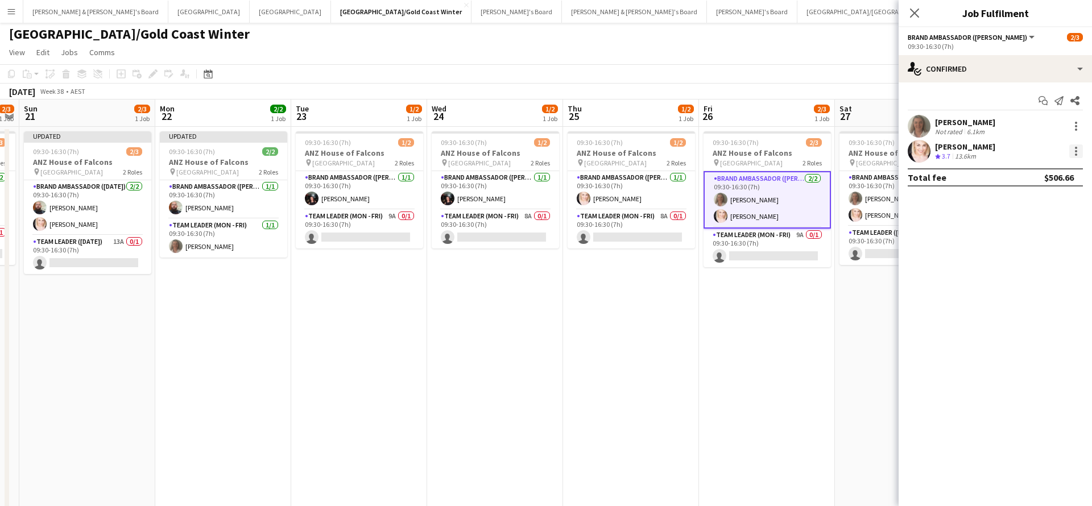
click at [1073, 152] on div at bounding box center [1076, 151] width 14 height 14
click at [1035, 197] on span "Switch crew" at bounding box center [1027, 199] width 48 height 10
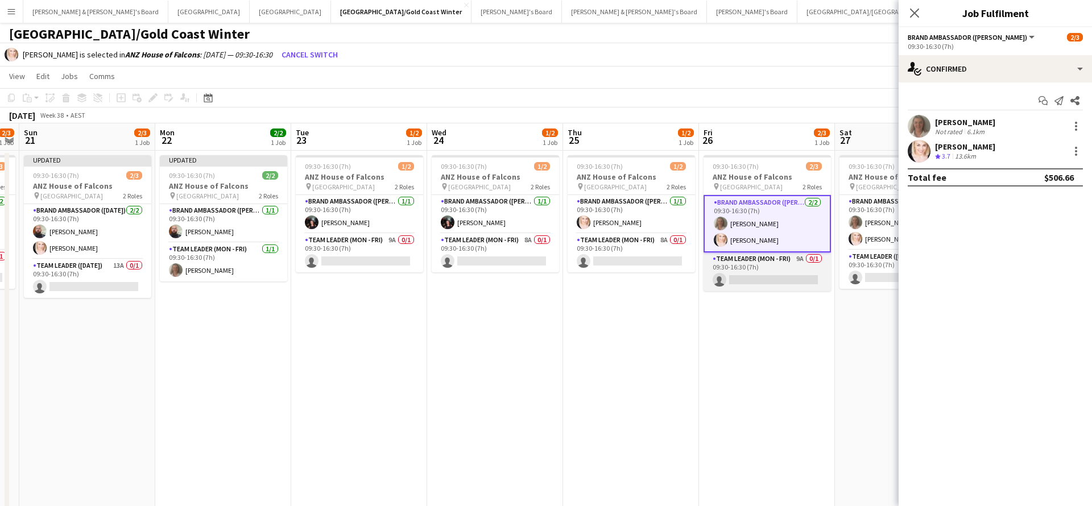
click at [756, 275] on app-card-role "Team Leader (Mon - Fri) 9A 0/1 09:30-16:30 (7h) single-neutral-actions" at bounding box center [766, 271] width 127 height 39
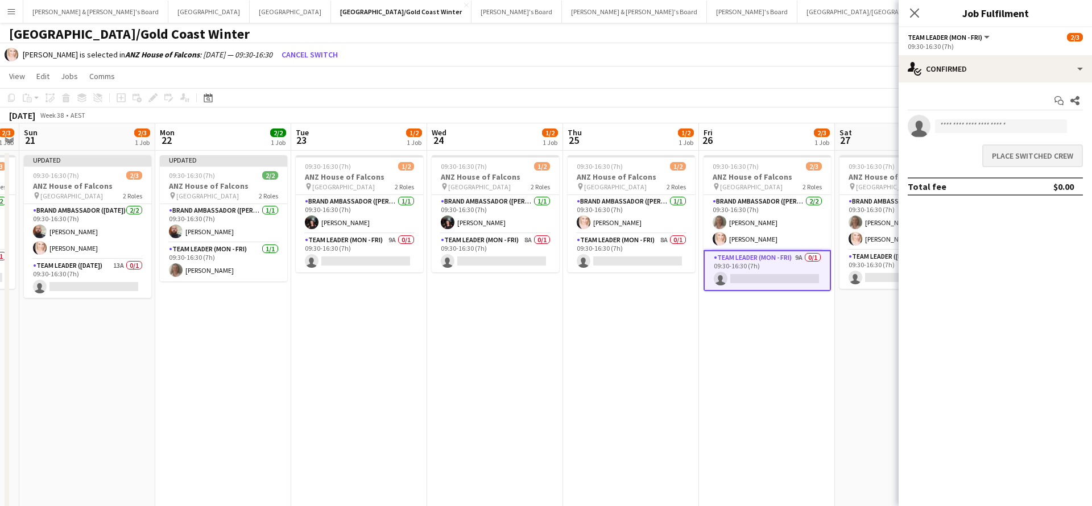
click at [1044, 148] on button "Place switched crew" at bounding box center [1032, 155] width 101 height 23
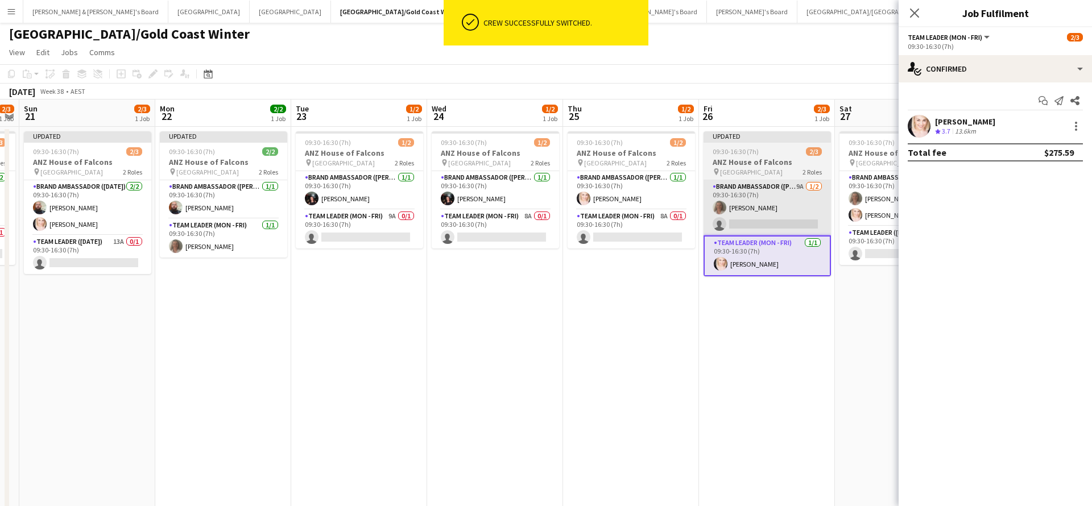
scroll to position [2, 0]
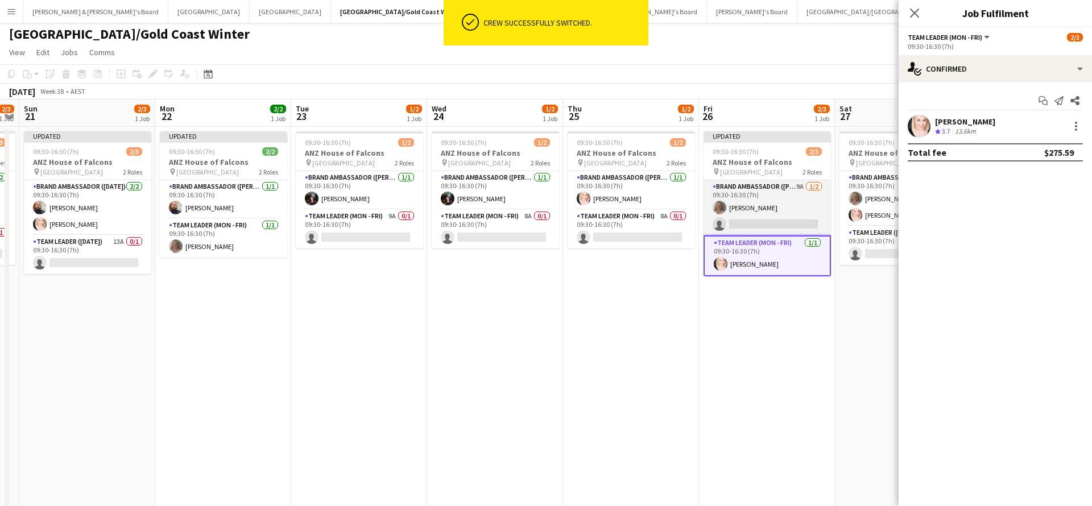
click at [742, 211] on app-card-role "Brand Ambassador (Mon - Fri) 9A [DATE] 09:30-16:30 (7h) [PERSON_NAME] single-ne…" at bounding box center [766, 207] width 127 height 55
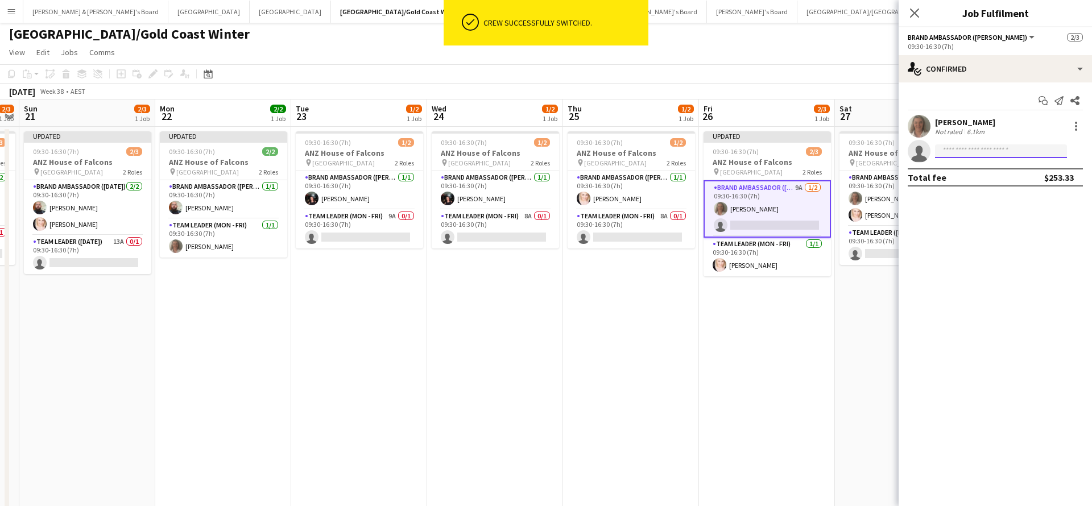
click at [961, 152] on input at bounding box center [1001, 151] width 132 height 14
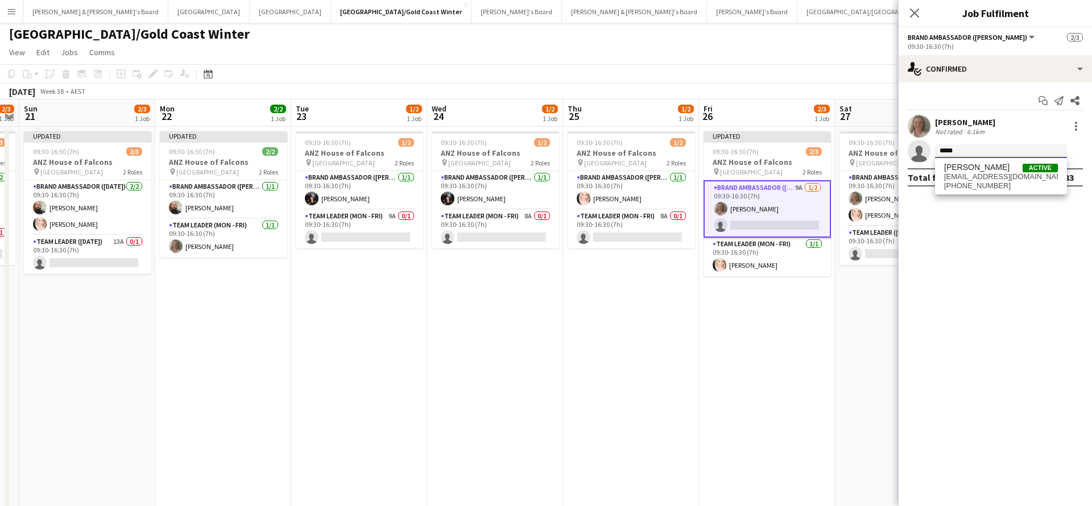
type input "*****"
click at [968, 172] on span "[PERSON_NAME]" at bounding box center [976, 168] width 65 height 10
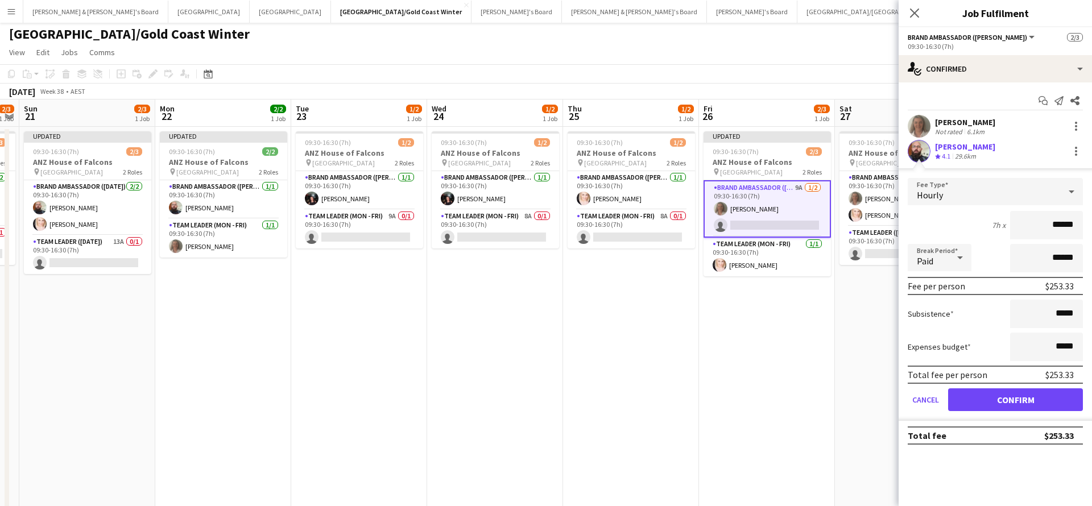
click at [1015, 400] on button "Confirm" at bounding box center [1015, 399] width 135 height 23
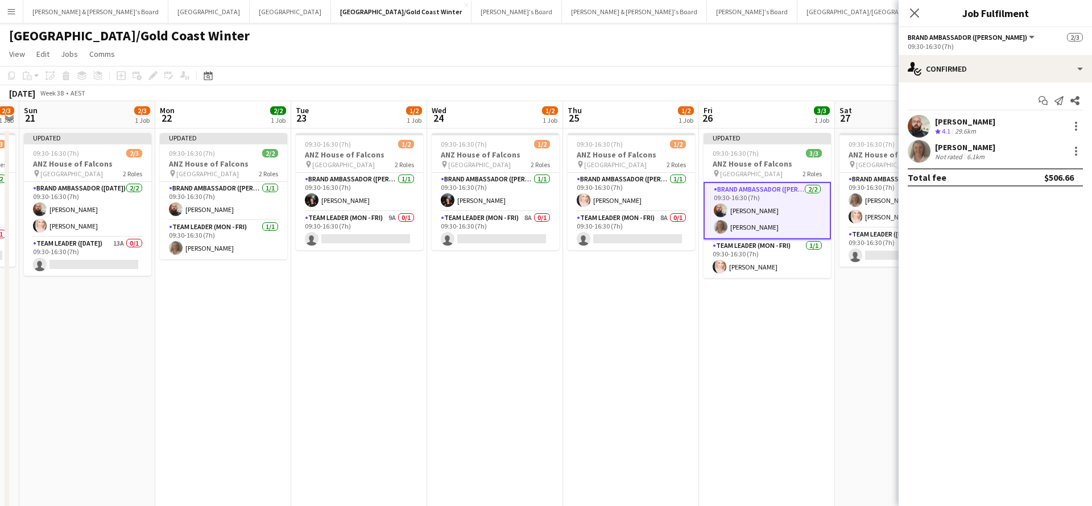
click at [832, 64] on app-page-menu "View Day view expanded Day view collapsed Month view Date picker Jump to [DATE]…" at bounding box center [546, 55] width 1092 height 22
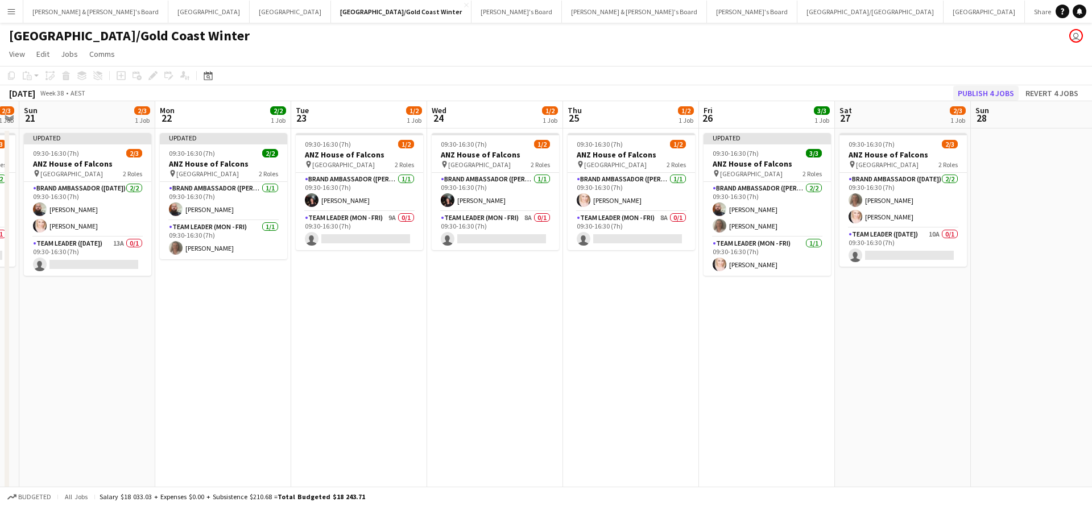
click at [980, 96] on button "Publish 4 jobs" at bounding box center [985, 93] width 65 height 15
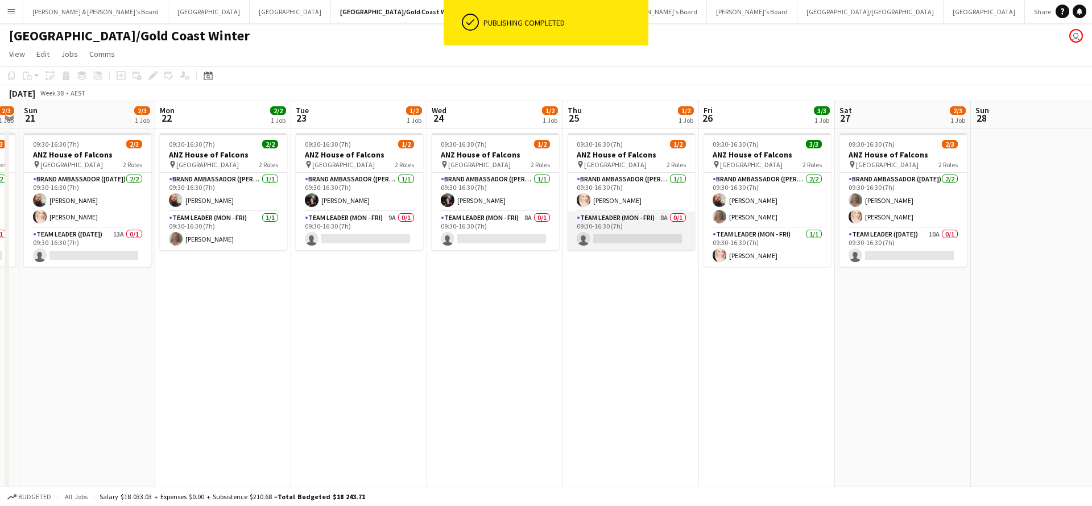
click at [635, 246] on app-card-role "Team Leader (Mon - Fri) 8A 0/1 09:30-16:30 (7h) single-neutral-actions" at bounding box center [630, 230] width 127 height 39
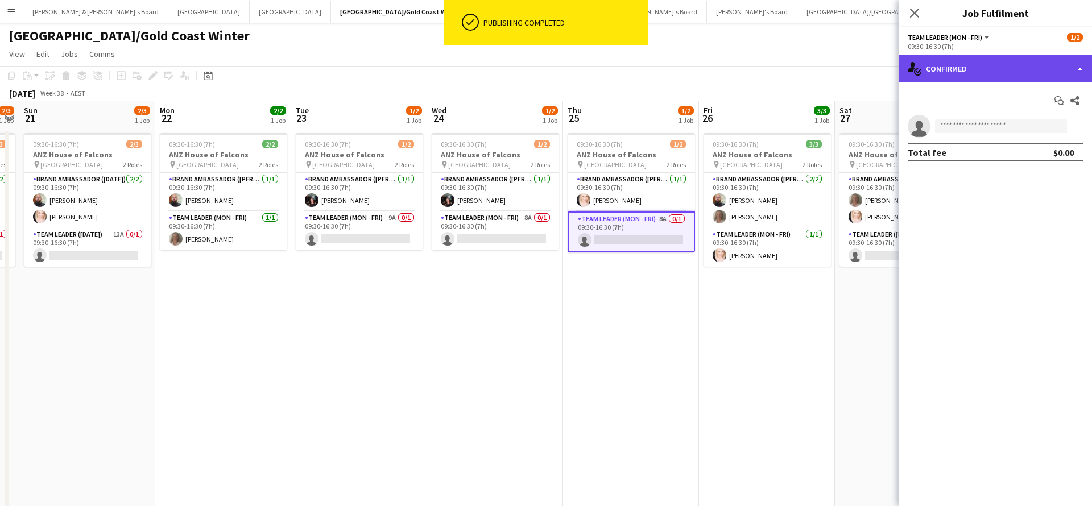
click at [960, 68] on div "single-neutral-actions-check-2 Confirmed" at bounding box center [994, 68] width 193 height 27
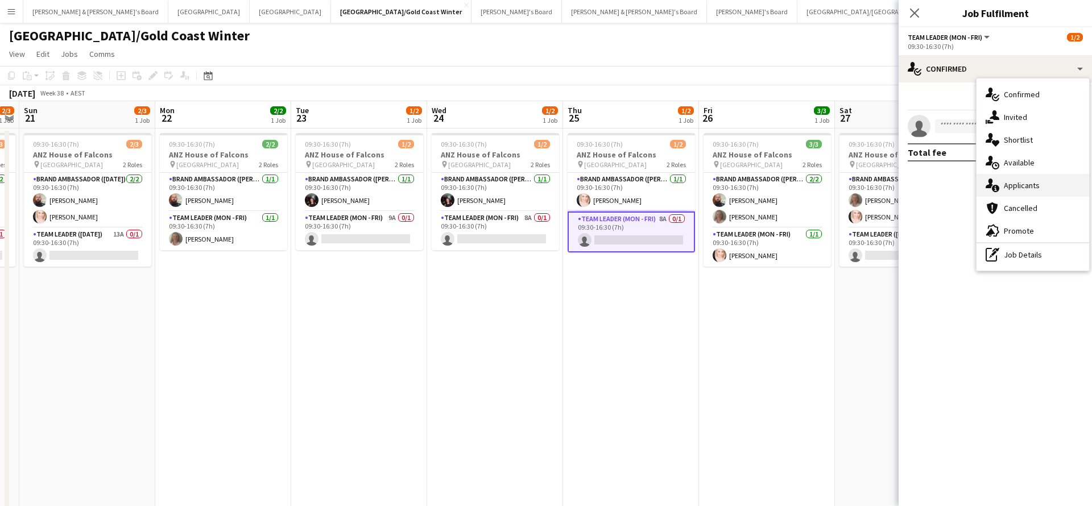
click at [1031, 187] on div "single-neutral-actions-information Applicants" at bounding box center [1032, 185] width 113 height 23
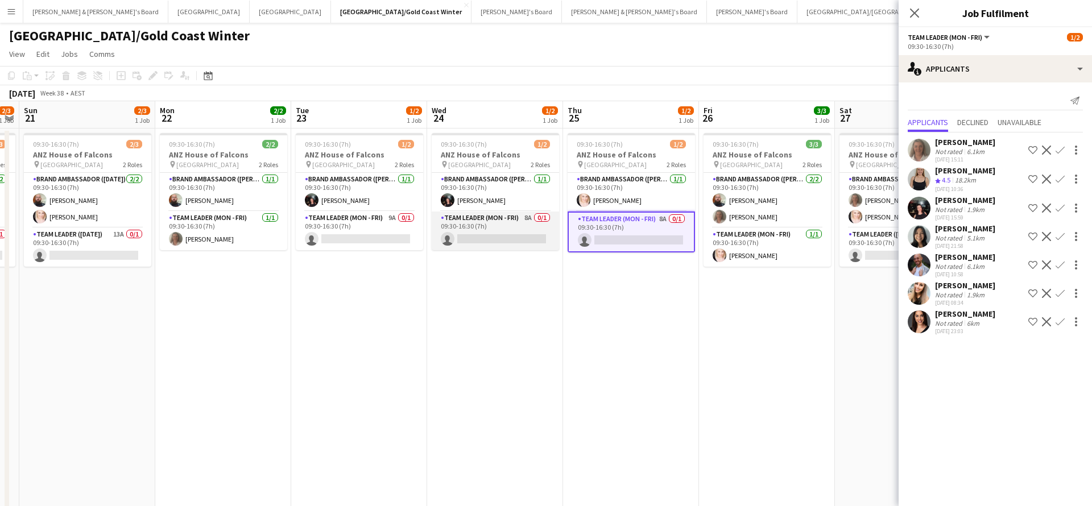
click at [514, 226] on app-card-role "Team Leader (Mon - Fri) 8A 0/1 09:30-16:30 (7h) single-neutral-actions" at bounding box center [495, 230] width 127 height 39
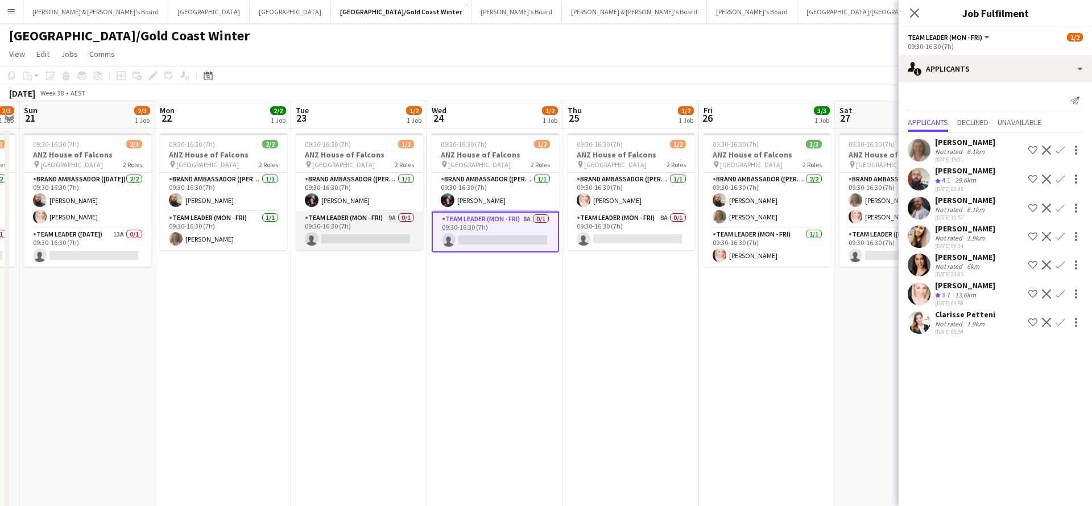
click at [365, 250] on app-card-role "Team Leader (Mon - Fri) 9A 0/1 09:30-16:30 (7h) single-neutral-actions" at bounding box center [359, 230] width 127 height 39
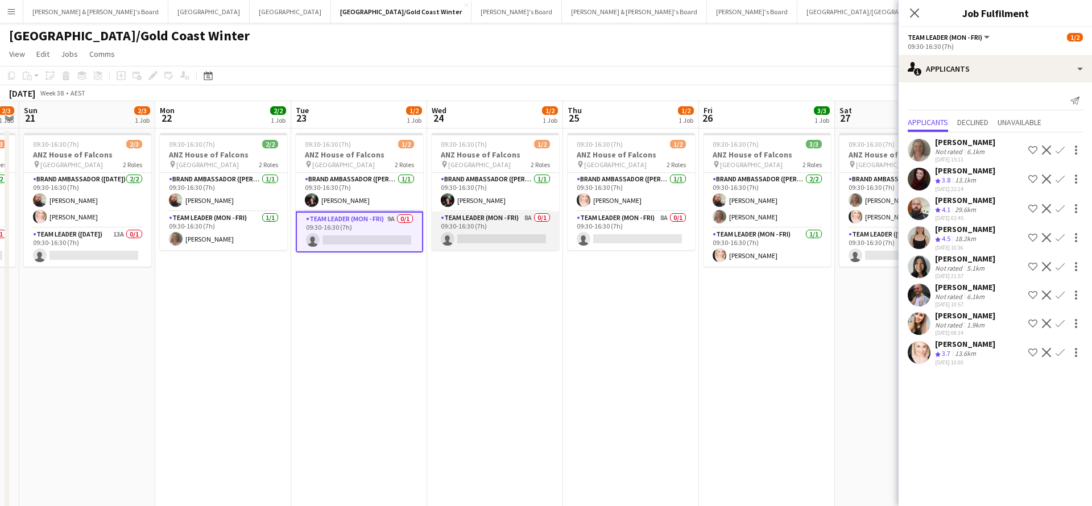
click at [487, 239] on app-card-role "Team Leader (Mon - Fri) 8A 0/1 09:30-16:30 (7h) single-neutral-actions" at bounding box center [495, 230] width 127 height 39
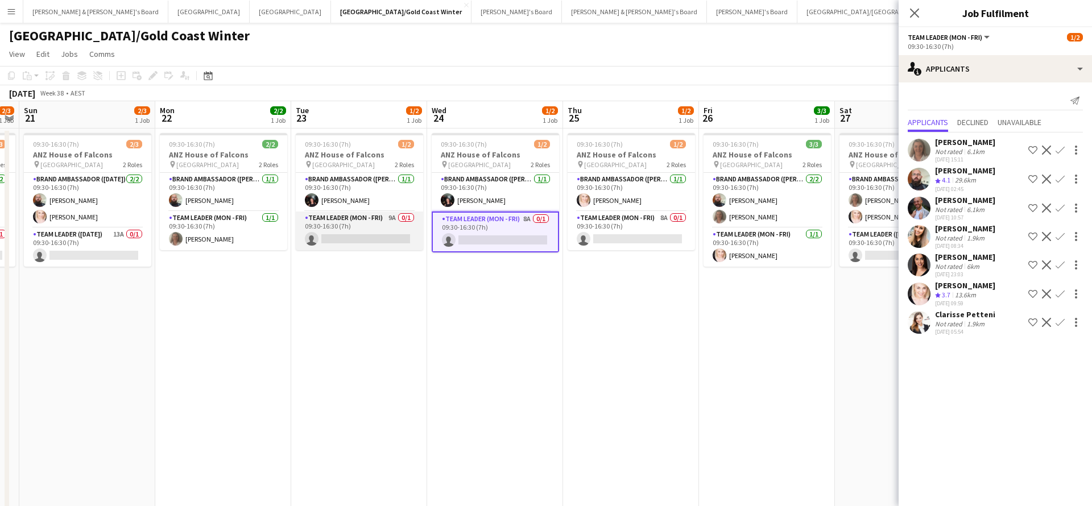
click at [361, 229] on app-card-role "Team Leader (Mon - Fri) 9A 0/1 09:30-16:30 (7h) single-neutral-actions" at bounding box center [359, 230] width 127 height 39
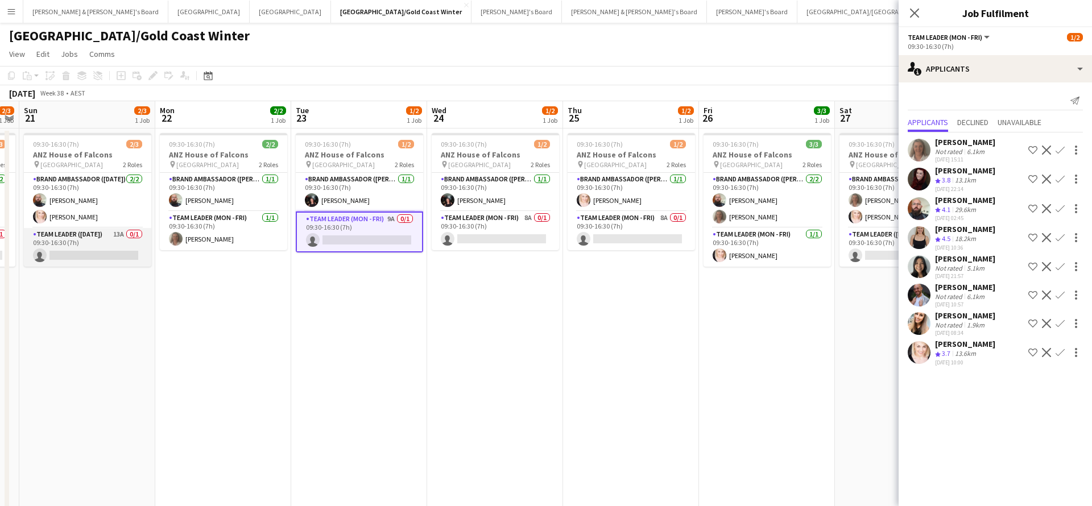
click at [76, 244] on app-card-role "Team Leader ([DATE]) 13A 0/1 09:30-16:30 (7h) single-neutral-actions" at bounding box center [87, 247] width 127 height 39
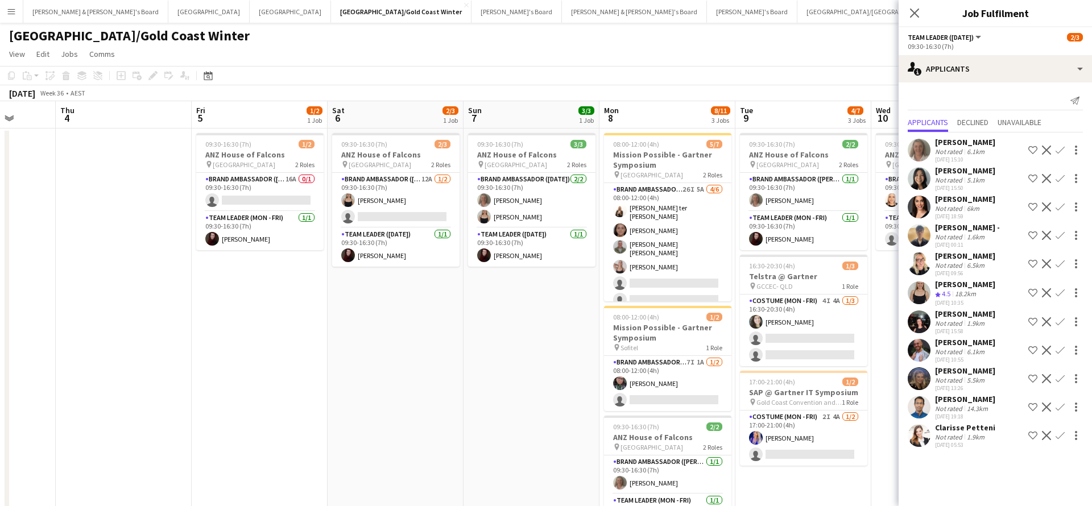
scroll to position [0, 334]
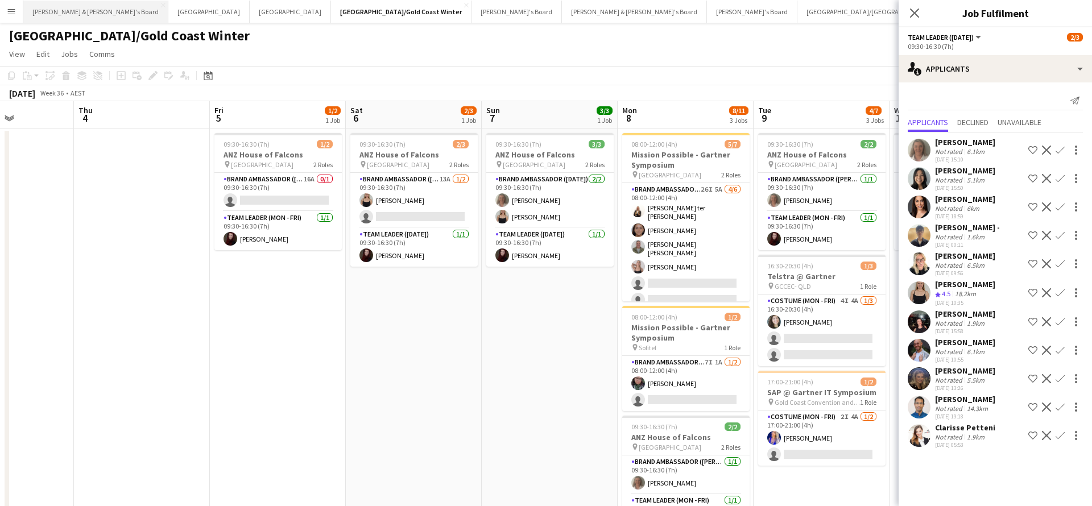
click at [61, 14] on button "[PERSON_NAME] & [PERSON_NAME]'s Board Close" at bounding box center [95, 12] width 145 height 22
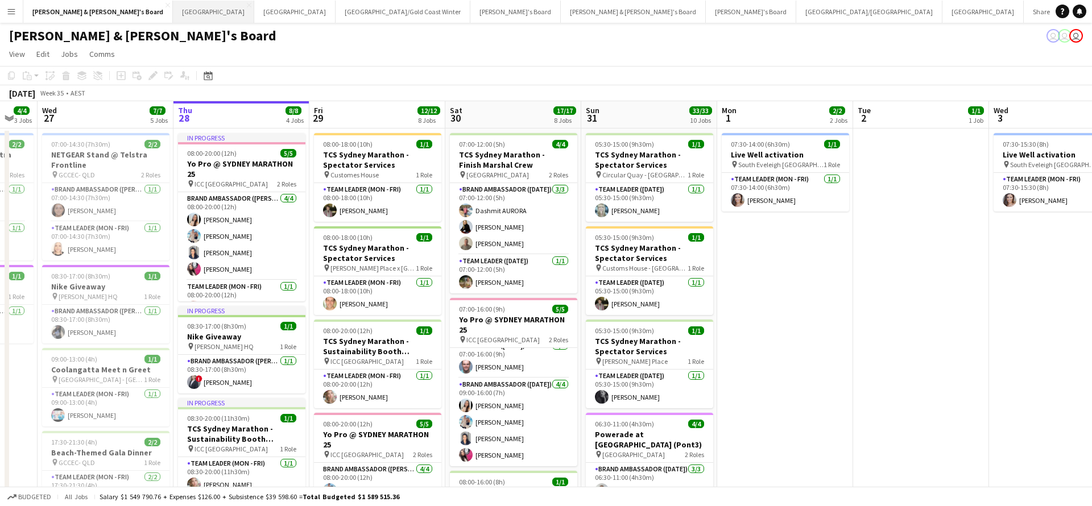
click at [173, 12] on button "Sydney Close" at bounding box center [213, 12] width 81 height 22
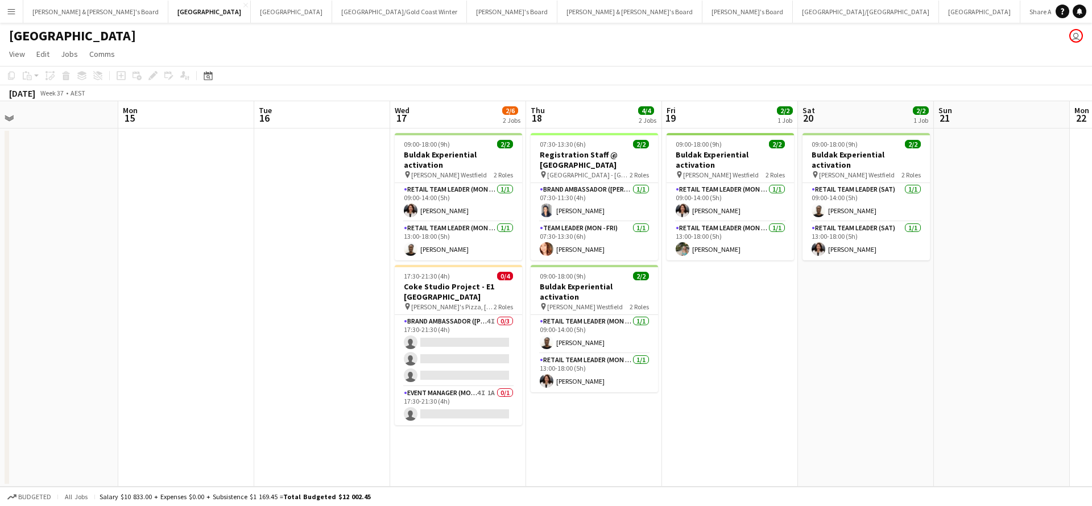
scroll to position [0, 480]
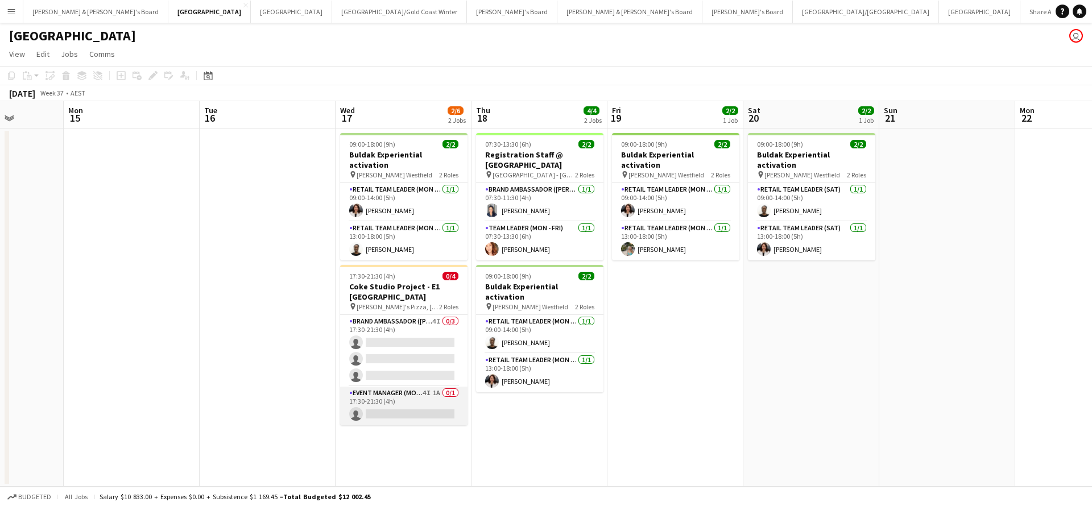
click at [392, 403] on app-card-role "Event Manager (Mon - Fri) 4I 1A 0/1 17:30-21:30 (4h) single-neutral-actions" at bounding box center [403, 406] width 127 height 39
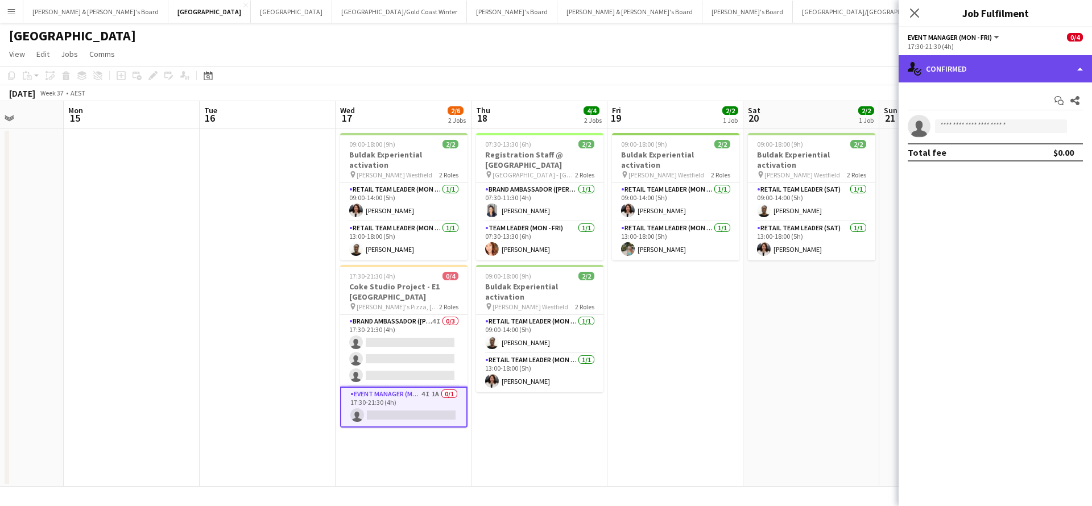
click at [1020, 77] on div "single-neutral-actions-check-2 Confirmed" at bounding box center [994, 68] width 193 height 27
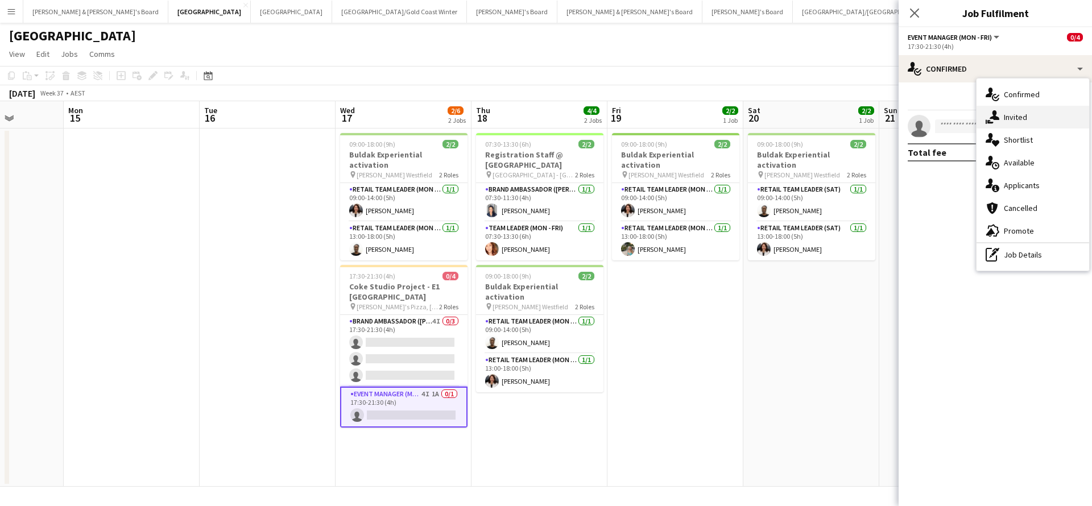
click at [1006, 117] on div "single-neutral-actions-share-1 Invited" at bounding box center [1032, 117] width 113 height 23
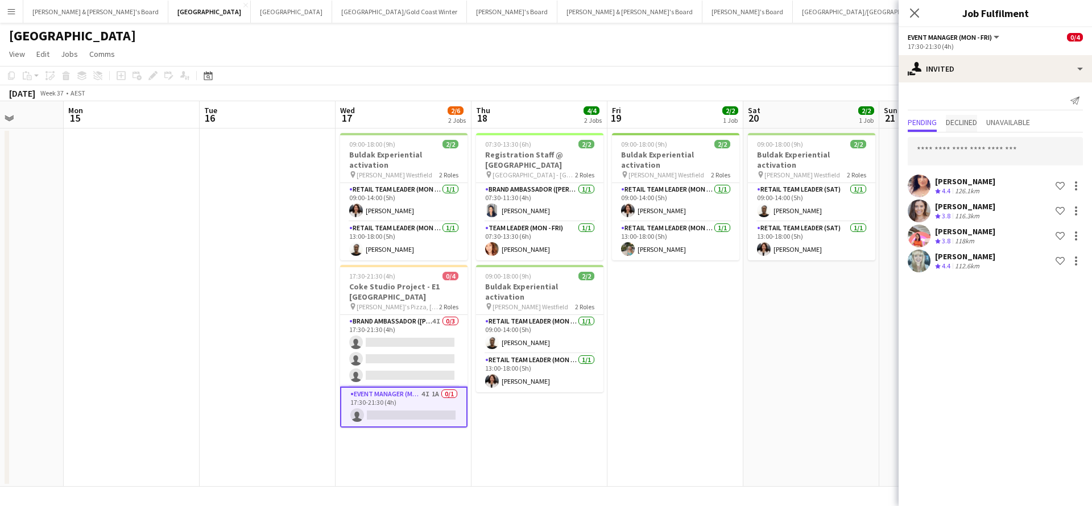
click at [977, 116] on span "Declined" at bounding box center [960, 123] width 31 height 17
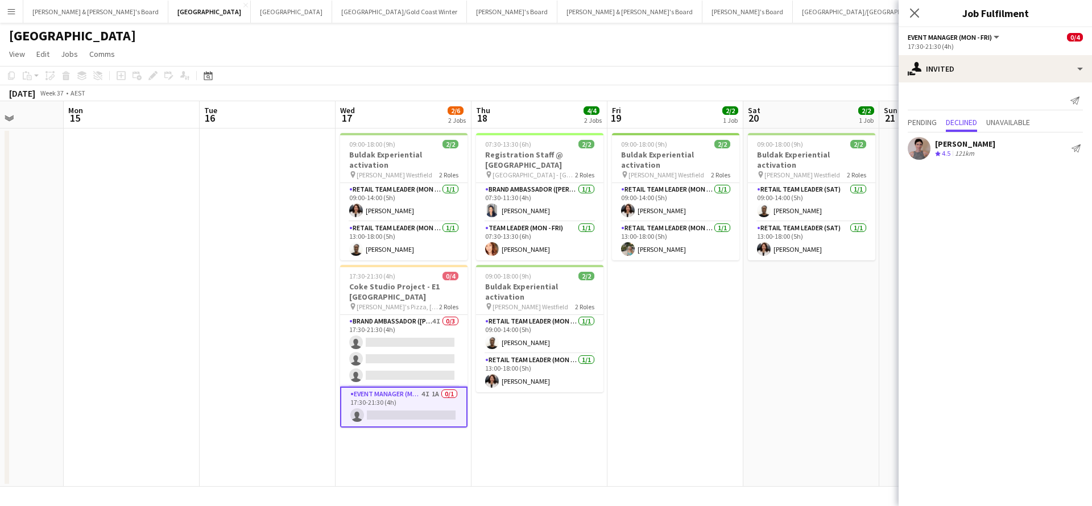
click at [926, 114] on div "Send notification Pending Declined Unavailable [PERSON_NAME] Crew rating 4.5 12…" at bounding box center [994, 126] width 193 height 89
click at [914, 129] on span "Pending" at bounding box center [921, 123] width 29 height 17
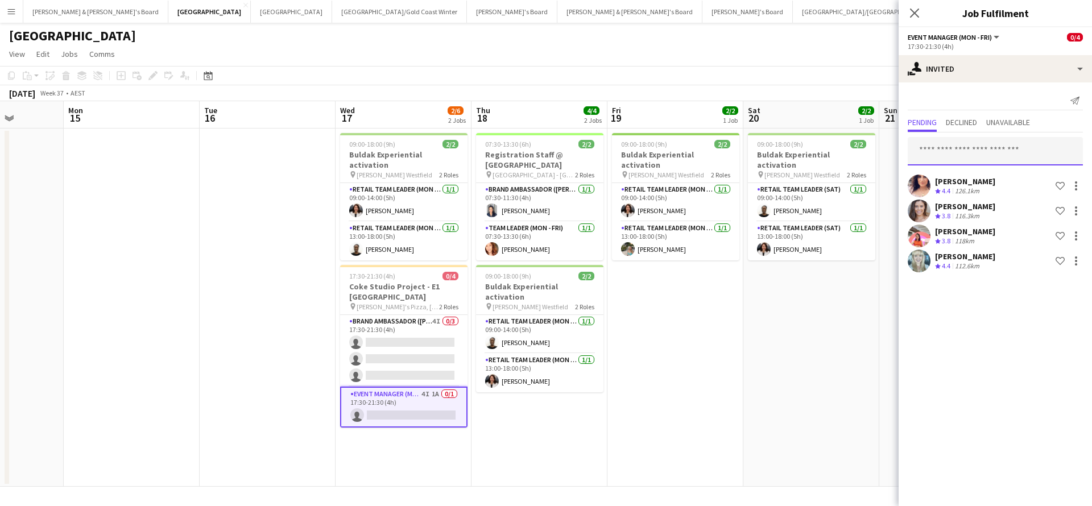
click at [955, 156] on input "text" at bounding box center [994, 151] width 175 height 28
type input "****"
drag, startPoint x: 957, startPoint y: 157, endPoint x: 894, endPoint y: 139, distance: 65.8
click at [894, 139] on body "Menu Boards Boards Boards All jobs Status Workforce Workforce My Workforce Recr…" at bounding box center [546, 253] width 1092 height 506
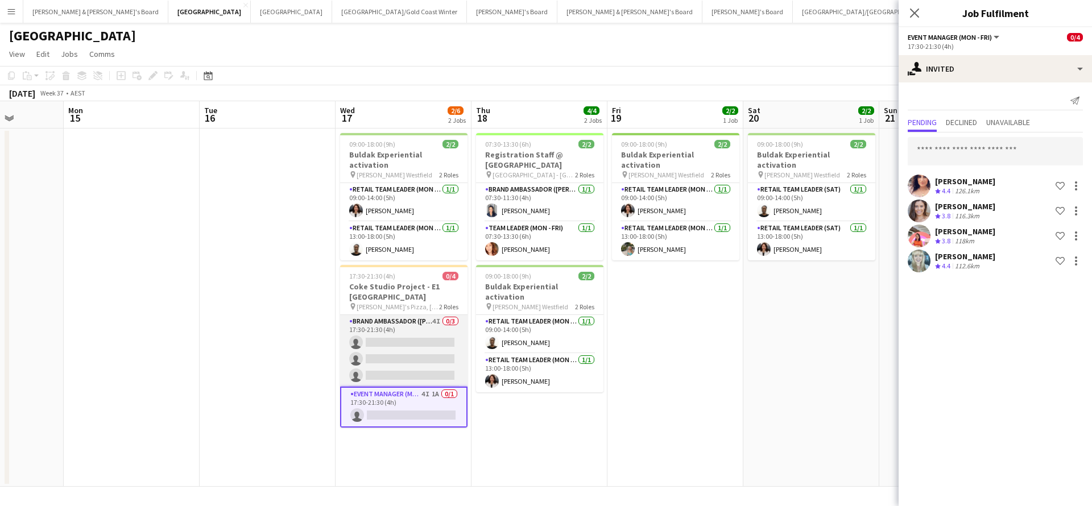
click at [413, 316] on app-card-role "Brand Ambassador (Mon - Fri) 4I 0/3 17:30-21:30 (4h) single-neutral-actions sin…" at bounding box center [403, 351] width 127 height 72
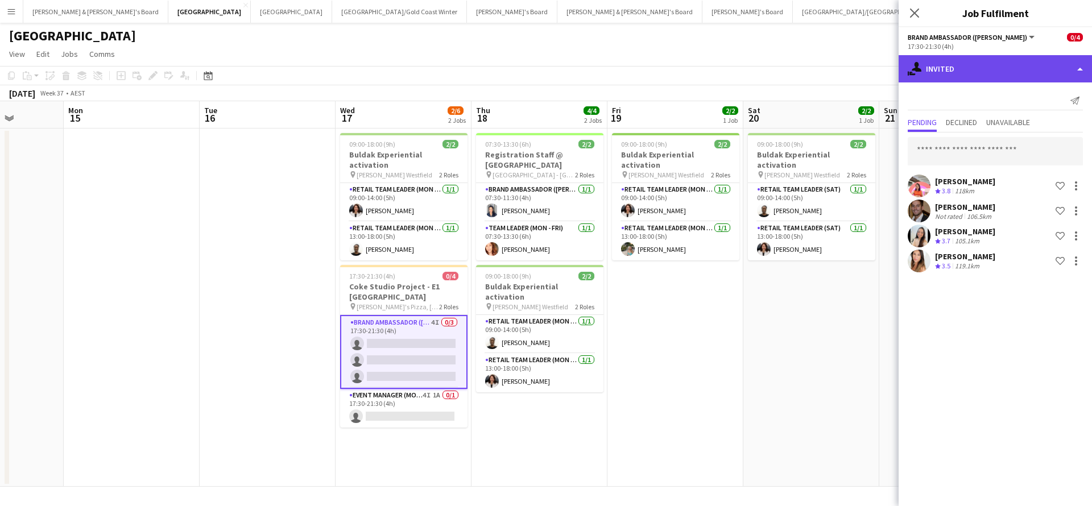
click at [1005, 70] on div "single-neutral-actions-share-1 Invited" at bounding box center [994, 68] width 193 height 27
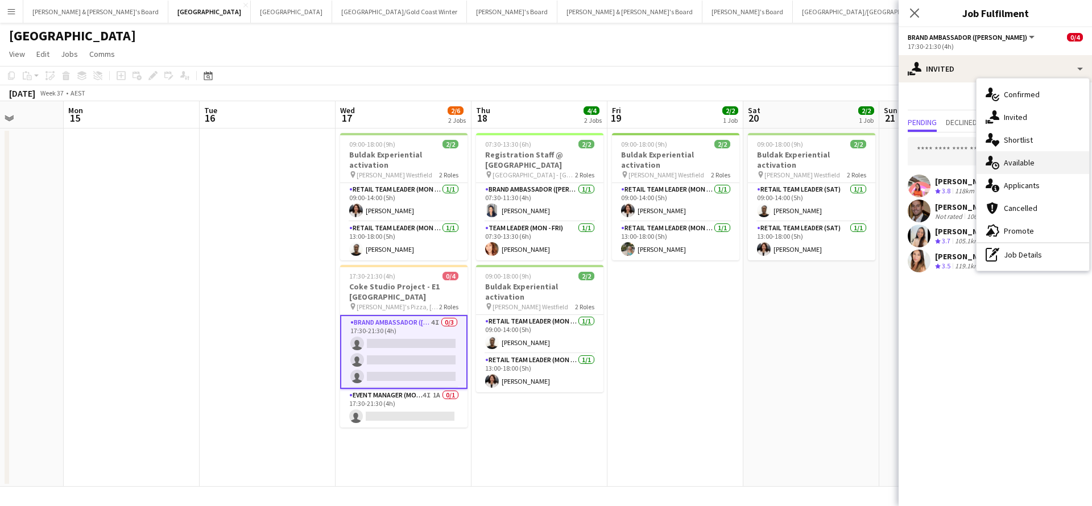
click at [1020, 157] on div "single-neutral-actions-upload Available" at bounding box center [1032, 162] width 113 height 23
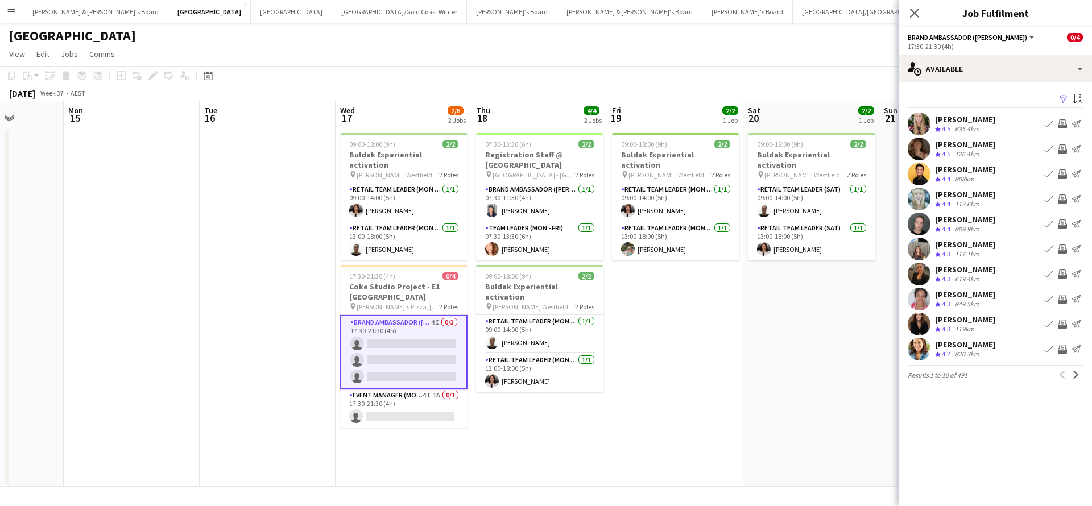
click at [1064, 94] on app-icon "Filter" at bounding box center [1063, 99] width 9 height 11
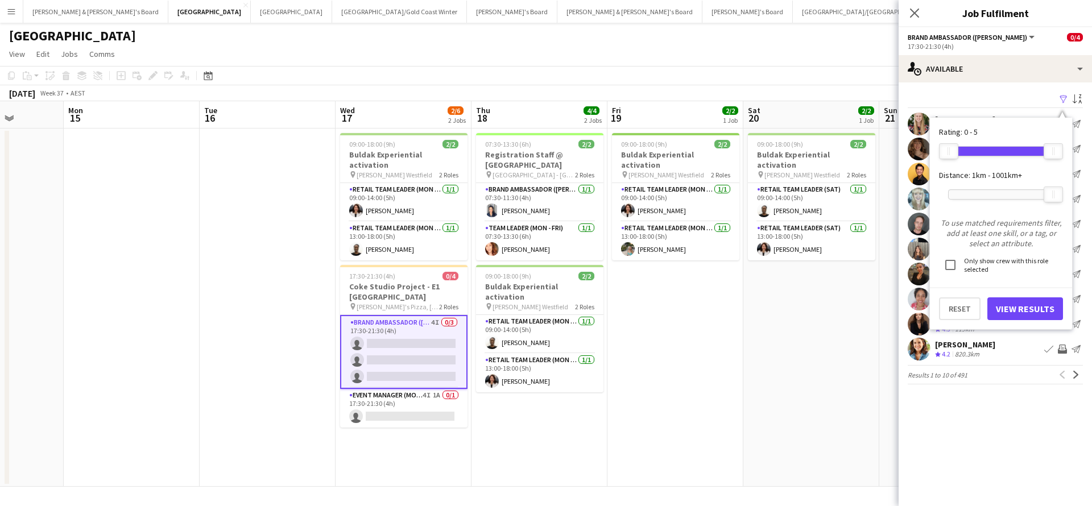
click at [987, 194] on div at bounding box center [1000, 194] width 105 height 9
click at [1008, 306] on button "View Results" at bounding box center [1025, 308] width 76 height 23
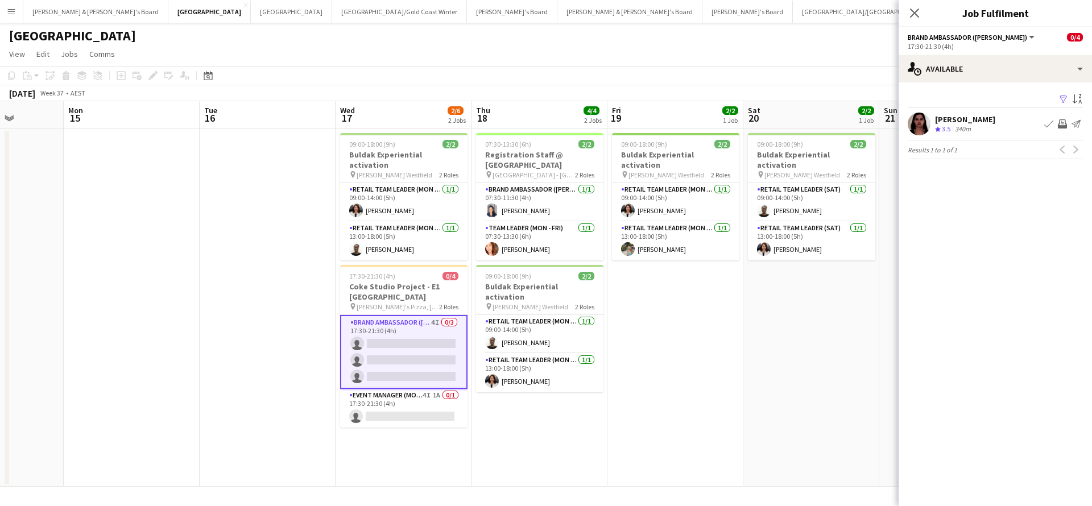
click at [1063, 99] on app-icon "Filter" at bounding box center [1063, 99] width 9 height 11
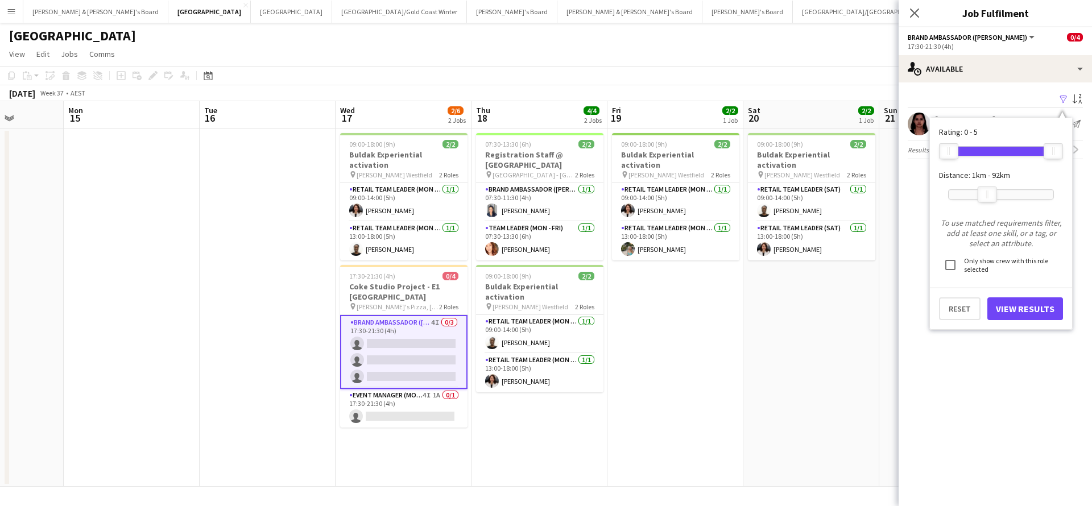
click at [1004, 200] on div "92km" at bounding box center [1001, 194] width 106 height 28
click at [1006, 193] on div "92km" at bounding box center [1000, 194] width 105 height 9
click at [996, 300] on button "View Results" at bounding box center [1025, 308] width 76 height 23
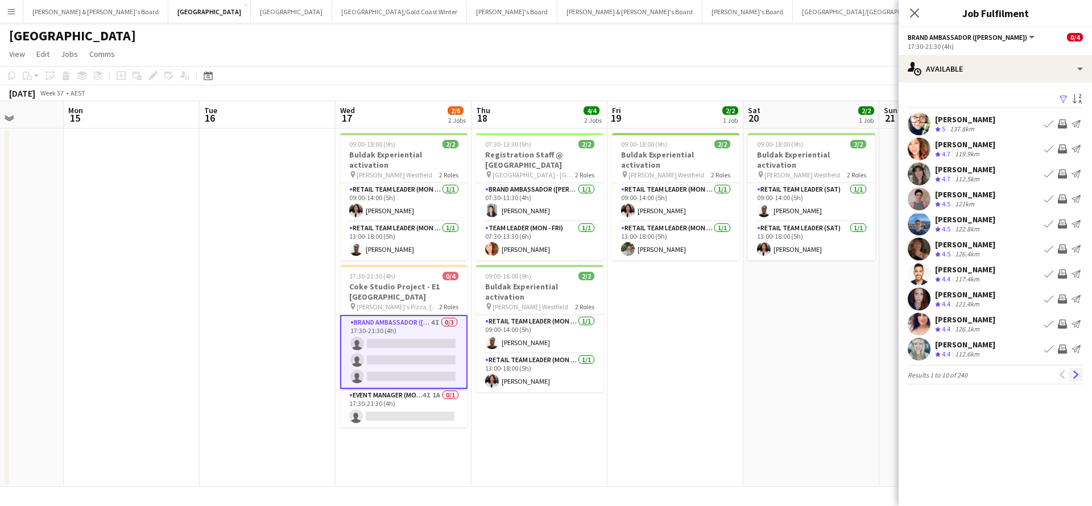
click at [1079, 380] on button "Next" at bounding box center [1076, 375] width 14 height 14
click at [911, 15] on icon "Close pop-in" at bounding box center [914, 12] width 11 height 11
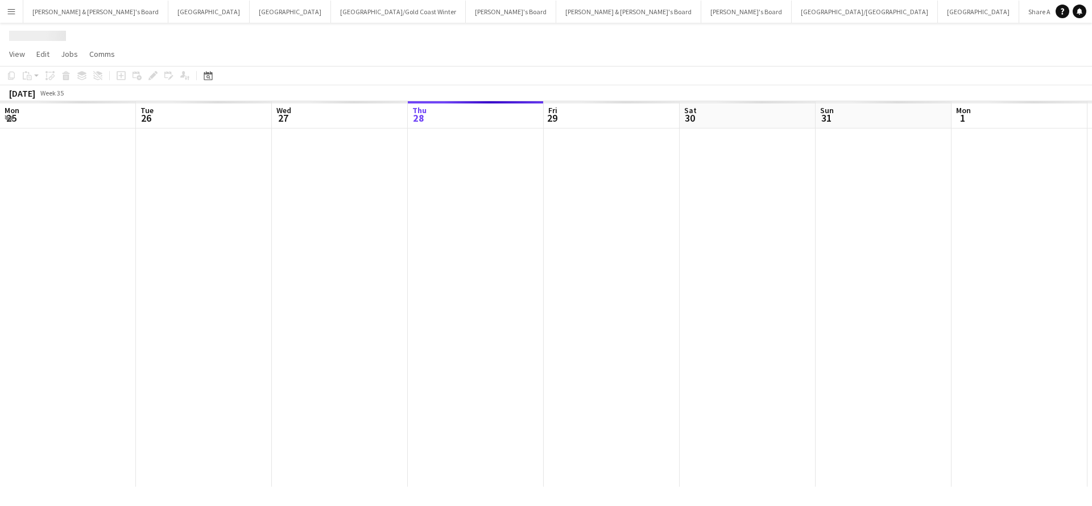
scroll to position [0, 272]
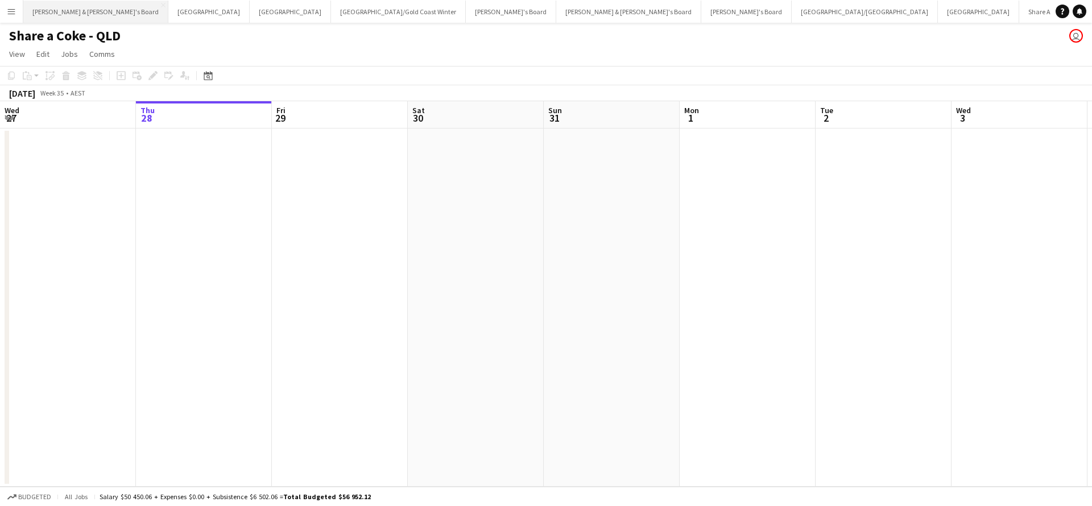
click at [77, 11] on button "[PERSON_NAME] & [PERSON_NAME]'s Board Close" at bounding box center [95, 12] width 145 height 22
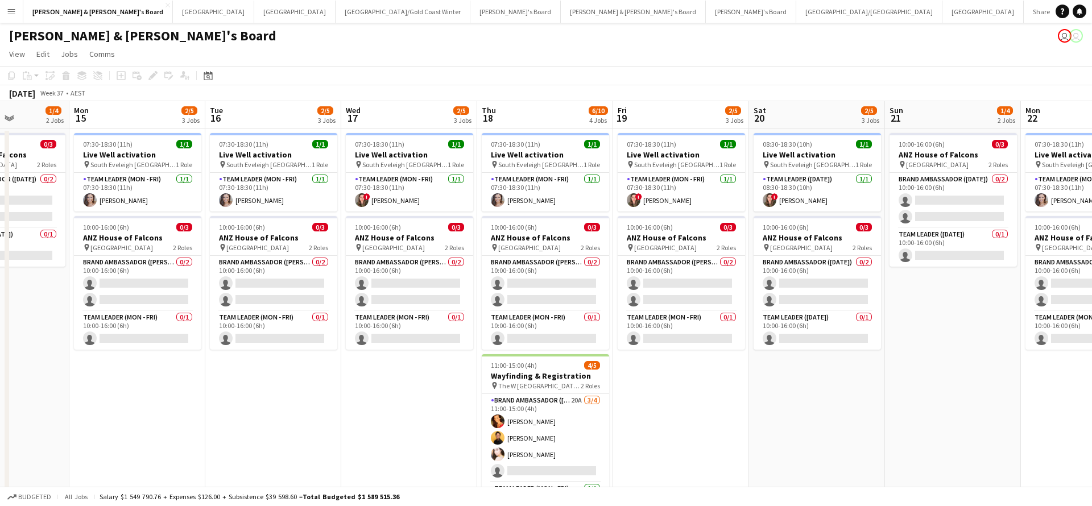
scroll to position [0, 329]
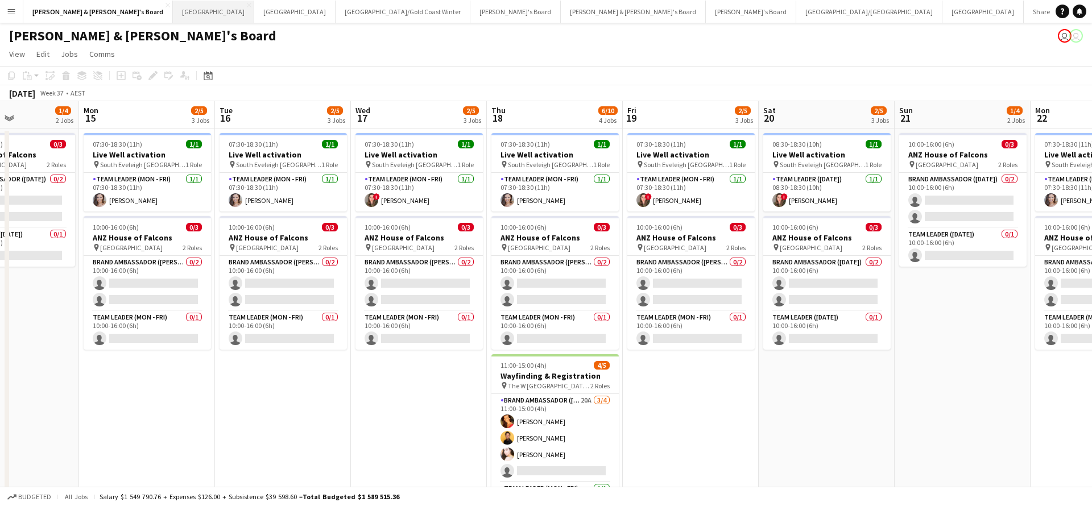
click at [173, 15] on button "Sydney Close" at bounding box center [213, 12] width 81 height 22
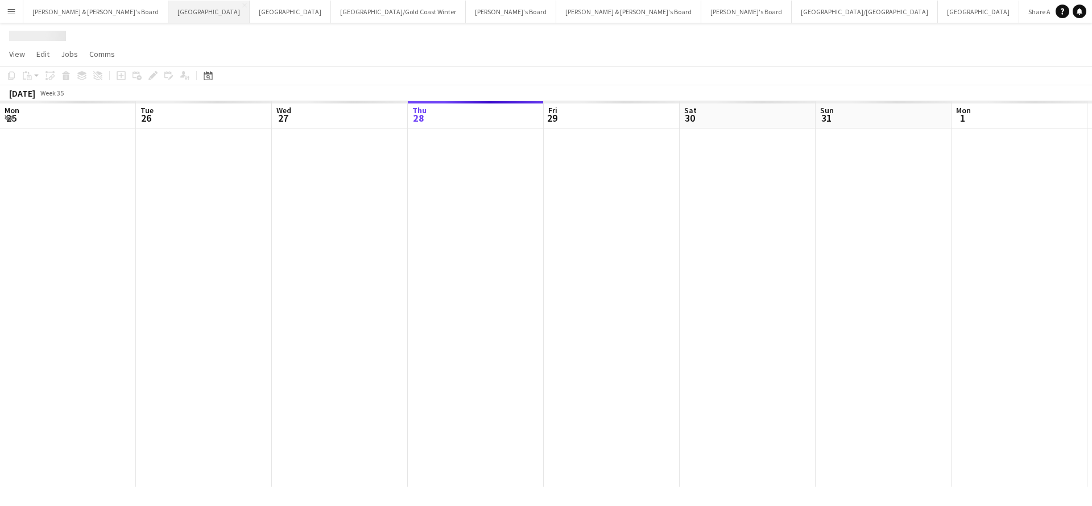
scroll to position [0, 272]
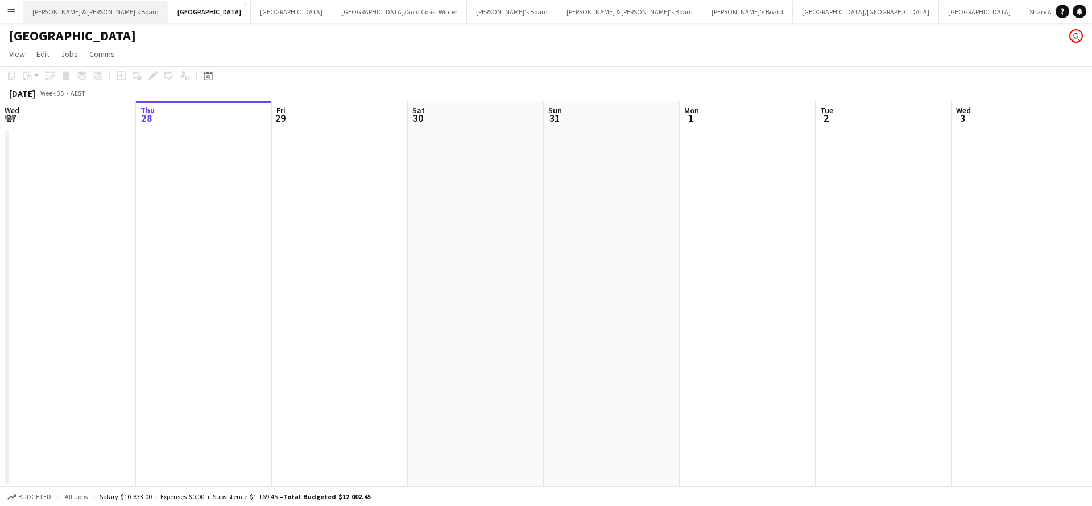
click at [86, 13] on button "[PERSON_NAME] & [PERSON_NAME]'s Board Close" at bounding box center [95, 12] width 145 height 22
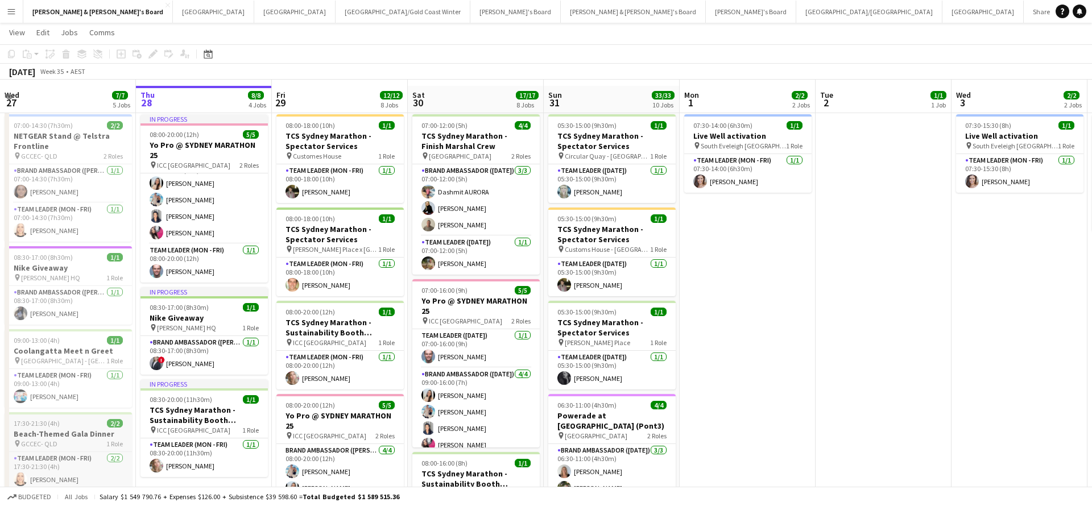
scroll to position [16, 0]
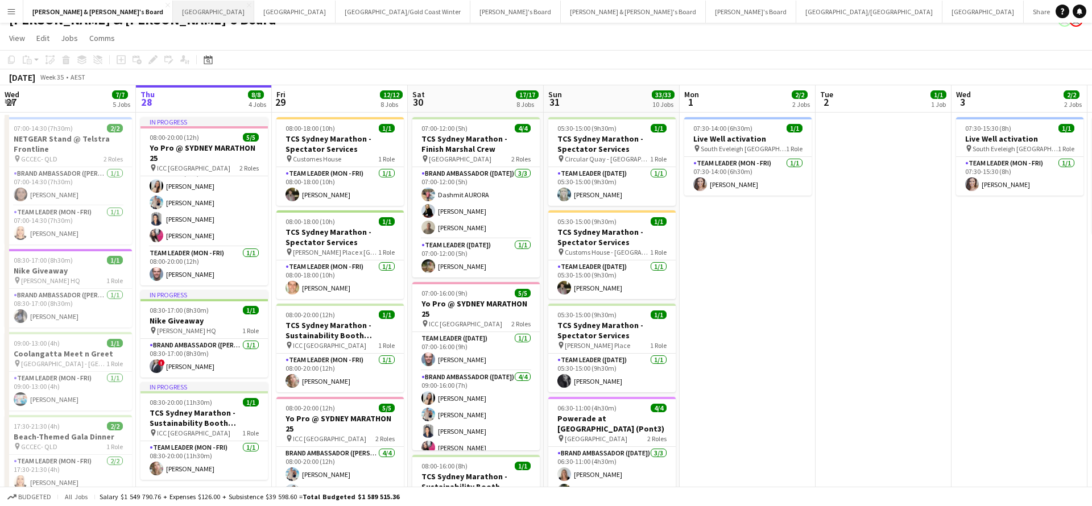
click at [173, 13] on button "Sydney Close" at bounding box center [213, 12] width 81 height 22
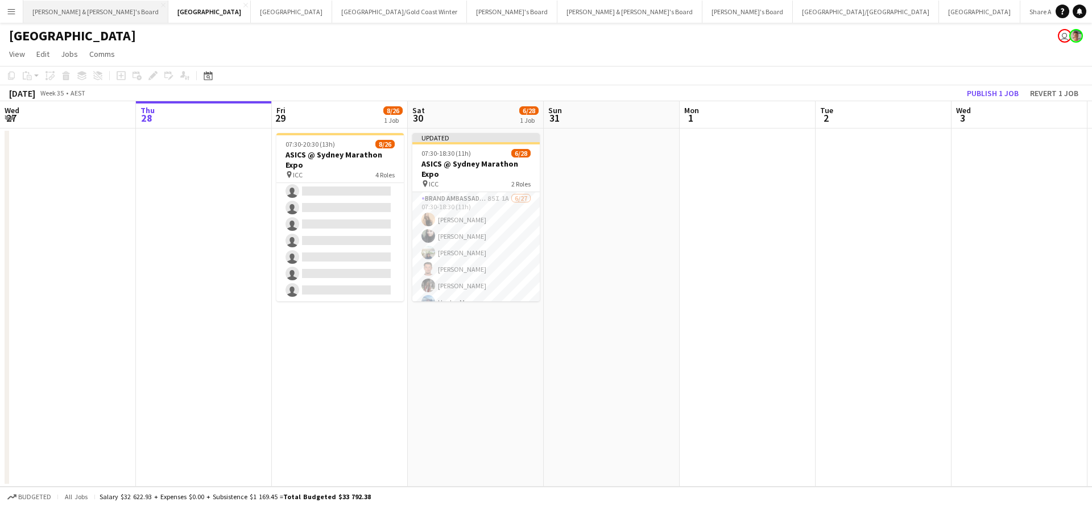
click at [67, 3] on button "[PERSON_NAME] & [PERSON_NAME]'s Board Close" at bounding box center [95, 12] width 145 height 22
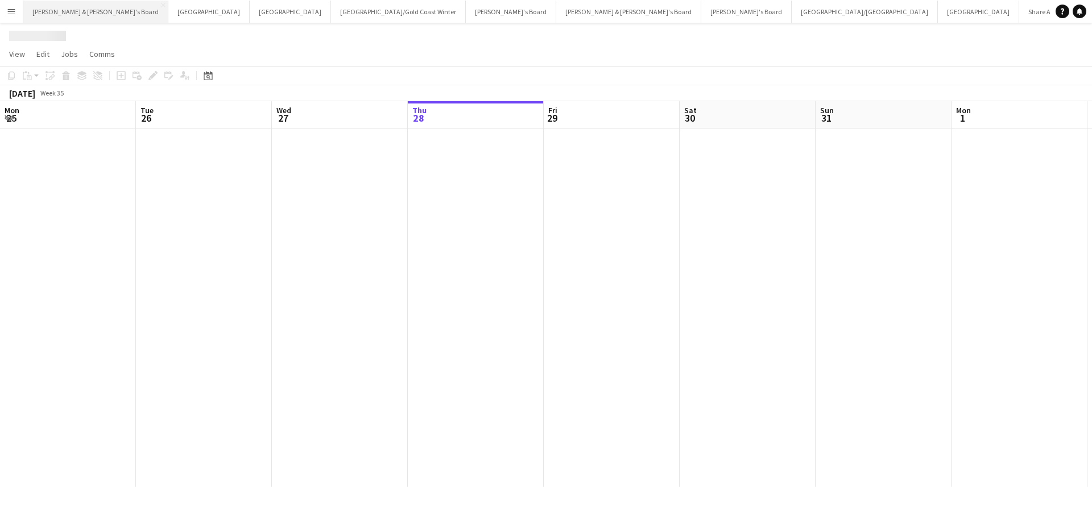
scroll to position [0, 272]
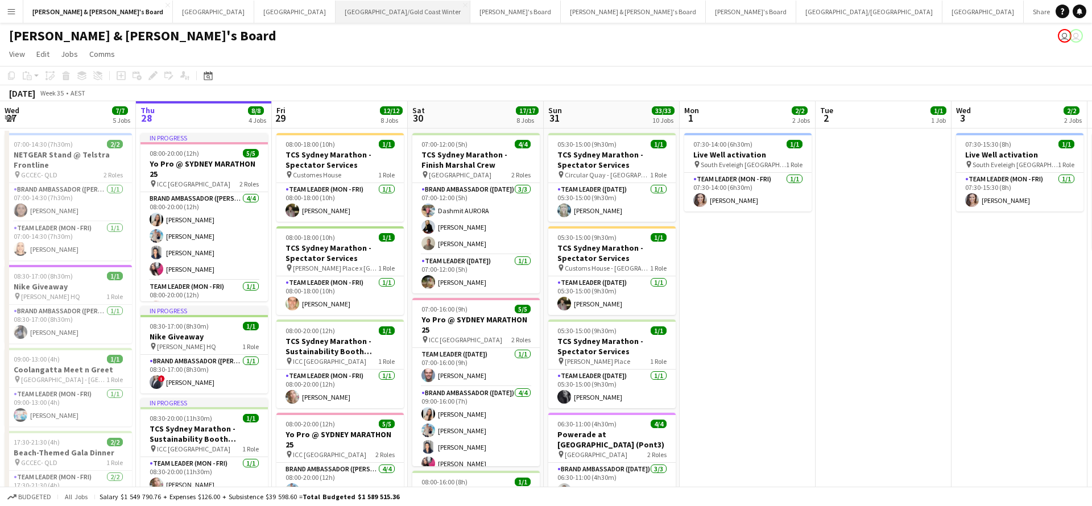
click at [335, 13] on button "[GEOGRAPHIC_DATA]/[GEOGRAPHIC_DATA] Winter Close" at bounding box center [402, 12] width 135 height 22
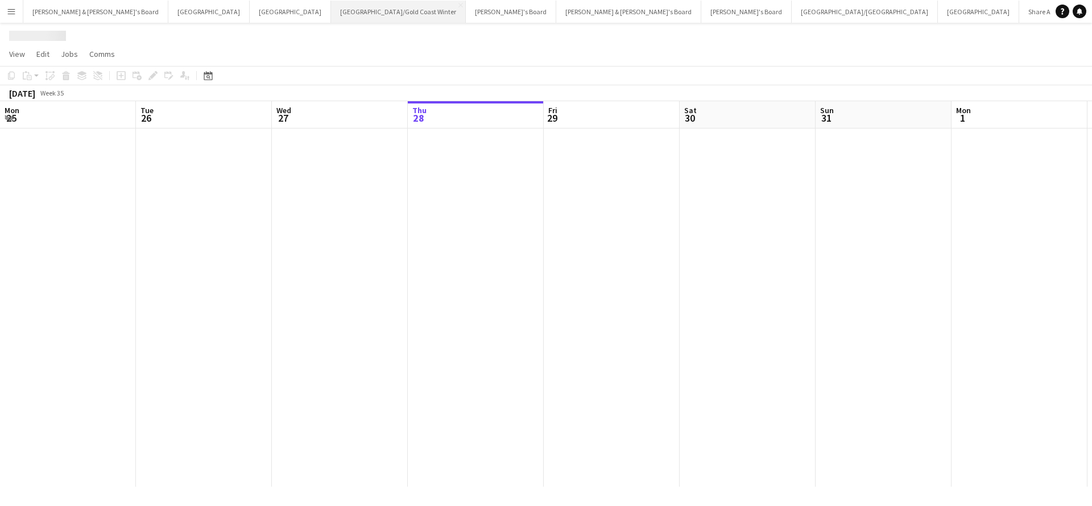
click at [331, 13] on button "[GEOGRAPHIC_DATA]/[GEOGRAPHIC_DATA] Winter Close" at bounding box center [398, 12] width 135 height 22
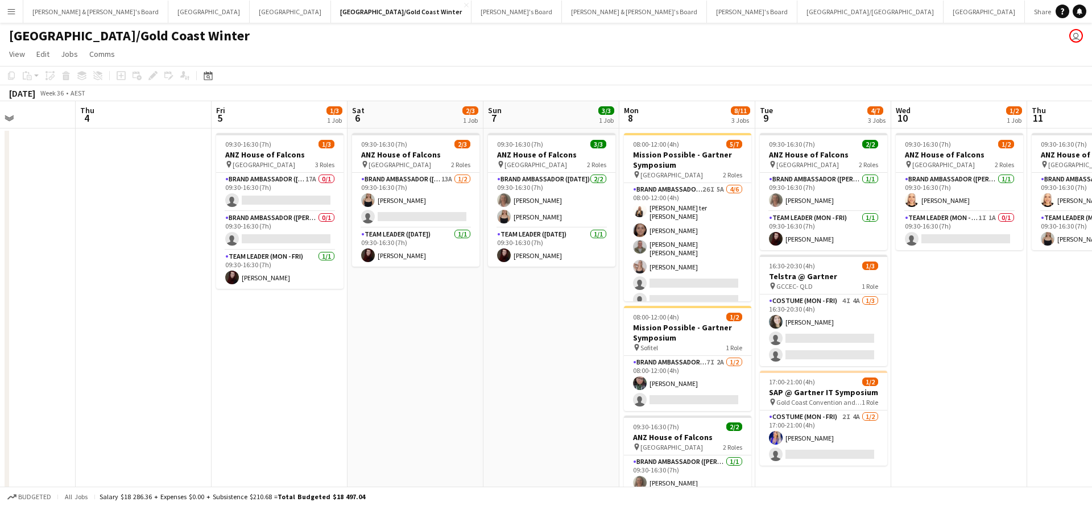
scroll to position [0, 258]
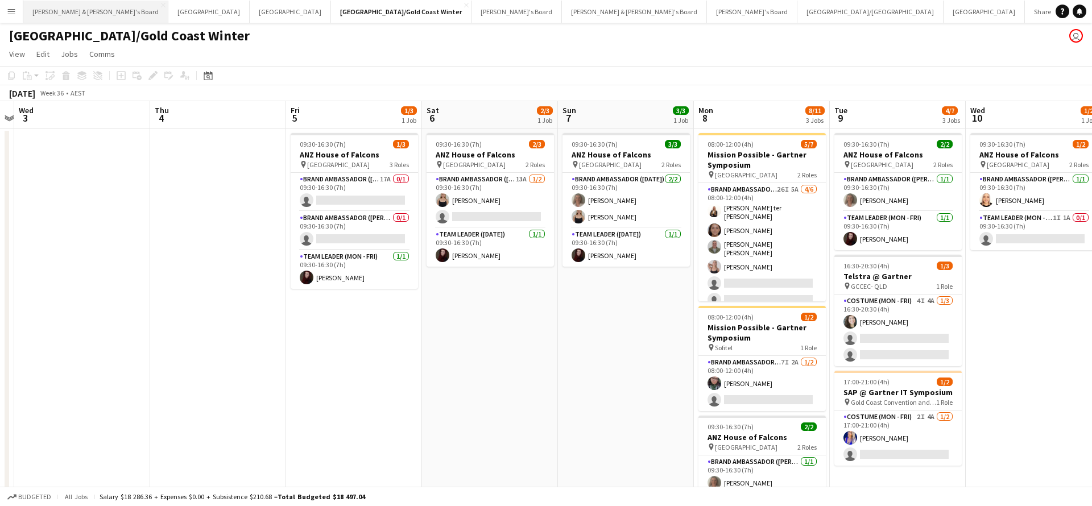
click at [72, 15] on button "[PERSON_NAME] & [PERSON_NAME]'s Board Close" at bounding box center [95, 12] width 145 height 22
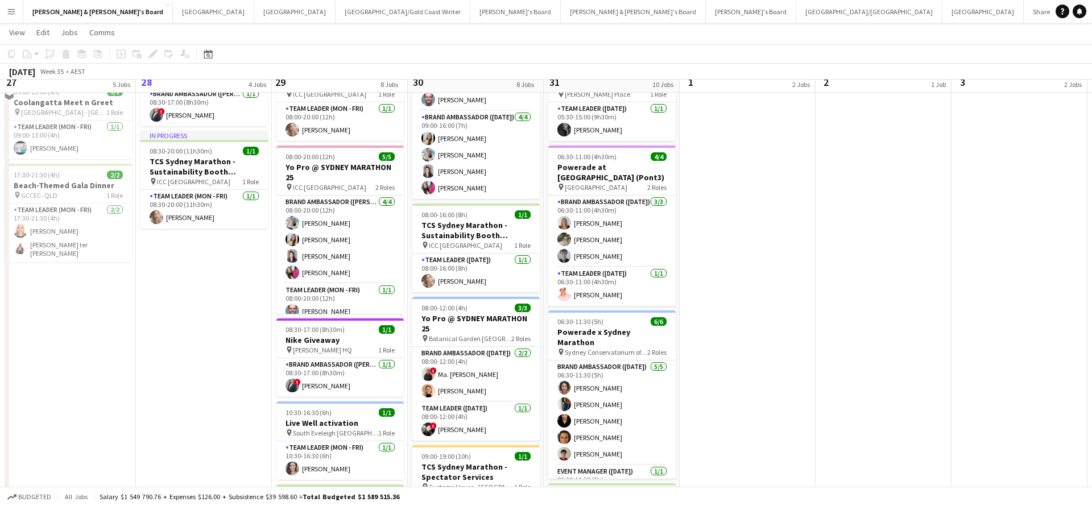
scroll to position [267, 0]
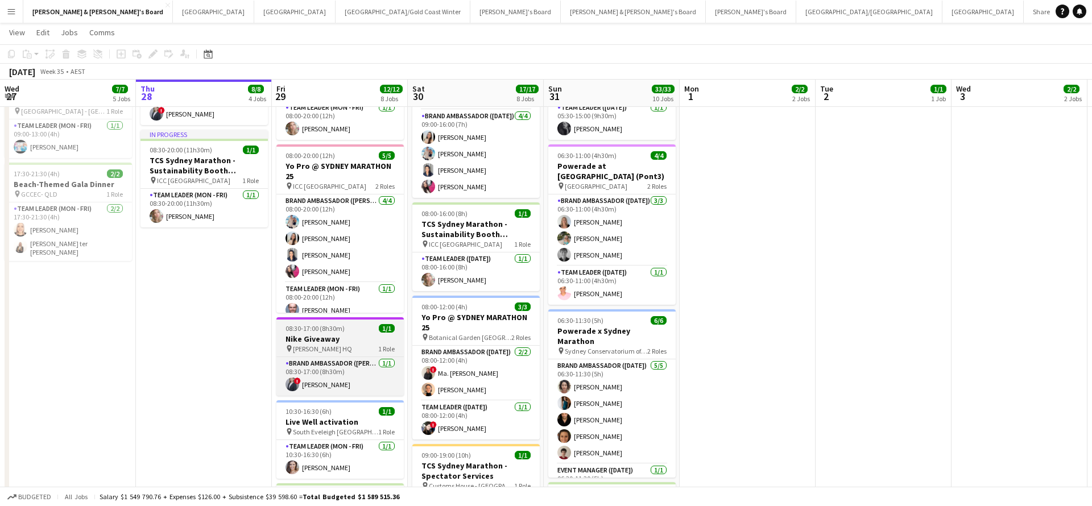
click at [351, 342] on h3 "Nike Giveaway" at bounding box center [339, 339] width 127 height 10
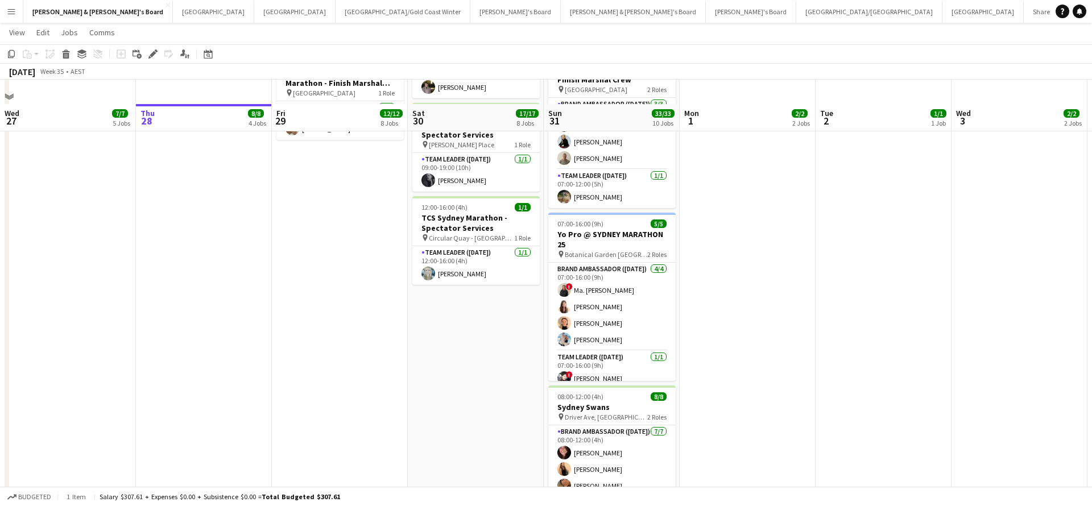
scroll to position [726, 0]
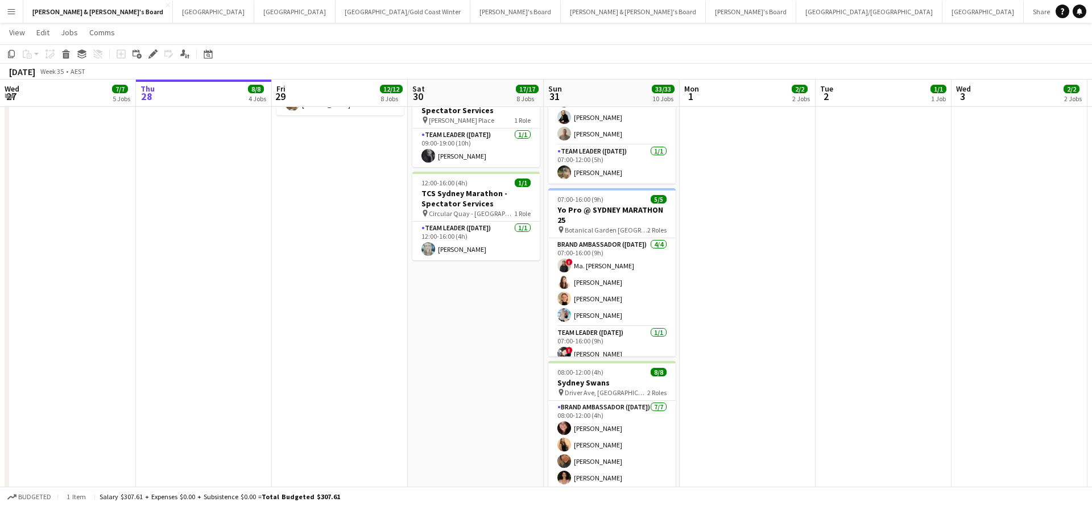
click at [472, 327] on app-date-cell "07:00-12:00 (5h) 4/4 TCS Sydney Marathon - Finish Marshal Crew pin Sydney Opera…" at bounding box center [476, 45] width 136 height 1288
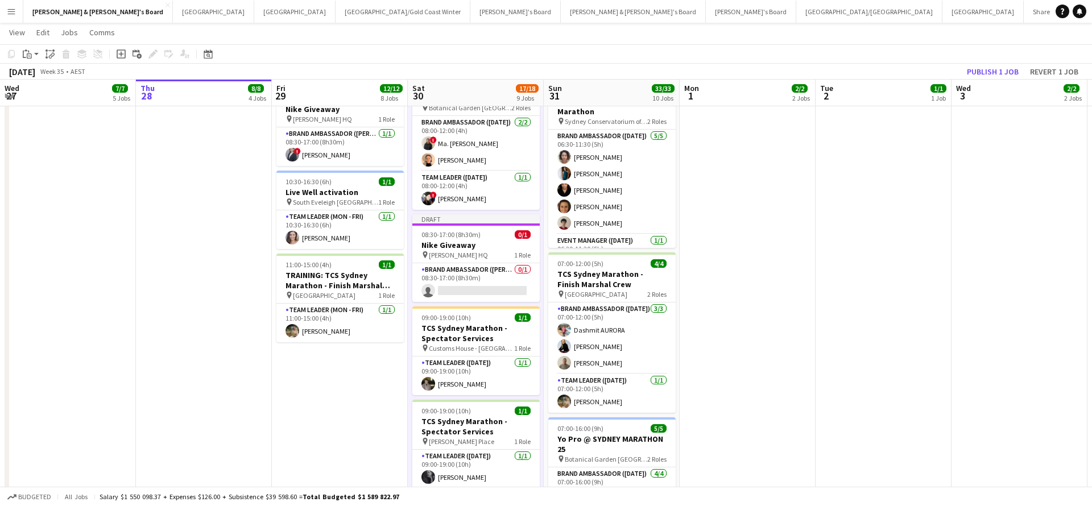
scroll to position [496, 0]
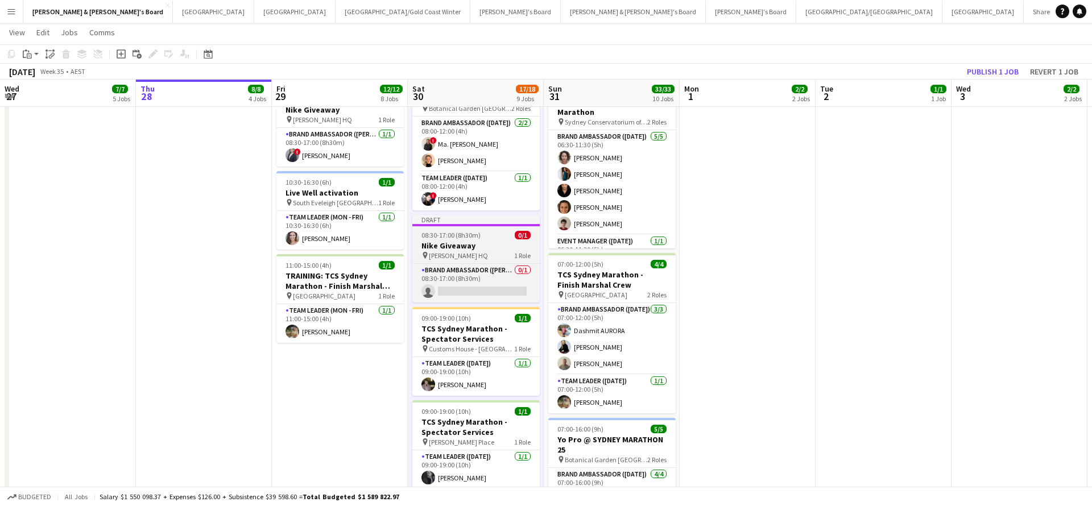
click at [478, 246] on h3 "Nike Giveaway" at bounding box center [475, 245] width 127 height 10
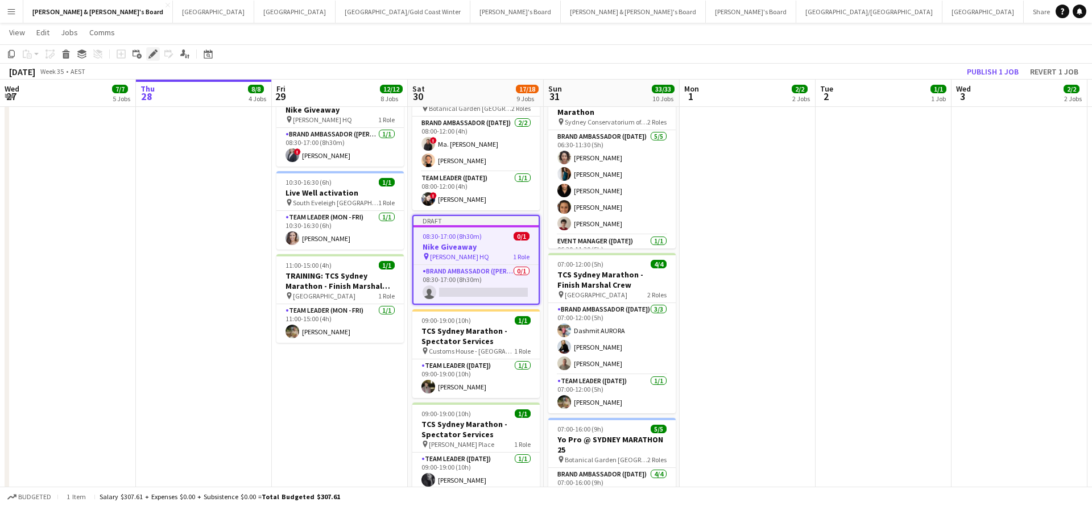
click at [156, 53] on icon "Edit" at bounding box center [152, 53] width 9 height 9
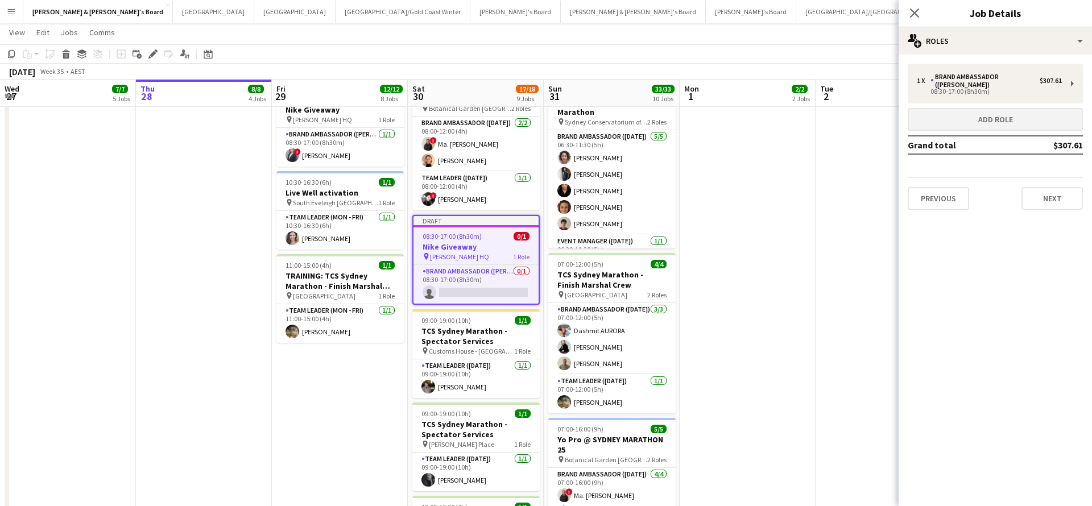
click at [951, 109] on button "Add role" at bounding box center [994, 119] width 175 height 23
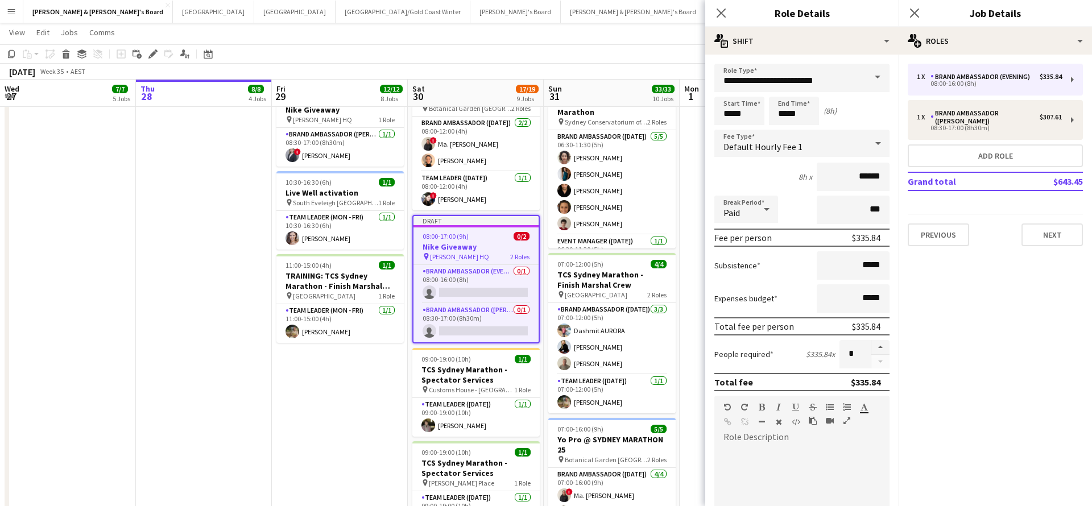
click at [874, 77] on span at bounding box center [877, 77] width 24 height 27
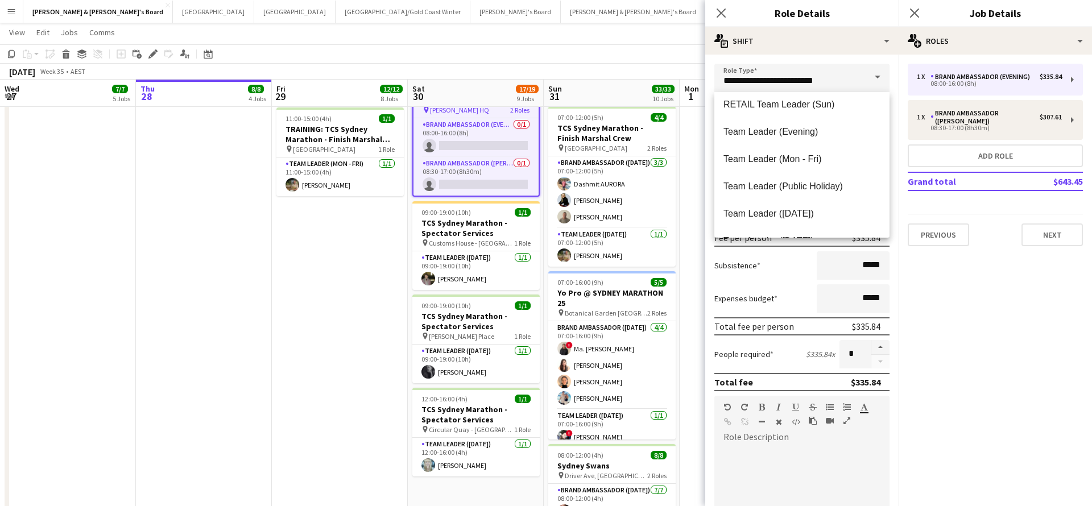
scroll to position [1113, 0]
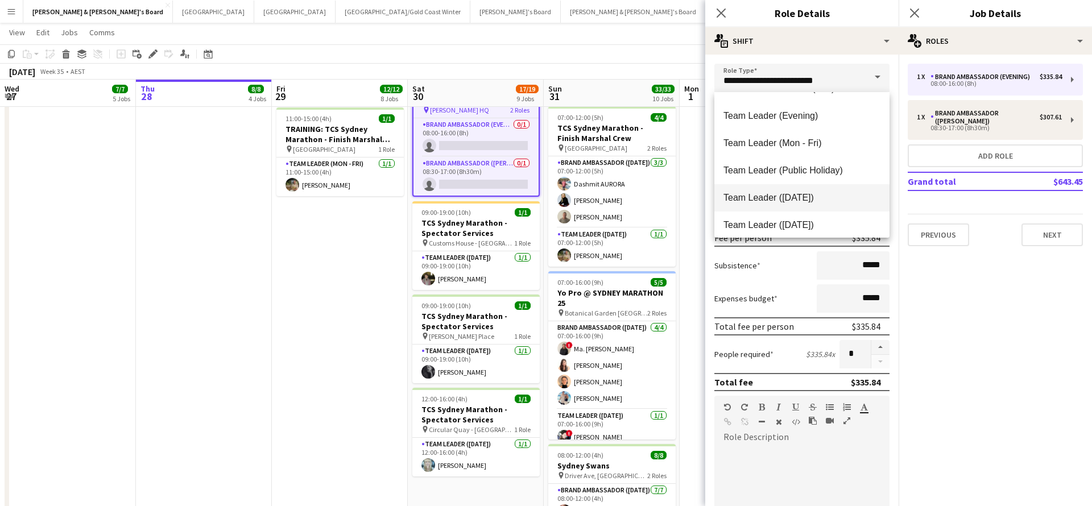
click at [770, 196] on span "Team Leader ([DATE])" at bounding box center [801, 197] width 157 height 11
type input "**********"
type input "******"
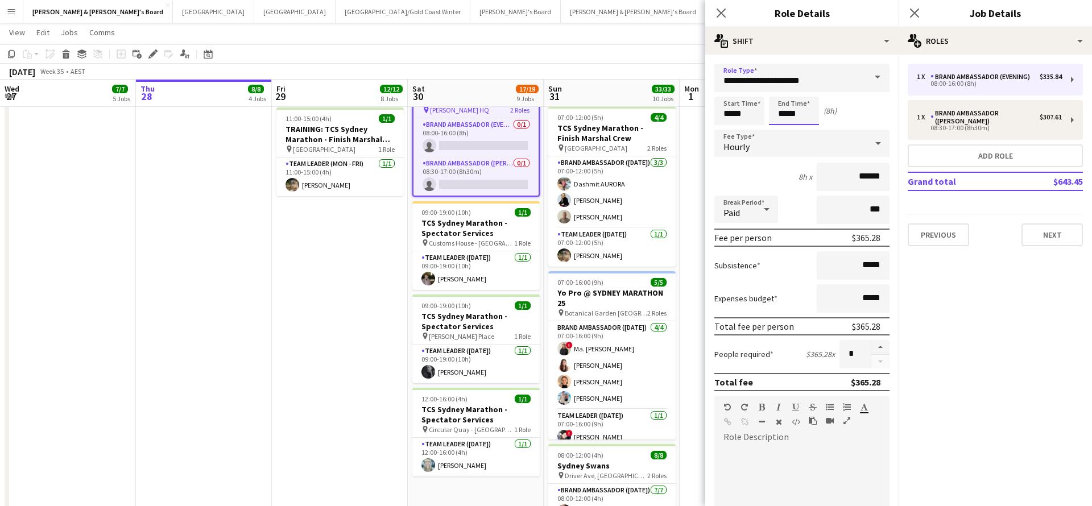
click at [788, 112] on input "*****" at bounding box center [794, 111] width 50 height 28
click at [735, 115] on input "*****" at bounding box center [739, 111] width 50 height 28
click at [753, 92] on div at bounding box center [750, 90] width 23 height 11
type input "*****"
click at [753, 92] on div at bounding box center [750, 90] width 23 height 11
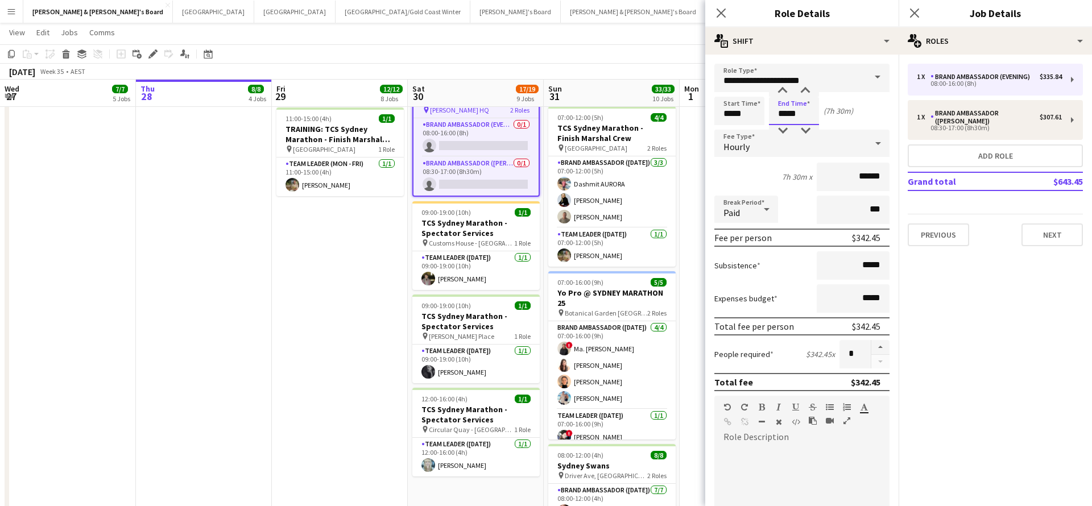
click at [799, 107] on input "*****" at bounding box center [794, 111] width 50 height 28
type input "*****"
click at [785, 89] on div at bounding box center [782, 90] width 23 height 11
click at [691, 181] on app-date-cell "07:30-14:00 (6h30m) 1/1 Live Well activation pin South Eveleigh Sydney 1 Role T…" at bounding box center [747, 128] width 136 height 1288
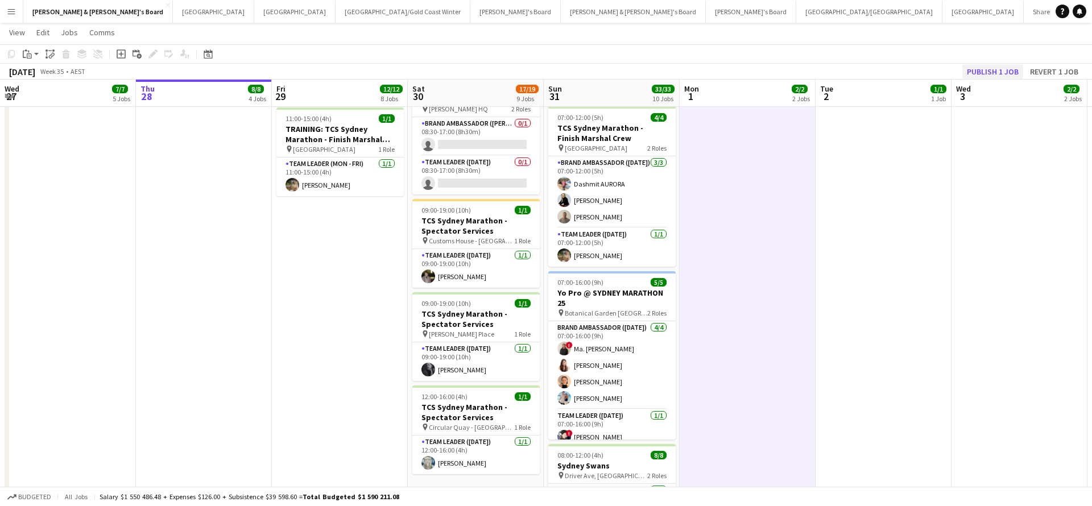
click at [977, 76] on button "Publish 1 job" at bounding box center [992, 71] width 61 height 15
